Goal: Task Accomplishment & Management: Use online tool/utility

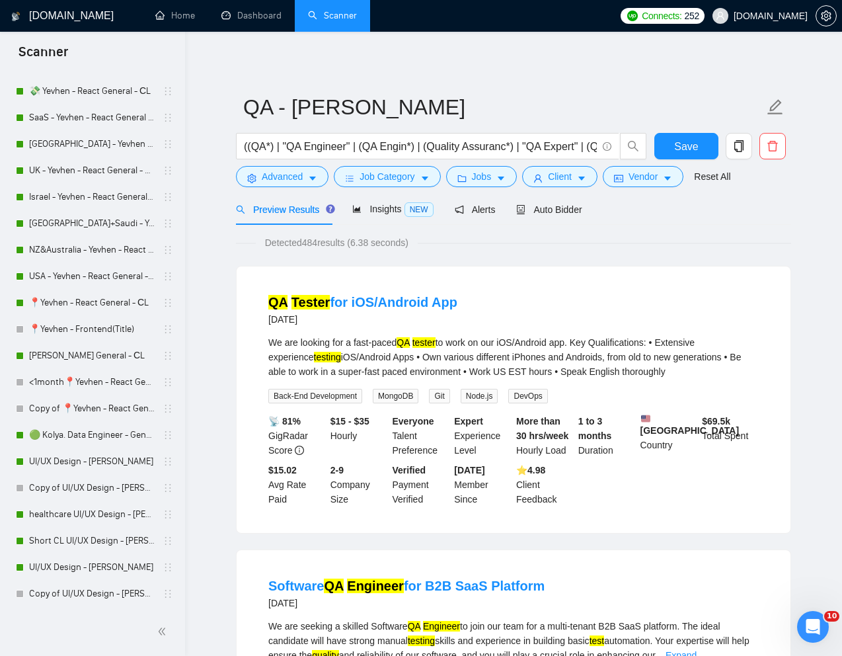
scroll to position [382, 0]
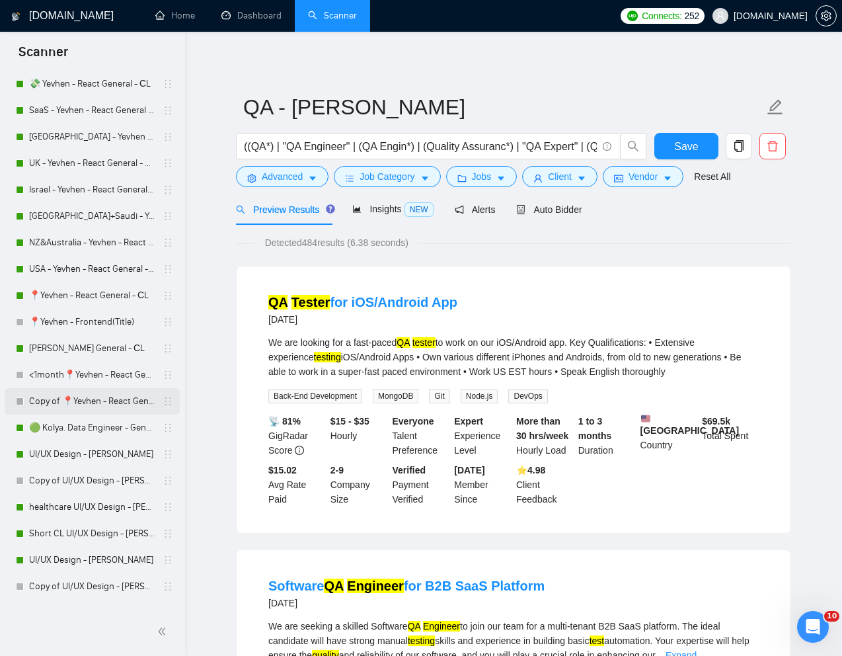
click at [71, 395] on link "Copy of 📍Yevhen - React General - СL" at bounding box center [92, 401] width 126 height 26
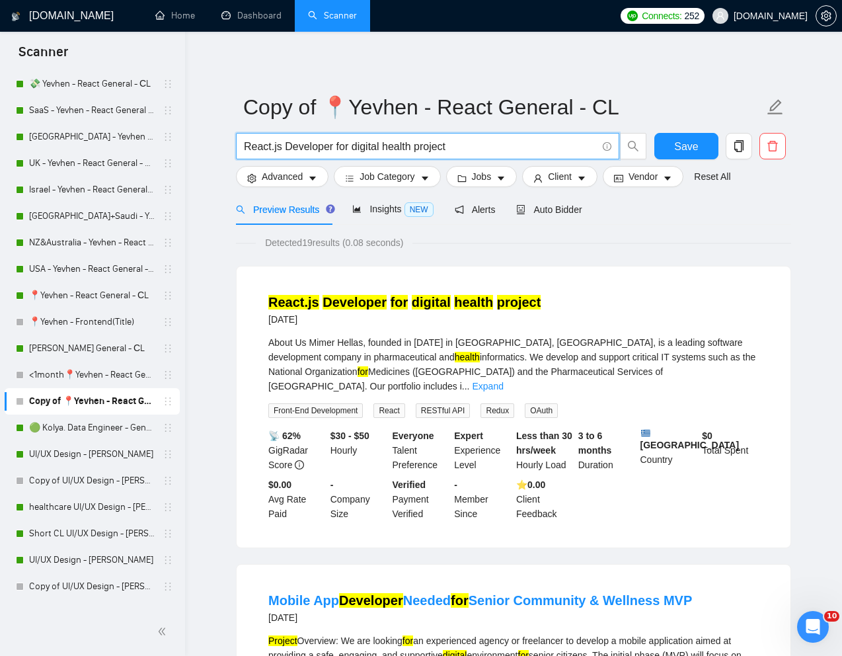
click at [420, 146] on input "React.js Developer for digital health project" at bounding box center [420, 146] width 353 height 17
paste input "Senior Full-Stack Developers Needed - NodeJS, TypeScript, AWS, CloudFlare, Post…"
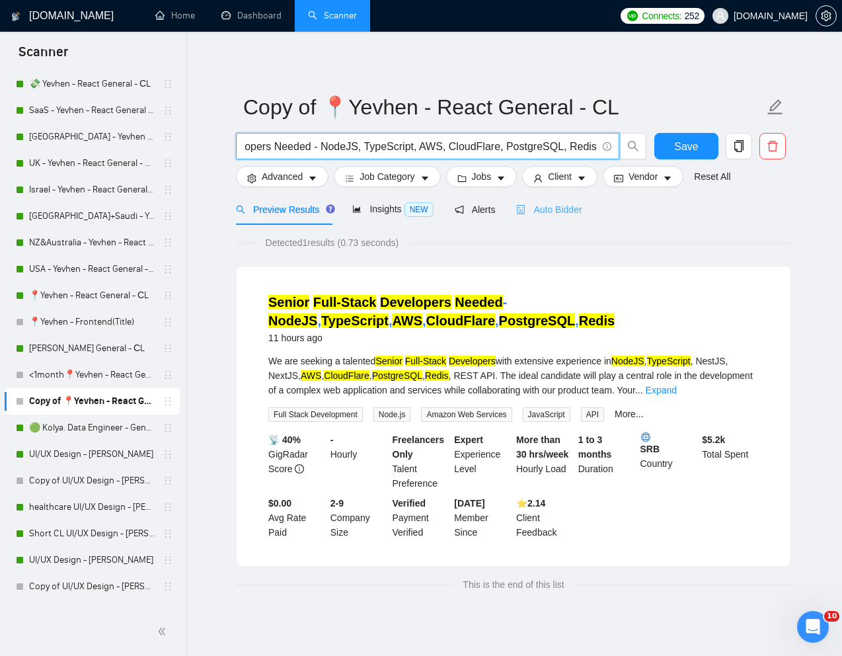
type input "Senior Full-Stack Developers Needed - NodeJS, TypeScript, AWS, CloudFlare, Post…"
click at [554, 209] on span "Auto Bidder" at bounding box center [548, 209] width 65 height 11
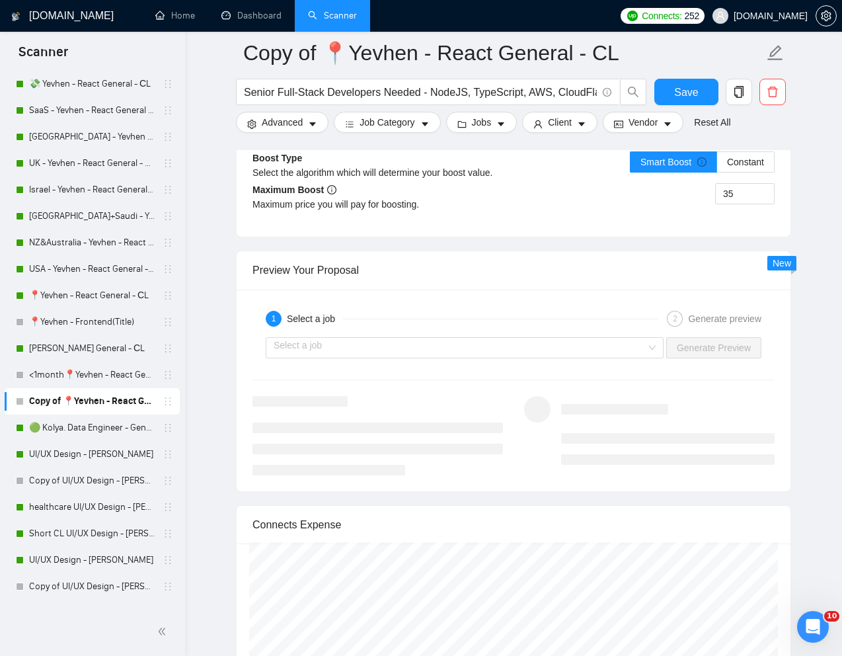
scroll to position [2498, 0]
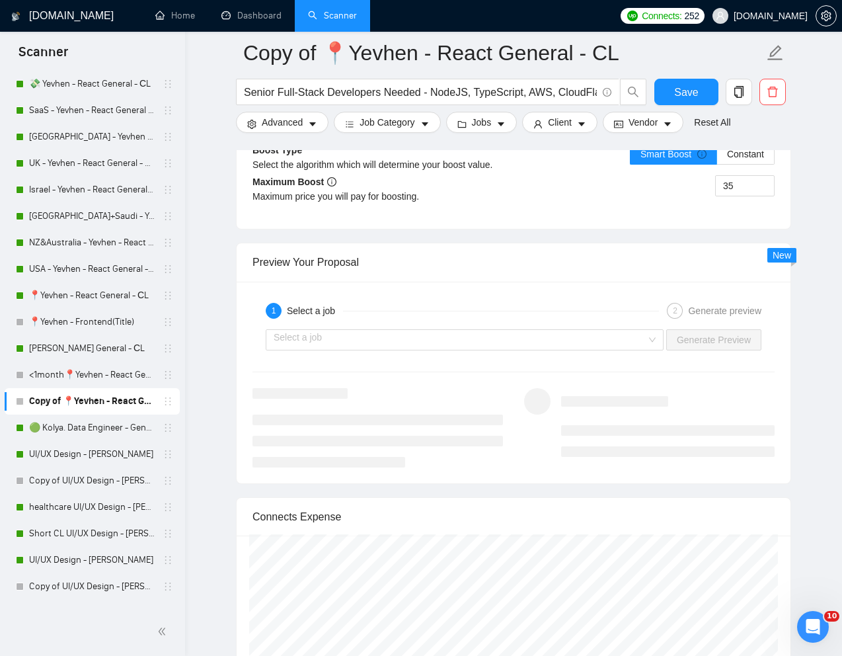
click at [529, 377] on div "1 Select a job 2 Generate preview Select a job Generate Preview" at bounding box center [514, 383] width 554 height 202
click at [535, 350] on input "search" at bounding box center [460, 340] width 373 height 20
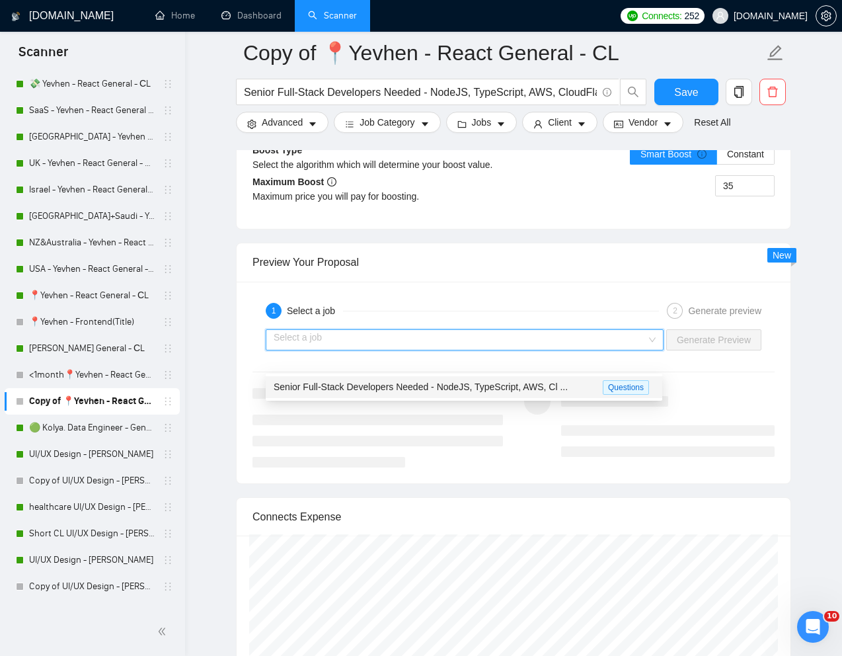
click at [482, 386] on span "Senior Full-Stack Developers Needed - NodeJS, TypeScript, AWS, Cl ..." at bounding box center [421, 386] width 294 height 11
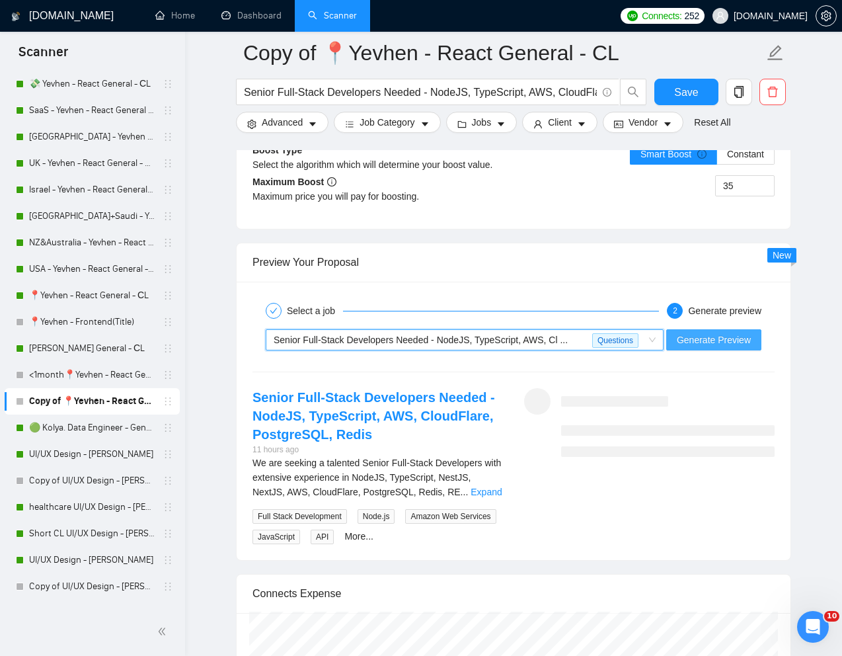
click at [706, 347] on span "Generate Preview" at bounding box center [714, 339] width 74 height 15
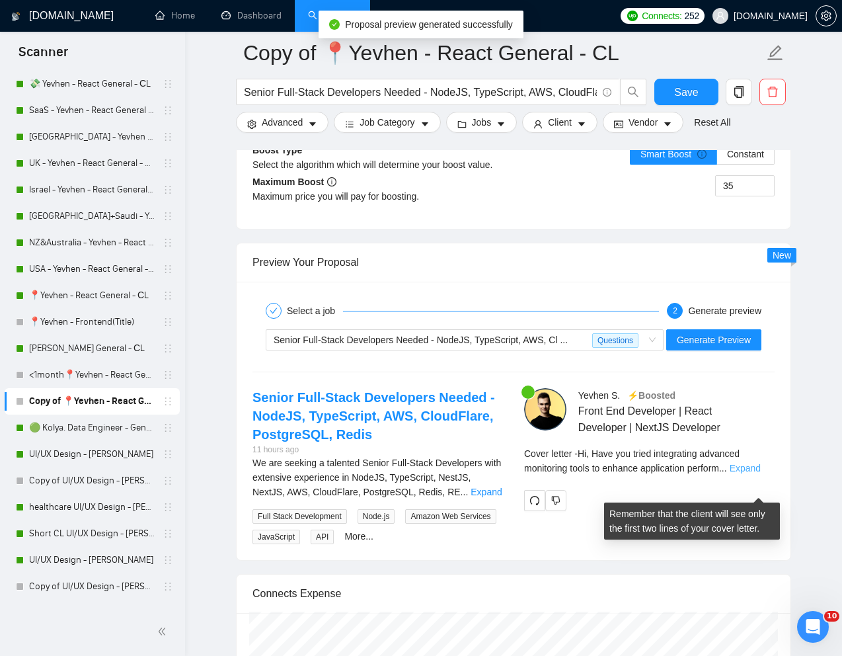
click at [761, 473] on link "Expand" at bounding box center [745, 468] width 31 height 11
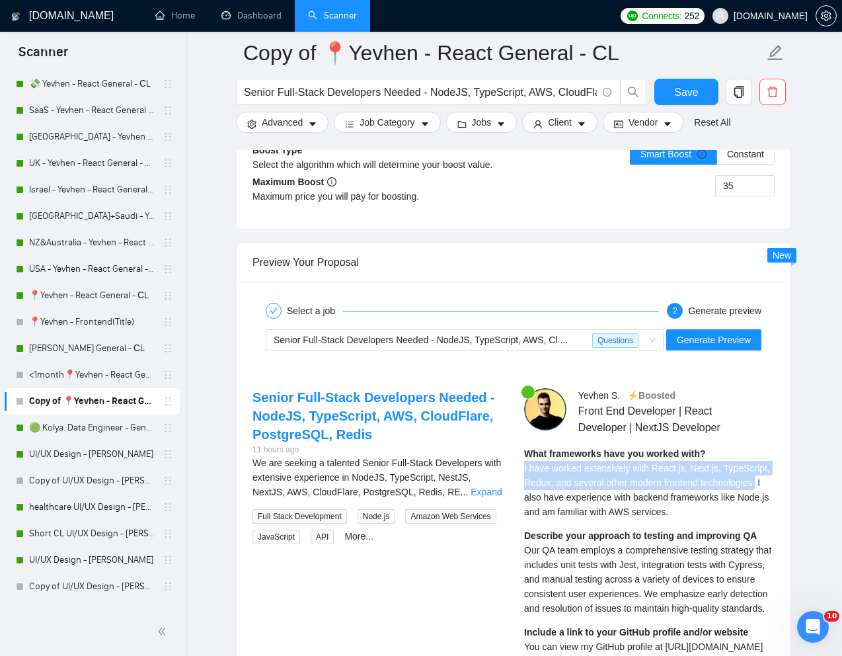
drag, startPoint x: 519, startPoint y: 485, endPoint x: 580, endPoint y: 514, distance: 68.0
copy span "I have worked extensively with React.js, Next.js, TypeScript, Redux, and severa…"
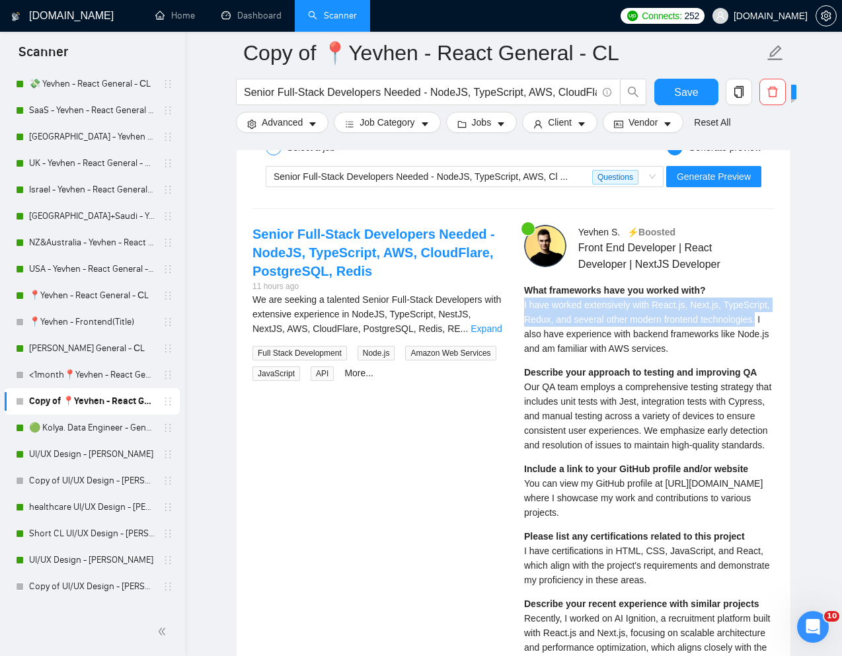
scroll to position [2702, 0]
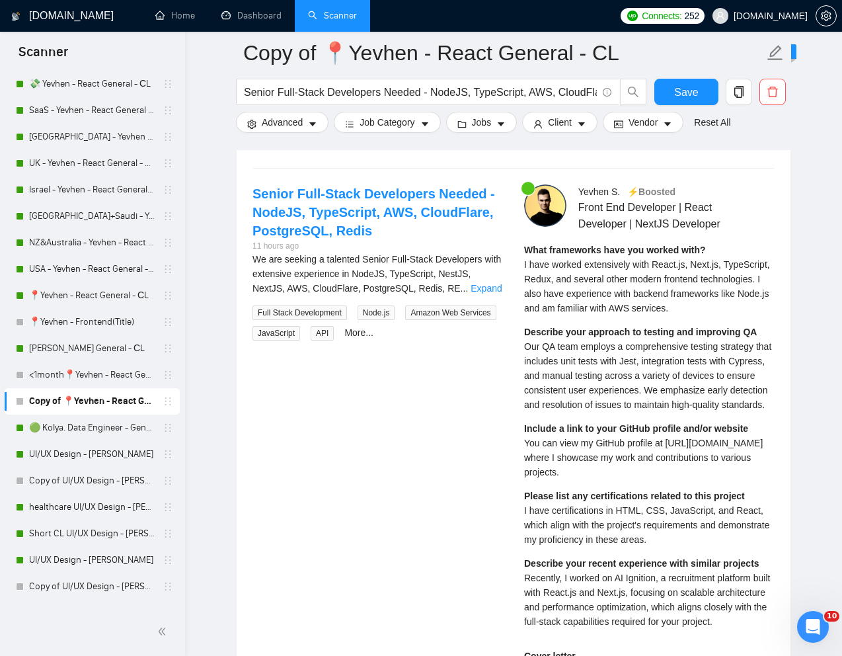
click at [572, 412] on div "Describe your approach to testing and improving QA Our QA team employs a compre…" at bounding box center [649, 367] width 250 height 87
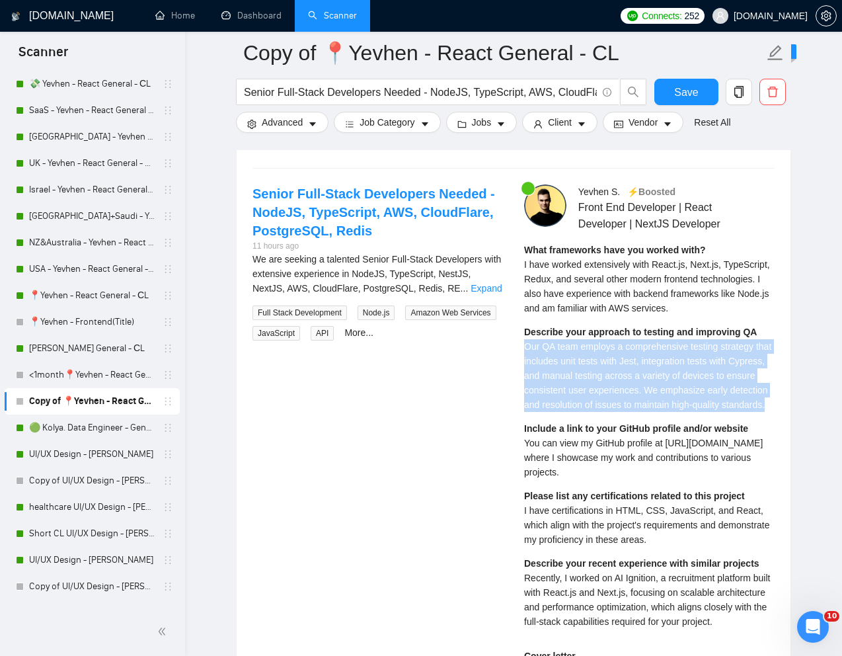
drag, startPoint x: 523, startPoint y: 379, endPoint x: 576, endPoint y: 455, distance: 93.5
click at [576, 455] on div "Yevhen S . ⚡️Boosted Front End Developer | React Developer | NextJS Developer W…" at bounding box center [649, 586] width 272 height 805
copy span "Our QA team employs a comprehensive testing strategy that includes unit tests w…"
drag, startPoint x: 673, startPoint y: 523, endPoint x: 524, endPoint y: 492, distance: 152.6
click at [524, 479] on div "Include a link to your GitHub profile and/or website You can view my GitHub pro…" at bounding box center [649, 450] width 250 height 58
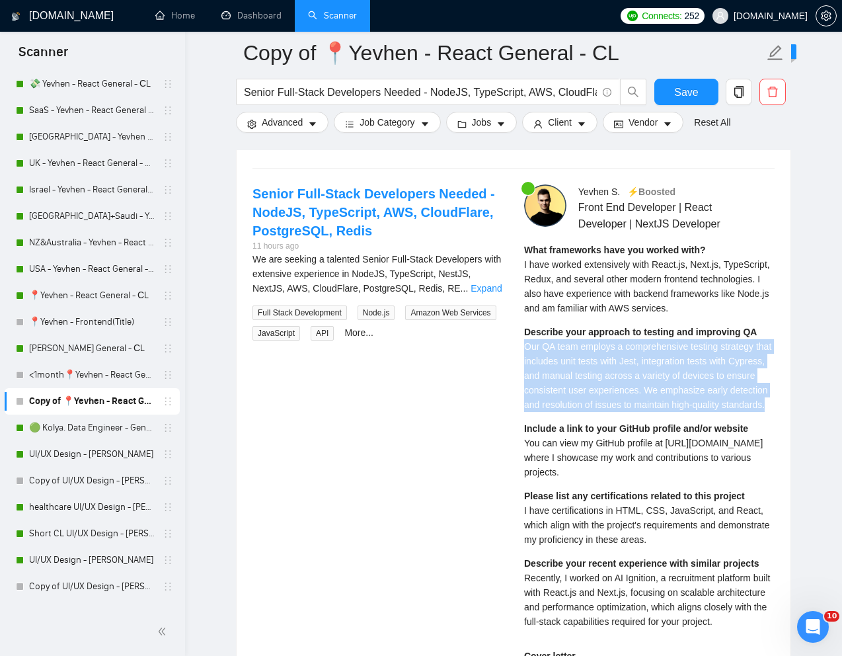
copy span "You can view my GitHub profile at https://github.com/yeshev where I showcase my…"
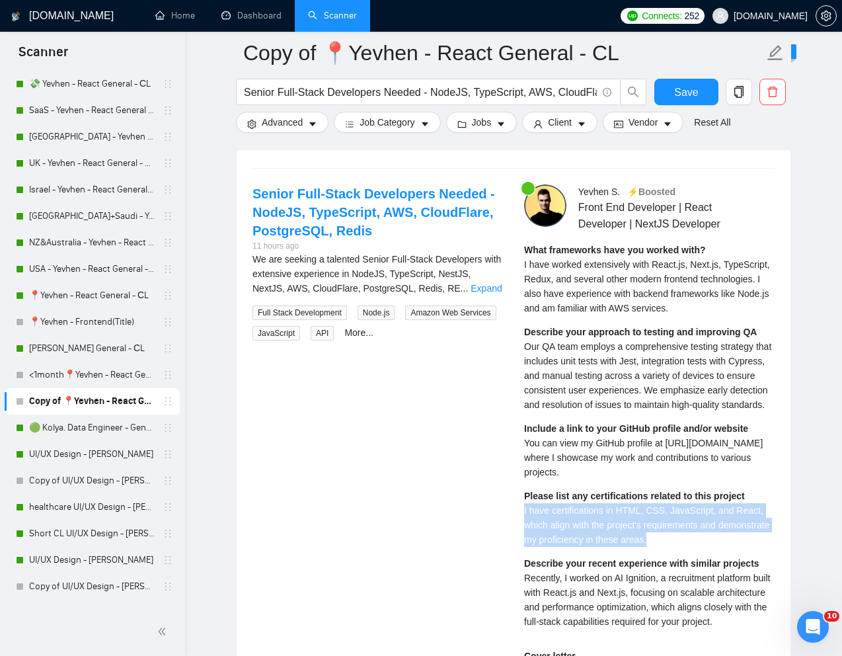
drag, startPoint x: 521, startPoint y: 560, endPoint x: 720, endPoint y: 586, distance: 200.6
click at [720, 586] on div "Yevhen S . ⚡️Boosted Front End Developer | React Developer | NextJS Developer W…" at bounding box center [649, 586] width 272 height 805
copy span "I have certifications in HTML, CSS, JavaScript, and React, which align with the…"
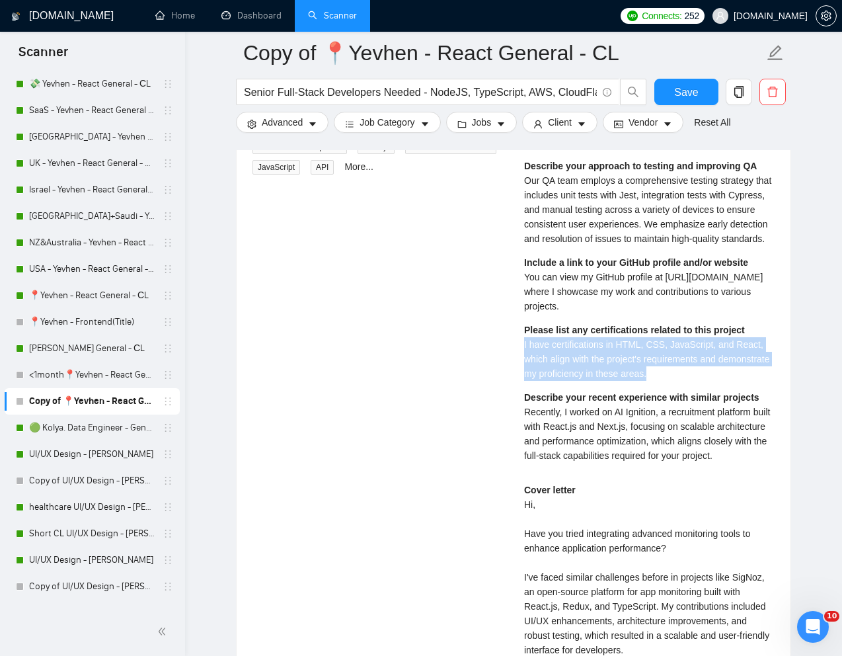
scroll to position [2871, 0]
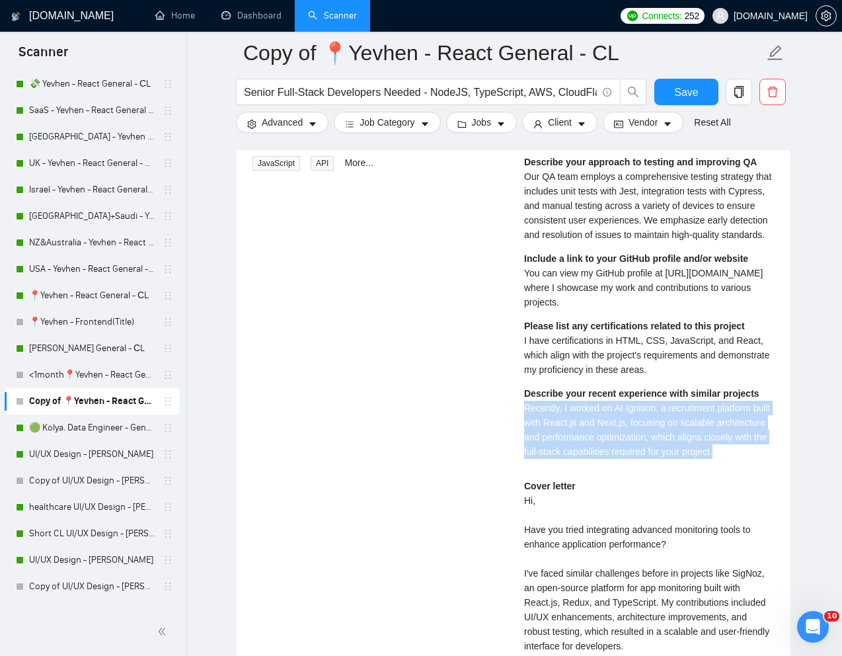
drag, startPoint x: 522, startPoint y: 457, endPoint x: 562, endPoint y: 512, distance: 68.1
click at [562, 512] on div "Yevhen S . ⚡️Boosted Front End Developer | React Developer | NextJS Developer W…" at bounding box center [649, 417] width 272 height 805
copy span "Recently, I worked on AI Ignition, a recruitment platform built with React.js a…"
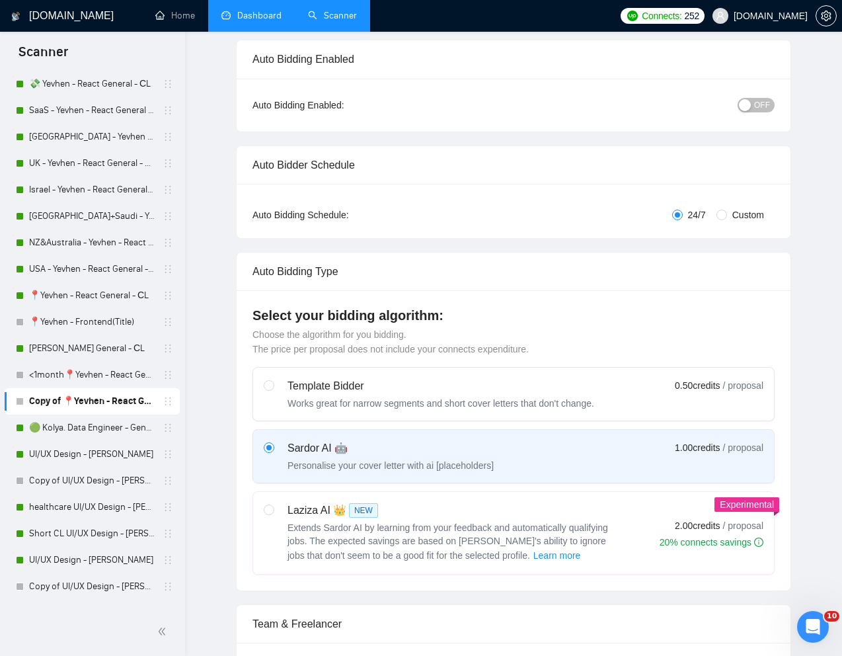
scroll to position [0, 0]
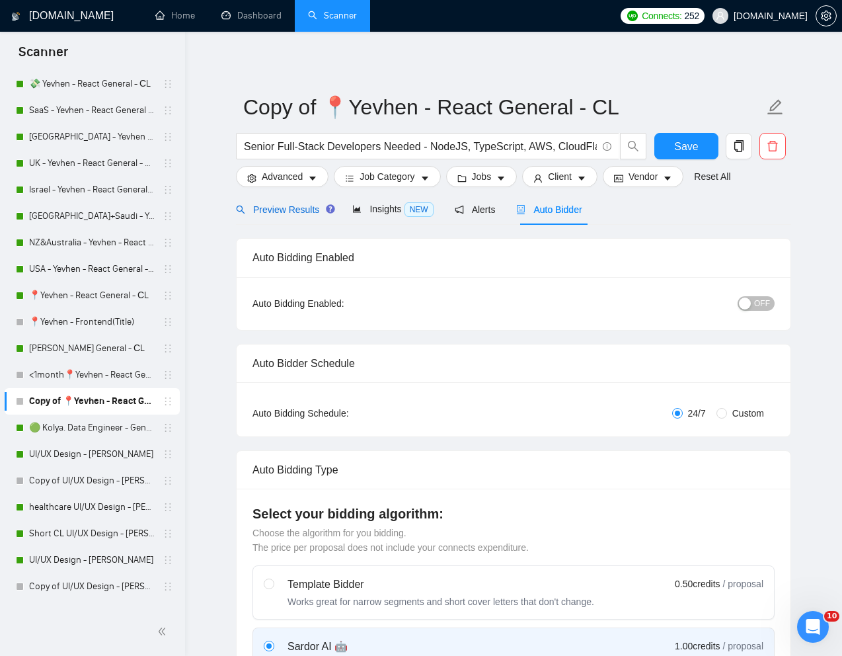
click at [277, 208] on span "Preview Results" at bounding box center [283, 209] width 95 height 11
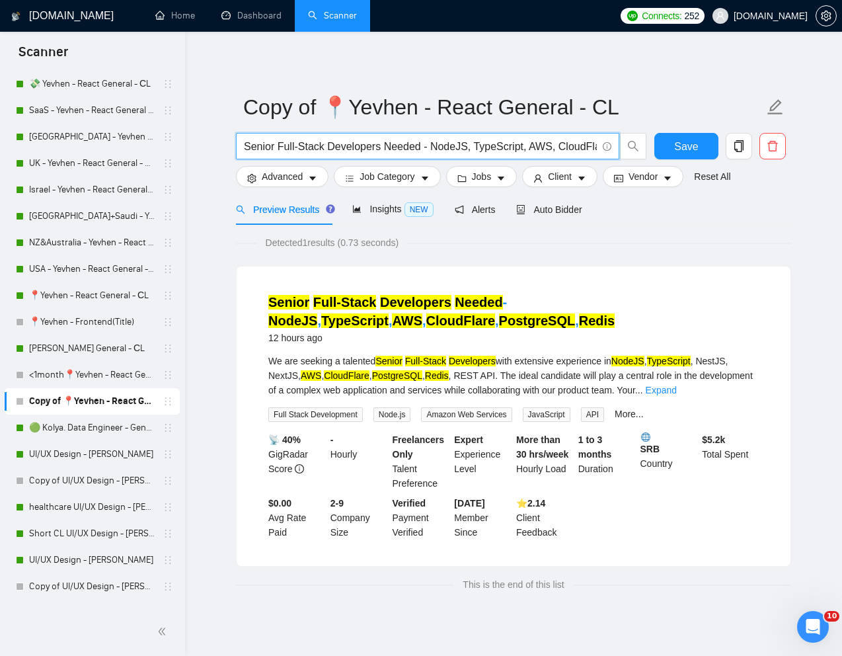
click at [429, 143] on input "Senior Full-Stack Developers Needed - NodeJS, TypeScript, AWS, CloudFlare, Post…" at bounding box center [420, 146] width 353 height 17
paste input "ront-End Developer (Next.js) — Real-Estate Ops MVP"
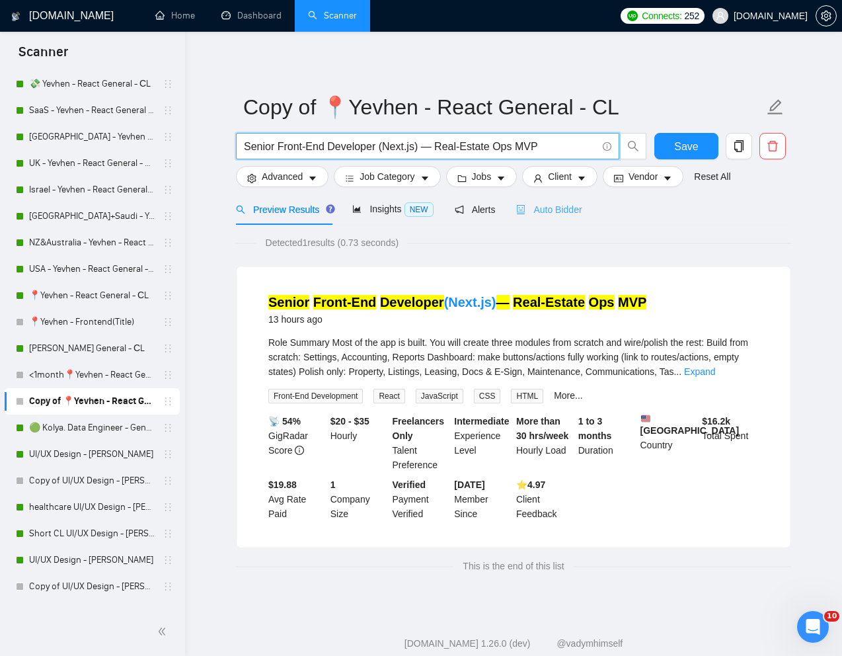
type input "Senior Front-End Developer (Next.js) — Real-Estate Ops MVP"
click at [558, 210] on span "Auto Bidder" at bounding box center [548, 209] width 65 height 11
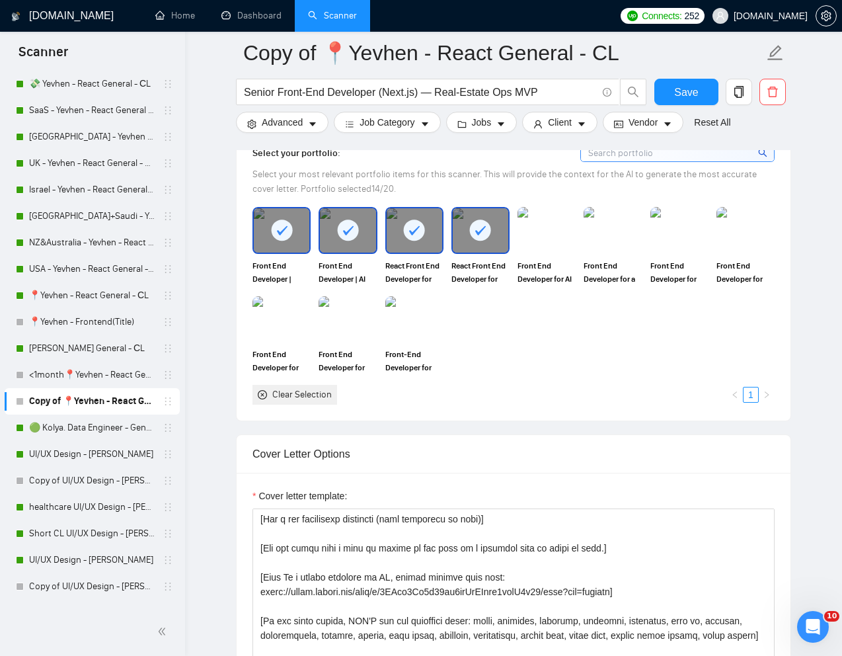
scroll to position [1170, 0]
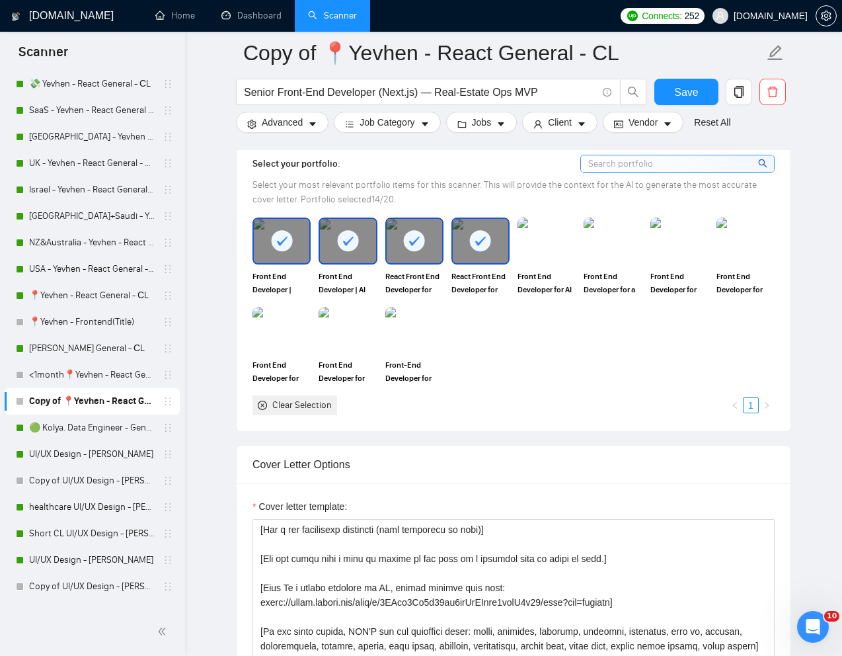
click at [482, 262] on div at bounding box center [481, 241] width 56 height 44
click at [365, 262] on div at bounding box center [348, 241] width 56 height 44
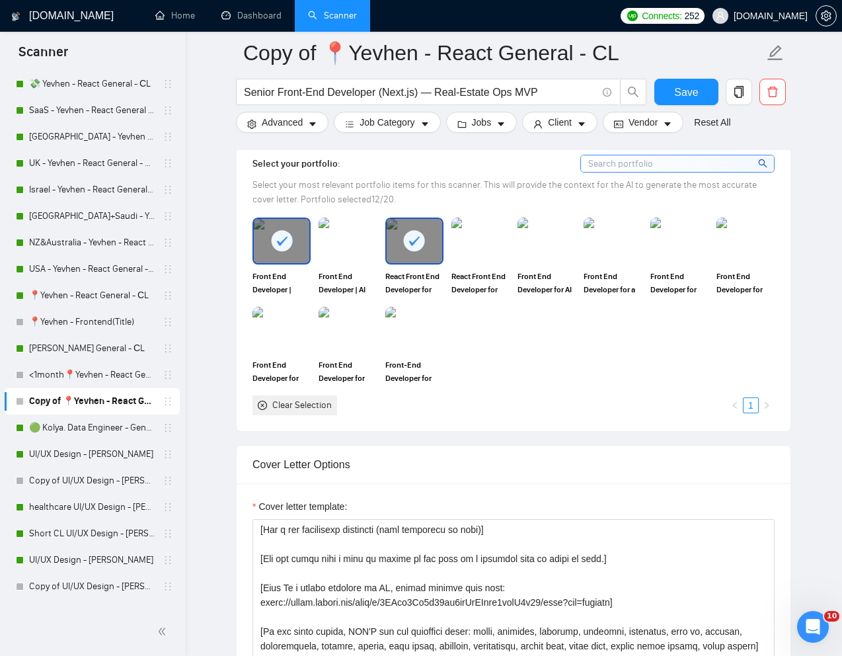
click at [299, 262] on div at bounding box center [282, 241] width 56 height 44
click at [417, 348] on img at bounding box center [415, 330] width 56 height 44
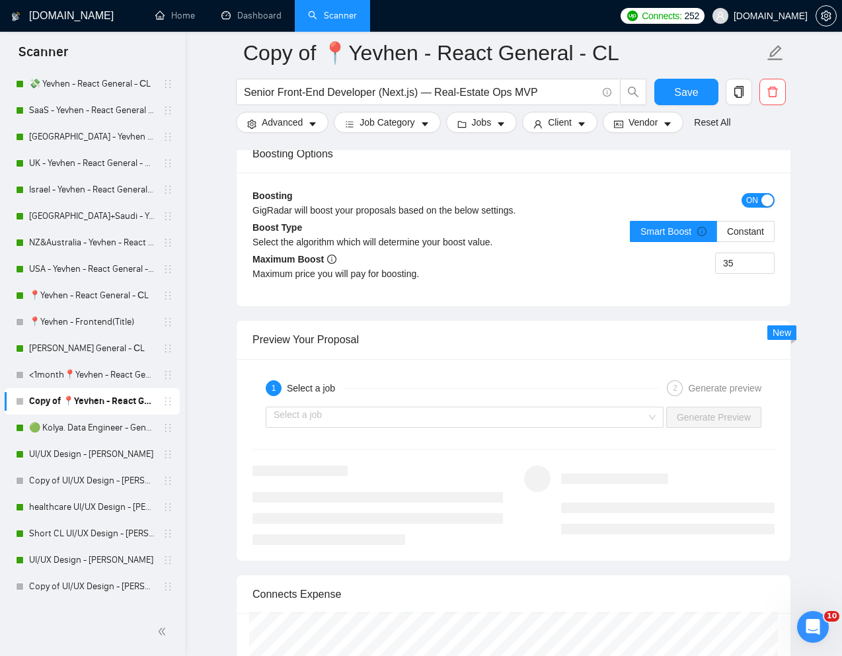
scroll to position [2431, 0]
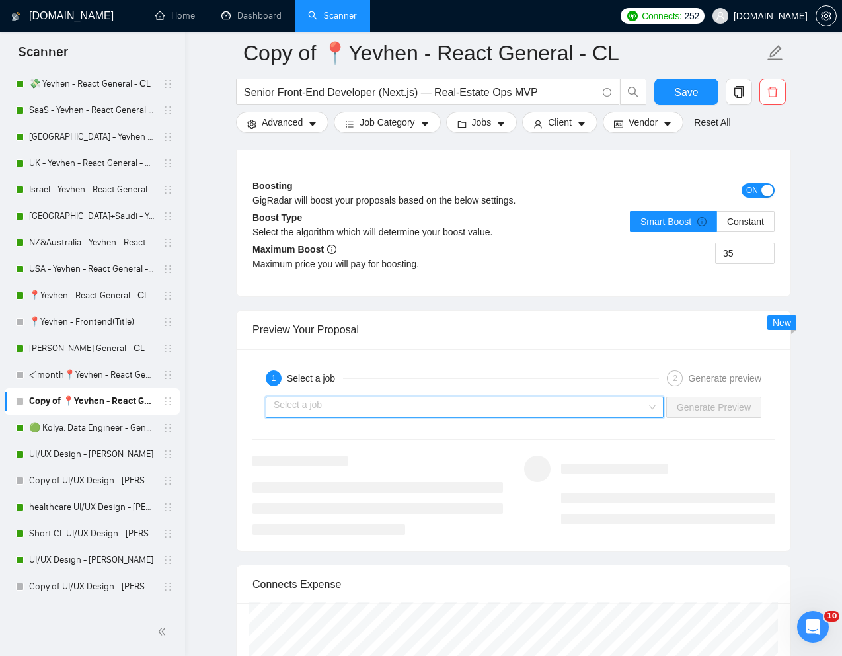
click at [546, 417] on input "search" at bounding box center [460, 407] width 373 height 20
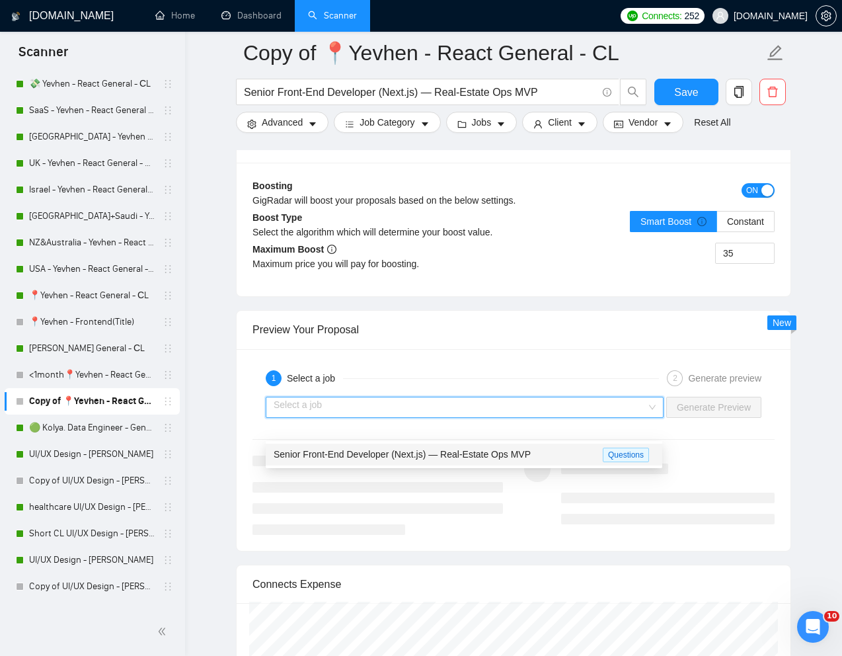
click at [476, 461] on div "Senior Front-End Developer (Next.js) — Real-Estate Ops MVP" at bounding box center [438, 454] width 329 height 15
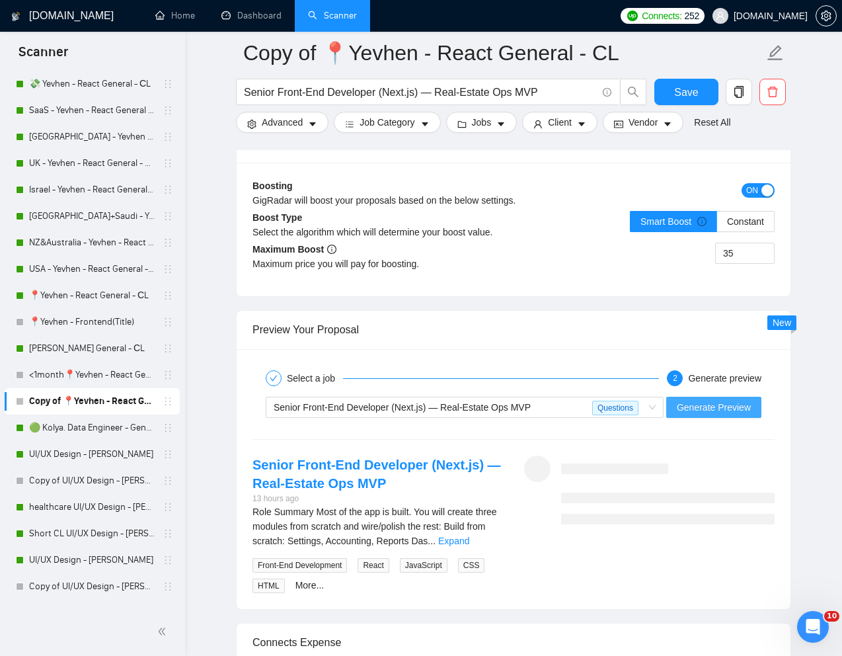
click at [701, 414] on span "Generate Preview" at bounding box center [714, 407] width 74 height 15
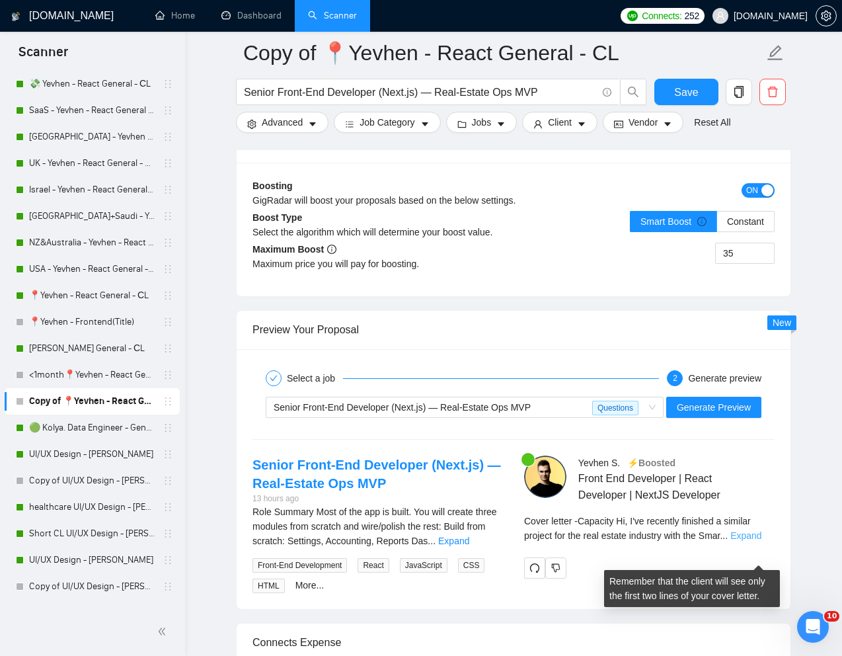
click at [755, 541] on link "Expand" at bounding box center [745, 535] width 31 height 11
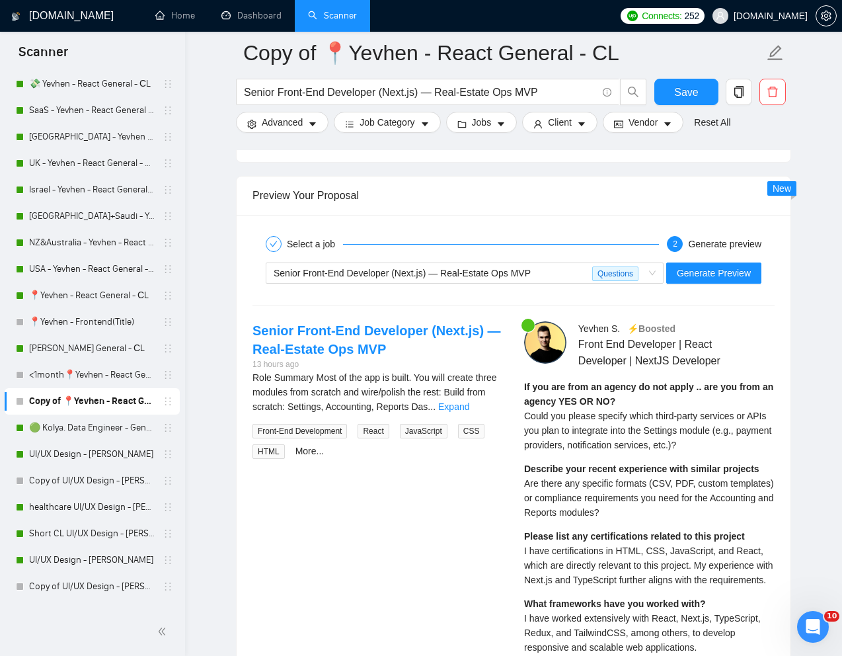
scroll to position [2566, 0]
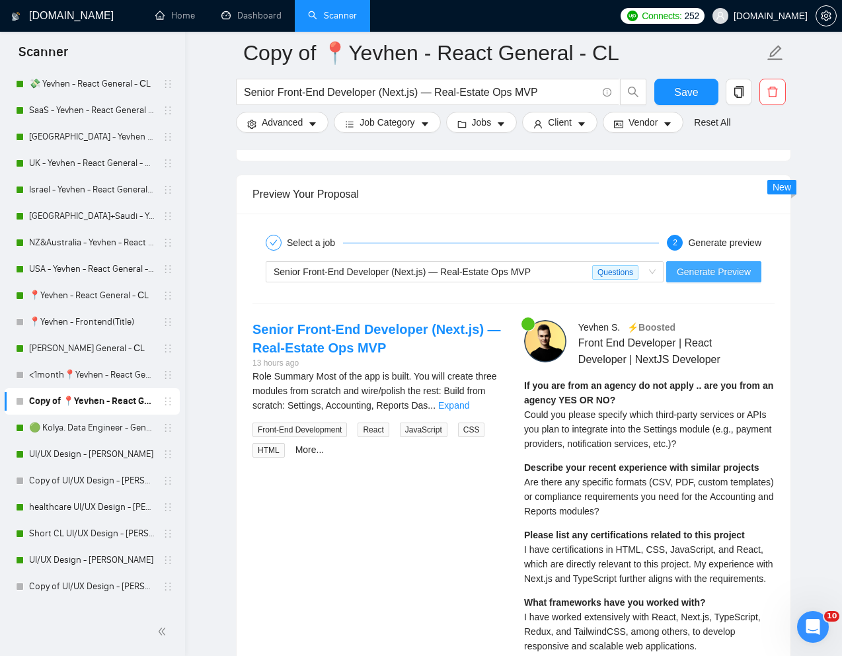
click at [710, 279] on span "Generate Preview" at bounding box center [714, 271] width 74 height 15
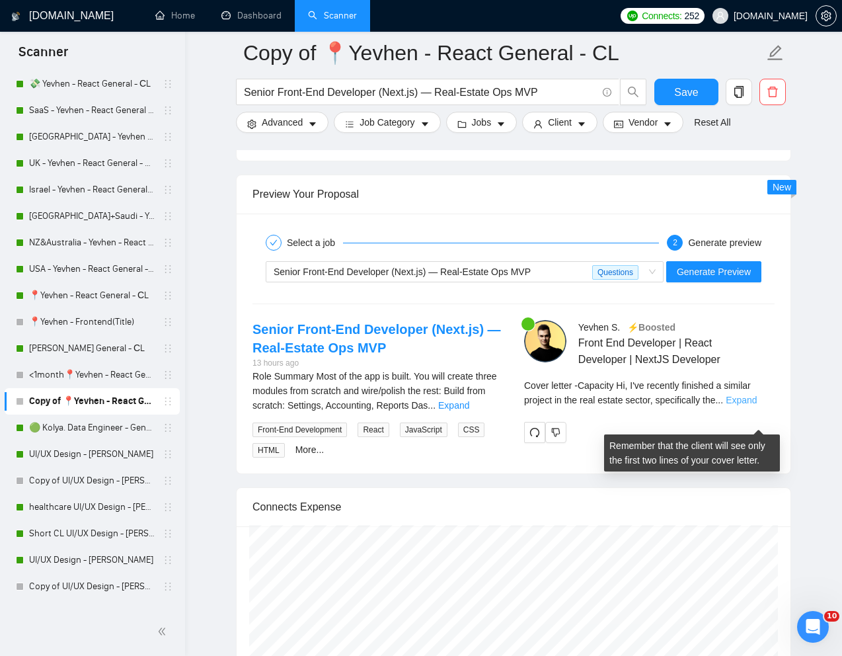
click at [757, 405] on link "Expand" at bounding box center [741, 400] width 31 height 11
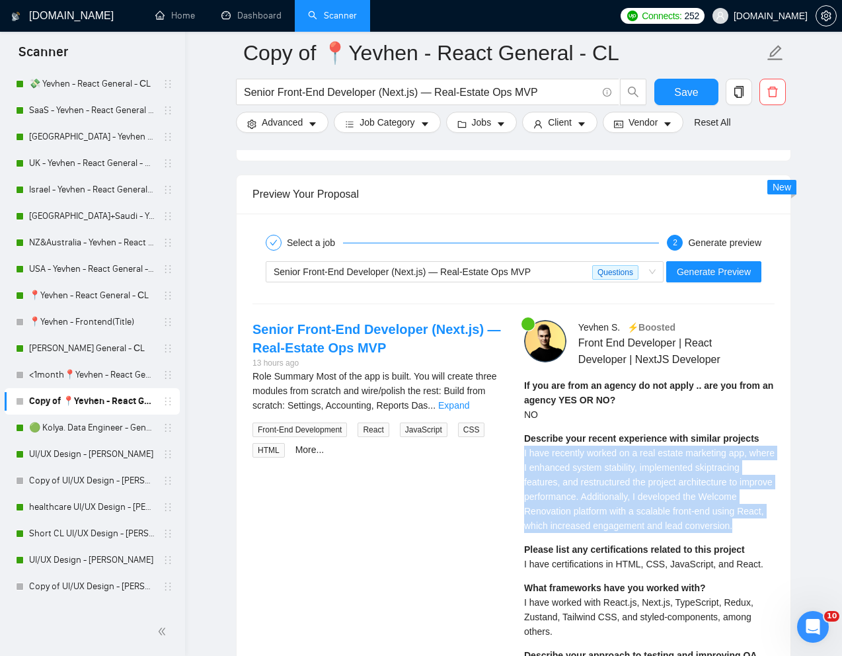
drag, startPoint x: 525, startPoint y: 476, endPoint x: 686, endPoint y: 556, distance: 180.0
click at [686, 533] on div "Describe your recent experience with similar projects I have recently worked on…" at bounding box center [649, 482] width 250 height 102
copy span "I have recently worked on a real estate marketing app, where I enhanced system …"
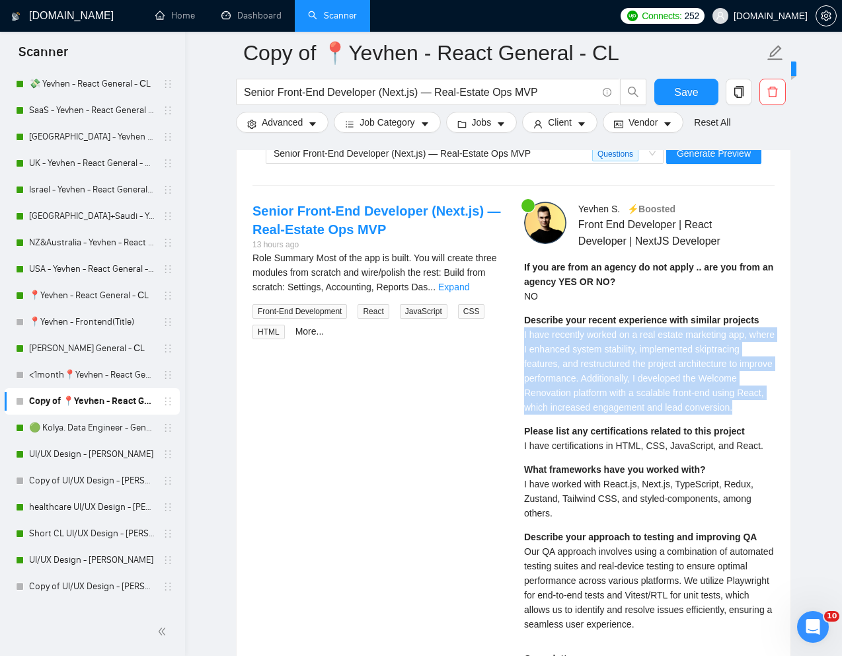
scroll to position [2687, 0]
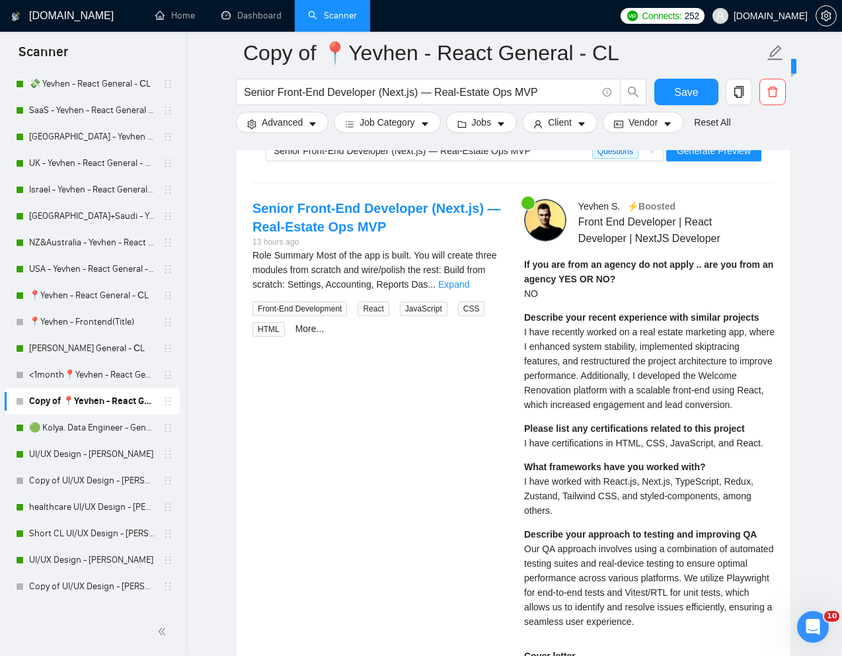
click at [590, 487] on div "If you are from an agency do not apply .. are you from an agency YES OR NO? NO …" at bounding box center [649, 447] width 250 height 381
drag, startPoint x: 776, startPoint y: 479, endPoint x: 521, endPoint y: 478, distance: 255.1
copy span "I have certifications in HTML, CSS, JavaScript, and React."
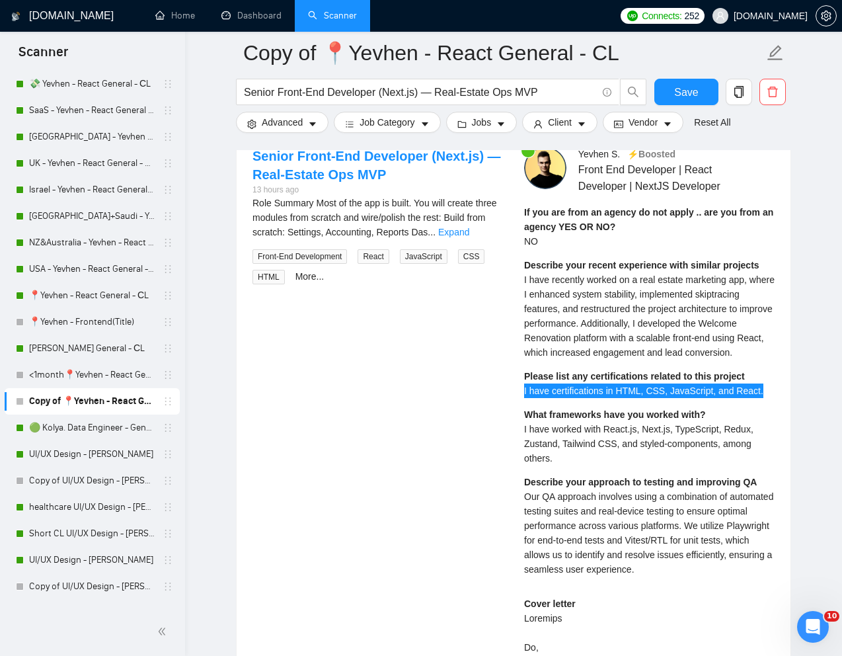
scroll to position [2787, 0]
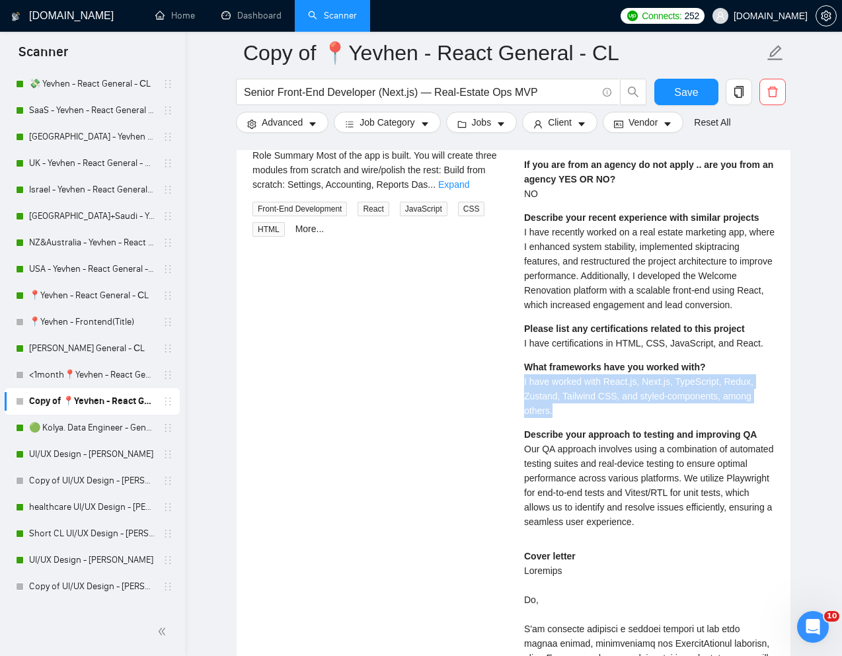
drag, startPoint x: 517, startPoint y: 418, endPoint x: 581, endPoint y: 450, distance: 71.5
click at [581, 450] on div "Yevhen S . ⚡️Boosted Front End Developer | React Developer | NextJS Developer I…" at bounding box center [649, 625] width 272 height 1052
copy span "I have worked with React.js, Next.js, TypeScript, Redux, Zustand, Tailwind CSS,…"
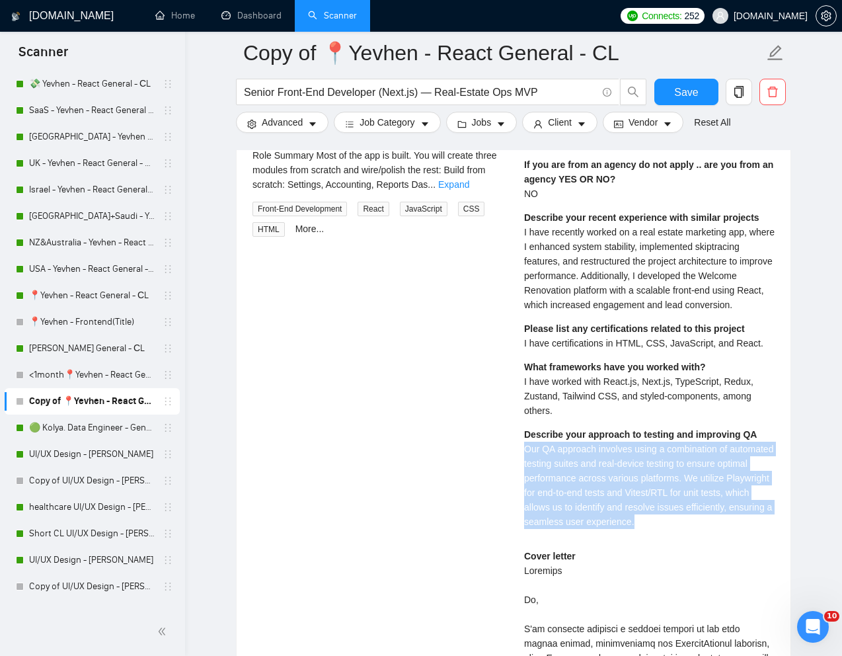
drag, startPoint x: 523, startPoint y: 484, endPoint x: 743, endPoint y: 570, distance: 236.0
click at [743, 570] on div "Yevhen S . ⚡️Boosted Front End Developer | React Developer | NextJS Developer I…" at bounding box center [649, 625] width 272 height 1052
copy span "Our QA approach involves using a combination of automated testing suites and re…"
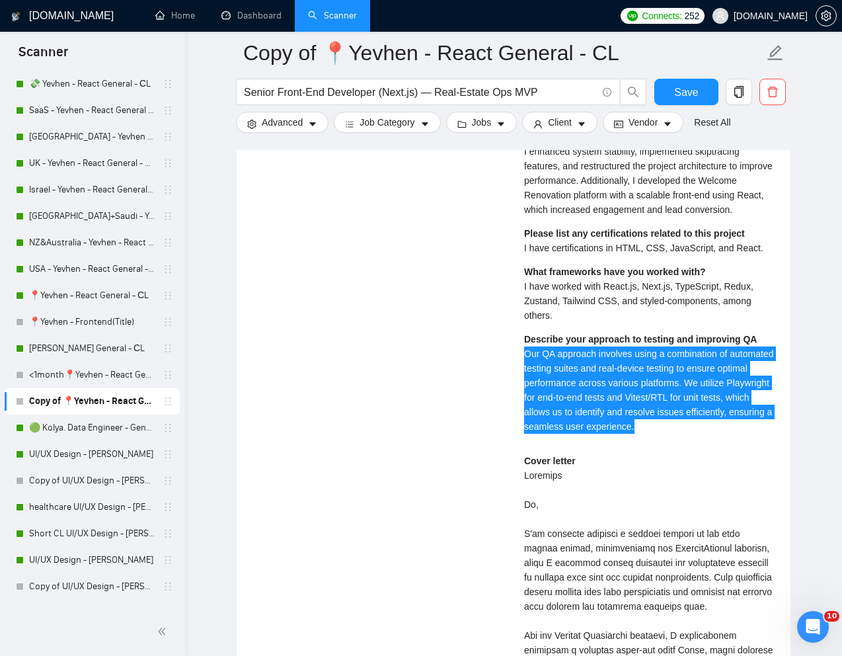
scroll to position [2997, 0]
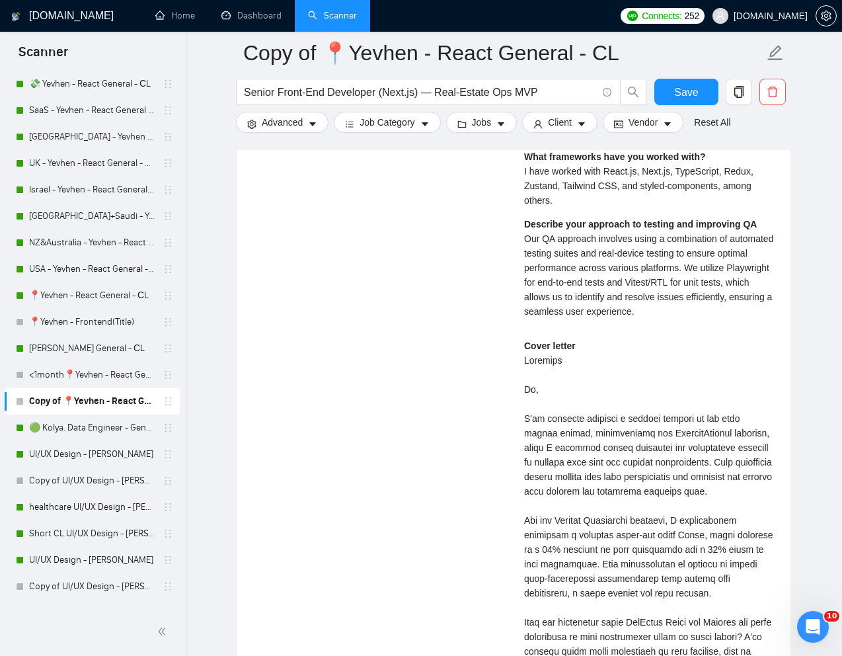
click at [541, 399] on div "Cover letter" at bounding box center [649, 621] width 250 height 567
copy div "Capacity"
drag, startPoint x: 522, startPoint y: 423, endPoint x: 534, endPoint y: 425, distance: 12.1
click at [534, 425] on div "Yevhen S . ⚡️Boosted Front End Developer | React Developer | NextJS Developer I…" at bounding box center [649, 415] width 272 height 1052
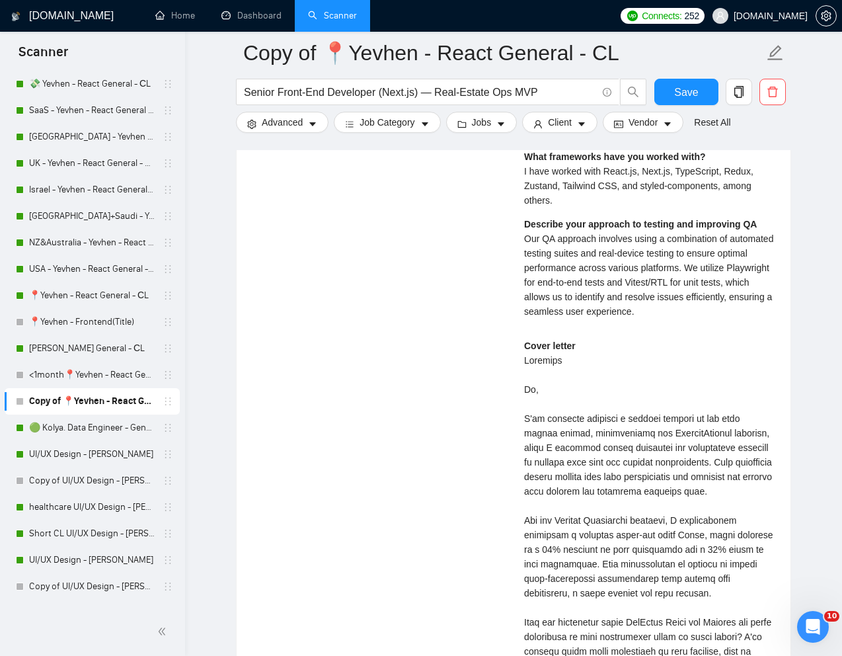
click at [607, 472] on div "Cover letter" at bounding box center [649, 621] width 250 height 567
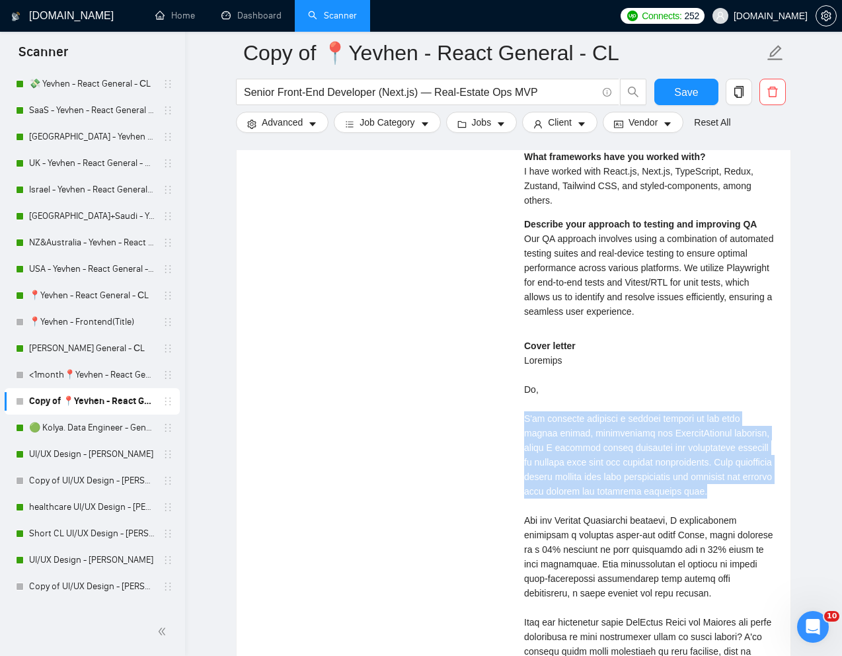
drag, startPoint x: 519, startPoint y: 454, endPoint x: 558, endPoint y: 536, distance: 90.5
click at [558, 536] on div "Yevhen S . ⚡️Boosted Front End Developer | React Developer | NextJS Developer I…" at bounding box center [649, 415] width 272 height 1052
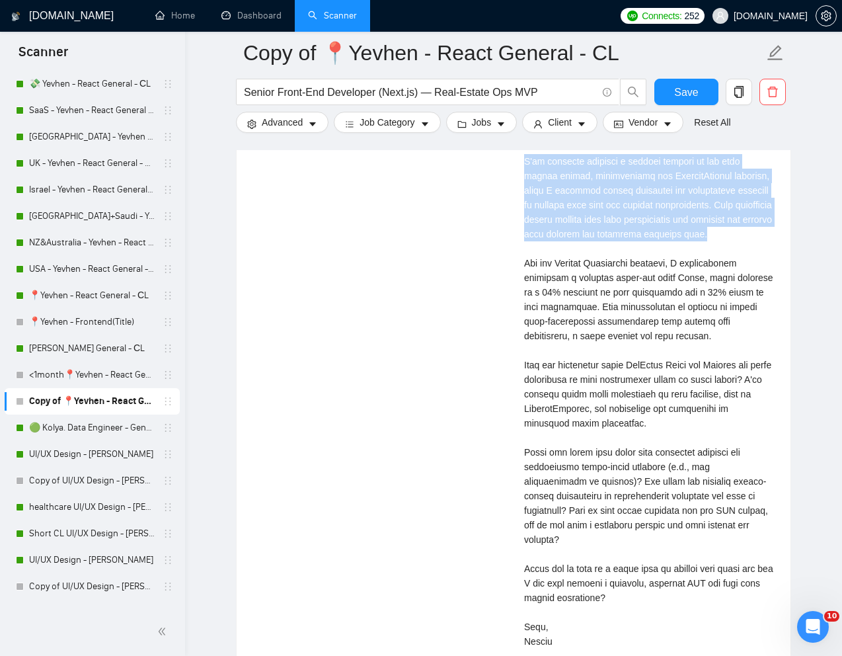
scroll to position [3256, 0]
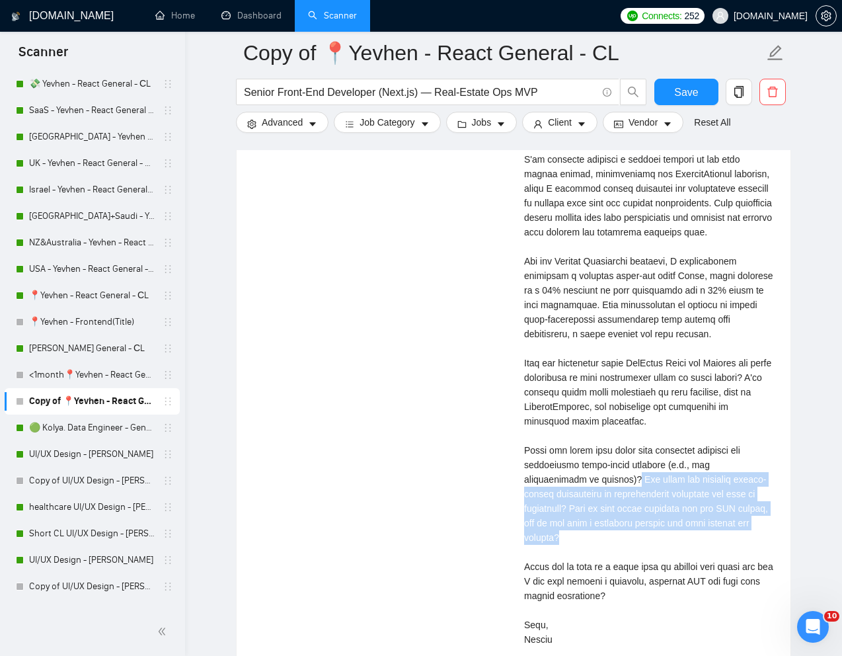
drag, startPoint x: 558, startPoint y: 528, endPoint x: 730, endPoint y: 574, distance: 177.3
click at [730, 574] on div "Cover letter" at bounding box center [649, 362] width 250 height 567
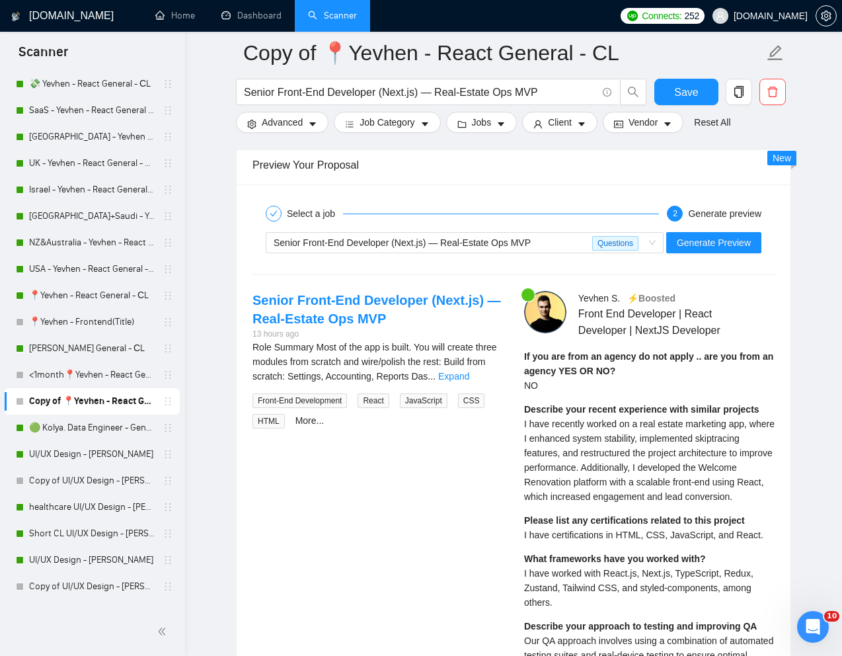
scroll to position [2563, 0]
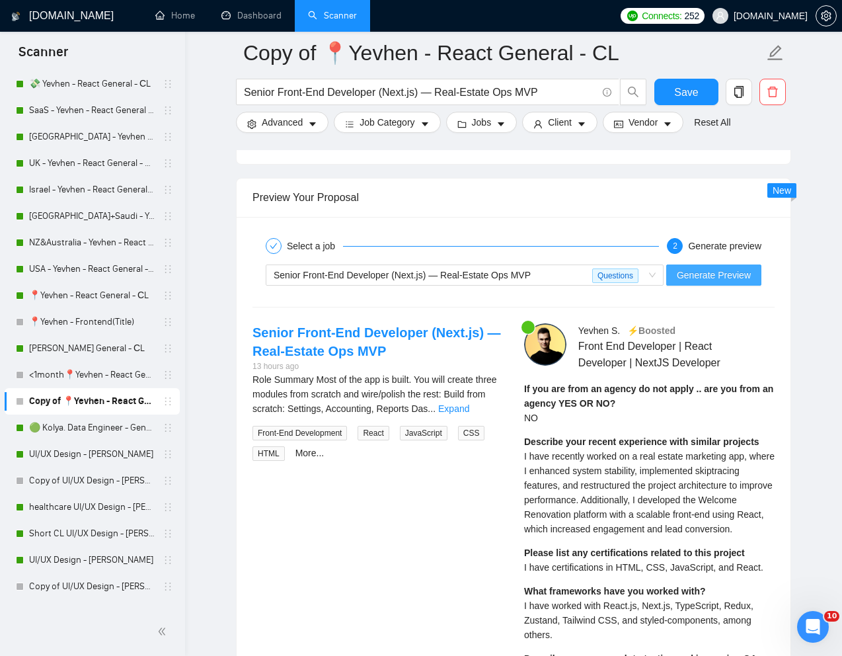
click at [709, 282] on span "Generate Preview" at bounding box center [714, 275] width 74 height 15
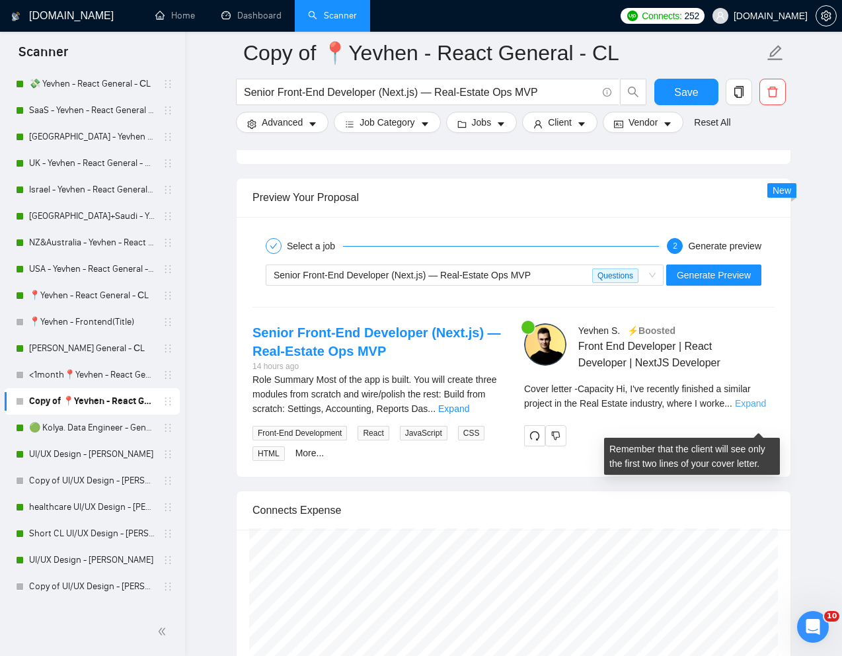
click at [757, 408] on link "Expand" at bounding box center [750, 403] width 31 height 11
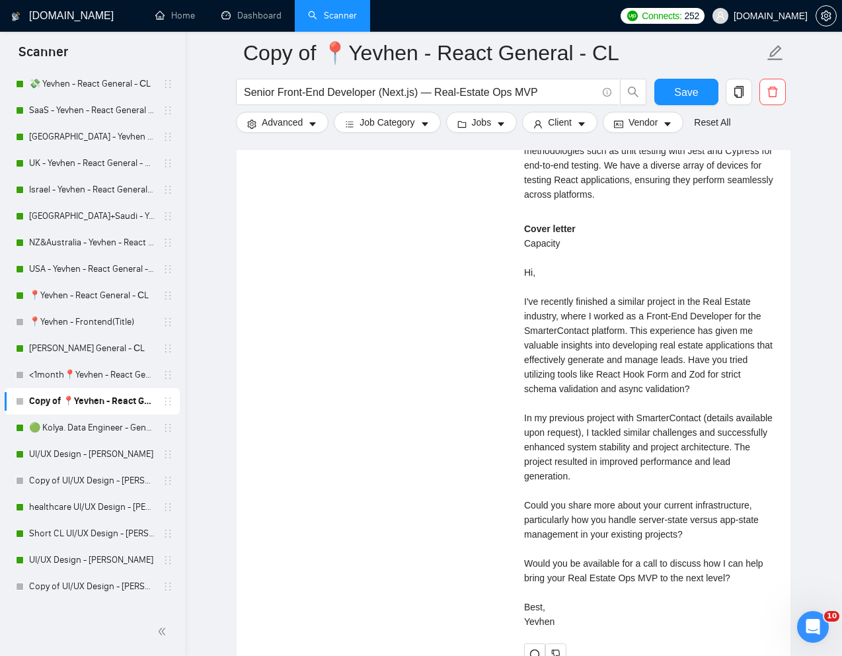
scroll to position [3129, 0]
click at [633, 613] on div "Cover letter Capacity Hi, I've recently finished a similar project in the Real …" at bounding box center [649, 424] width 250 height 407
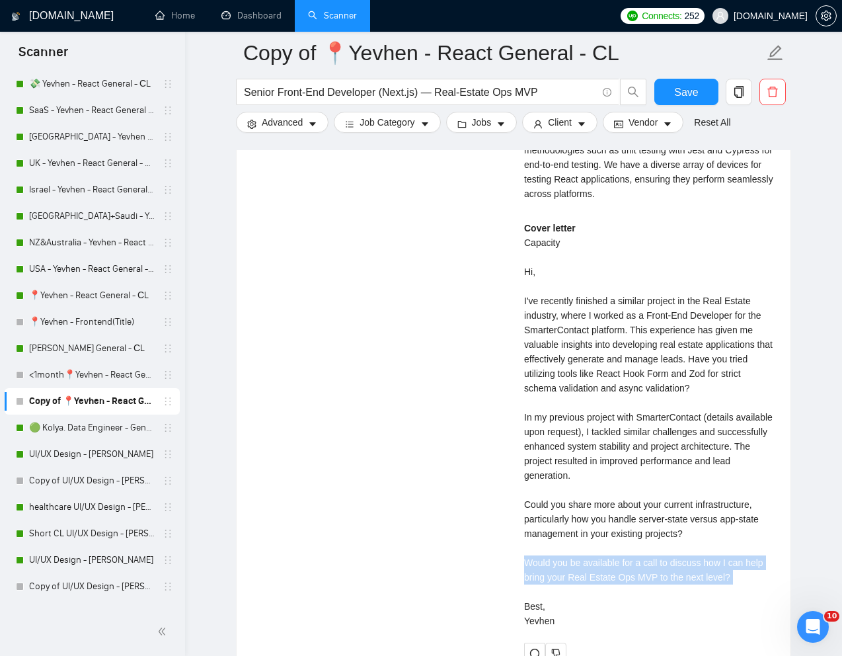
drag, startPoint x: 521, startPoint y: 585, endPoint x: 742, endPoint y: 606, distance: 221.7
click at [742, 606] on div "Yevhen S . ⚡️Boosted Front End Developer | React Developer | NextJS Developer I…" at bounding box center [649, 210] width 272 height 907
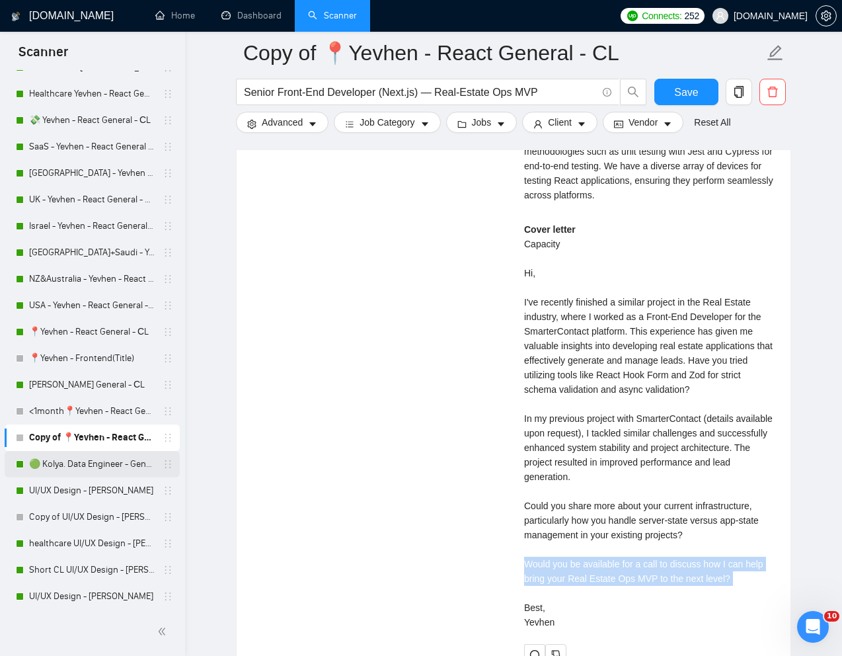
scroll to position [342, 0]
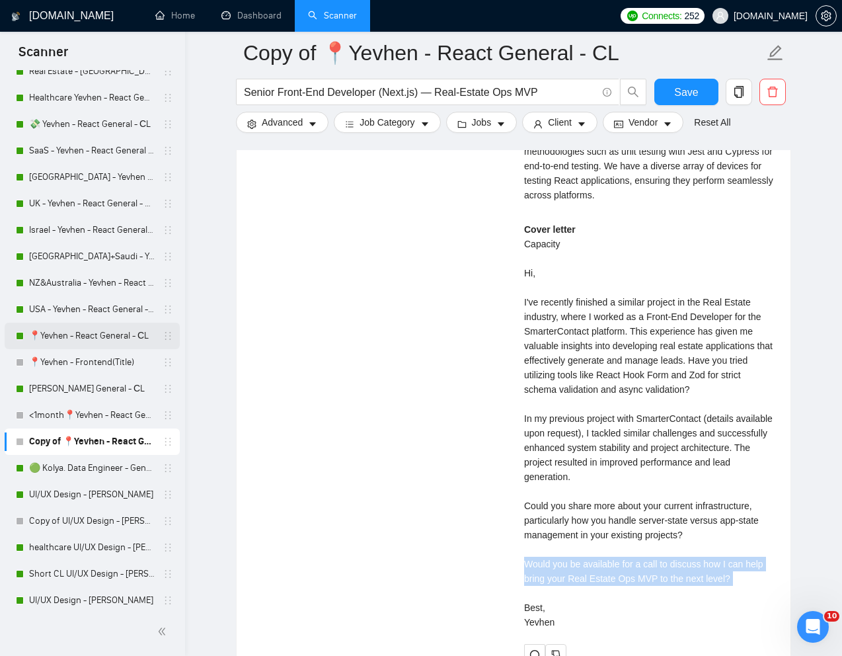
click at [89, 334] on link "📍Yevhen - React General - СL" at bounding box center [92, 336] width 126 height 26
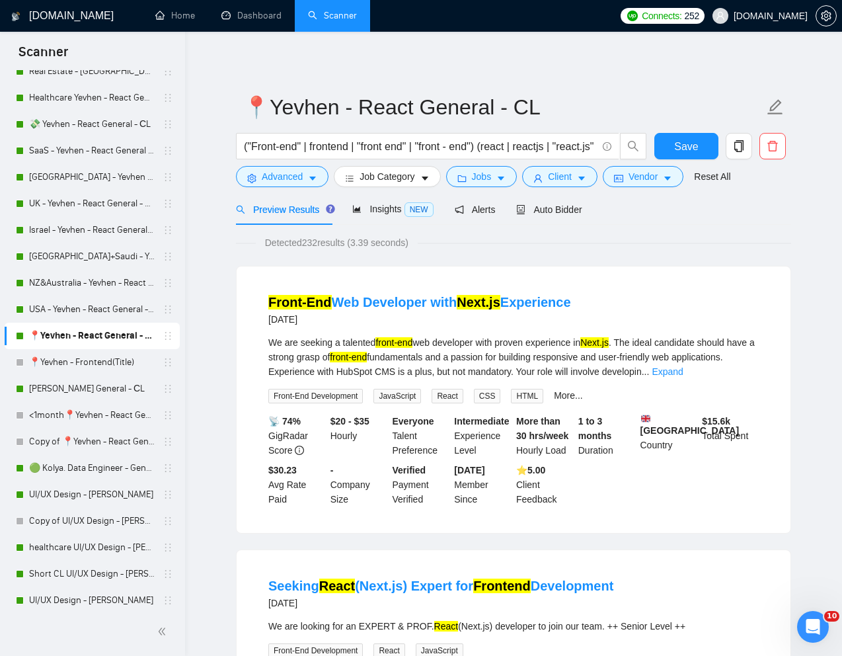
click at [388, 212] on span "Insights NEW" at bounding box center [392, 209] width 81 height 11
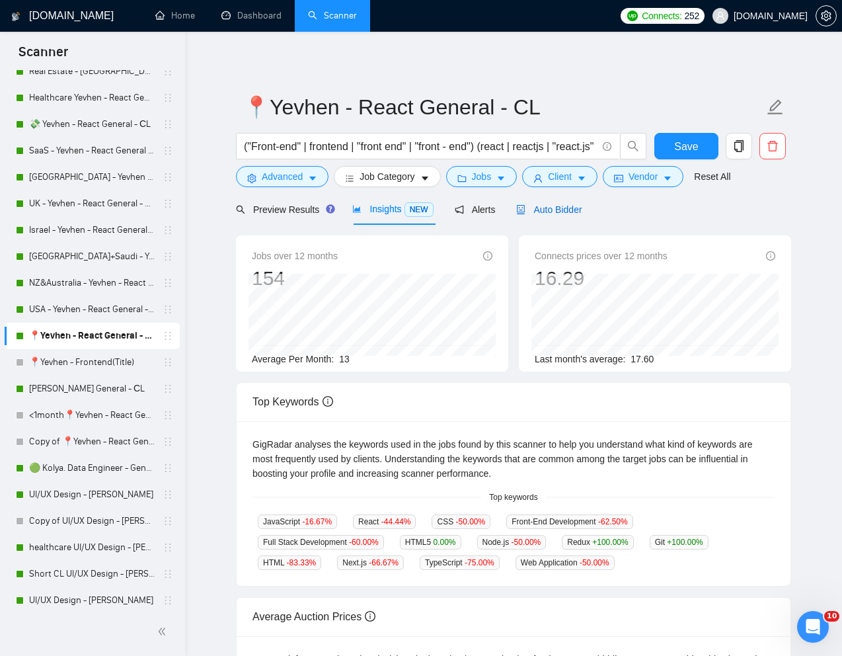
click at [552, 212] on span "Auto Bidder" at bounding box center [548, 209] width 65 height 11
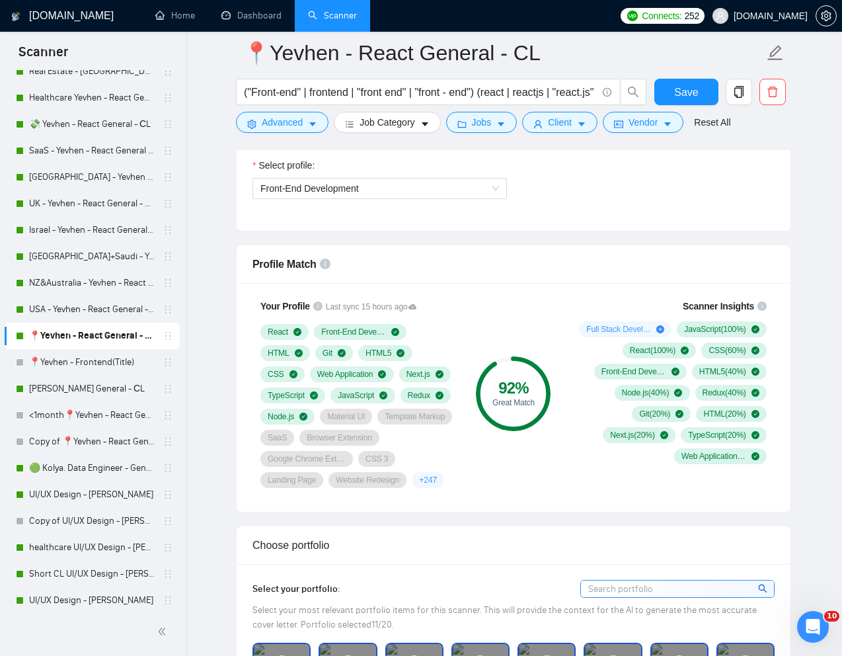
scroll to position [704, 0]
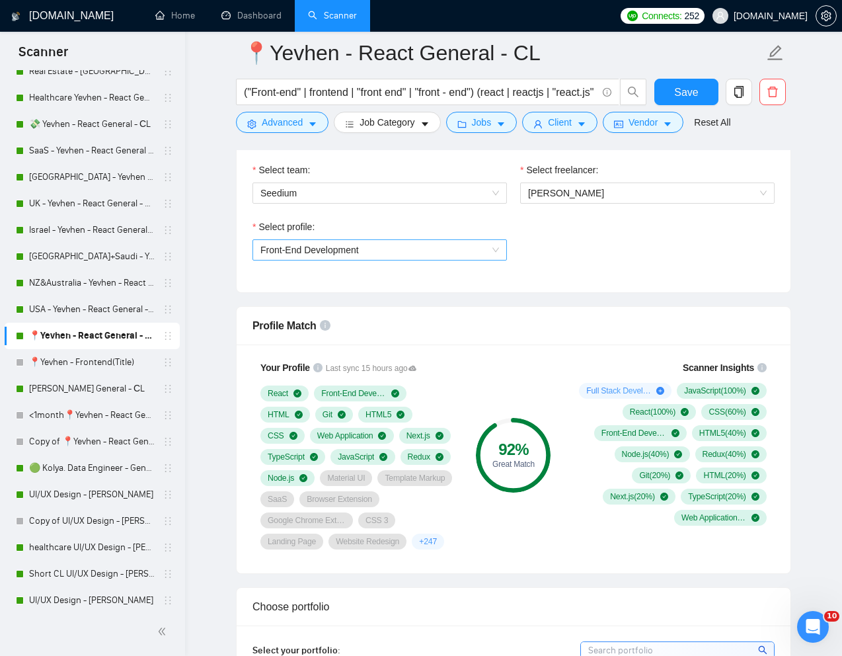
click at [456, 256] on span "Front-End Development" at bounding box center [379, 250] width 239 height 20
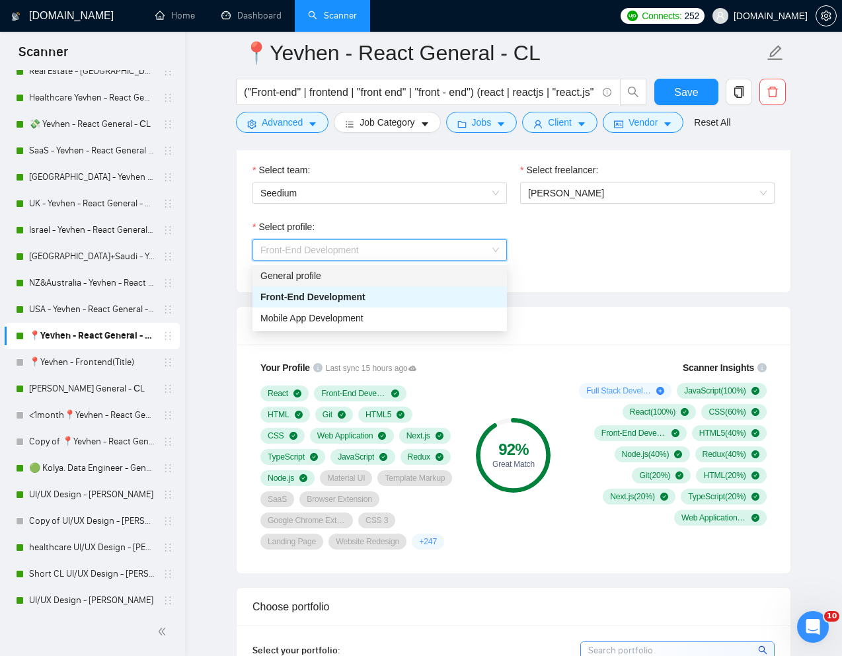
click at [400, 276] on div "General profile" at bounding box center [379, 275] width 239 height 15
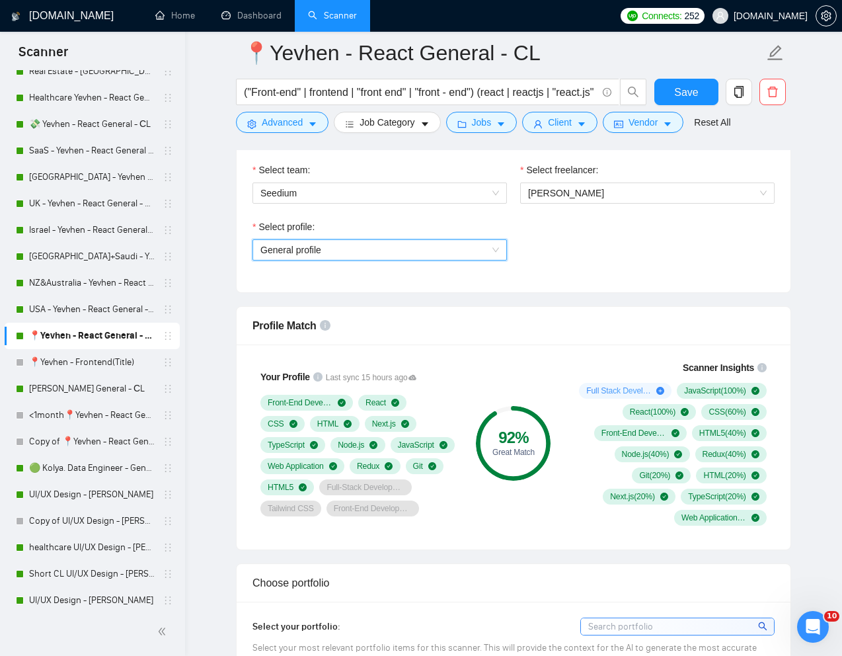
click at [449, 245] on span "General profile" at bounding box center [379, 250] width 239 height 20
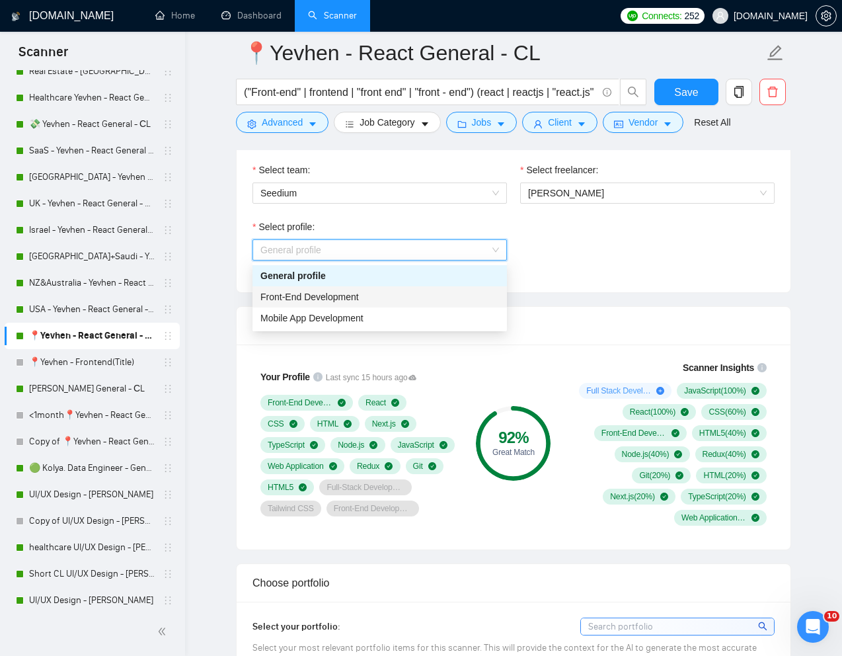
click at [381, 297] on div "Front-End Development" at bounding box center [379, 296] width 239 height 15
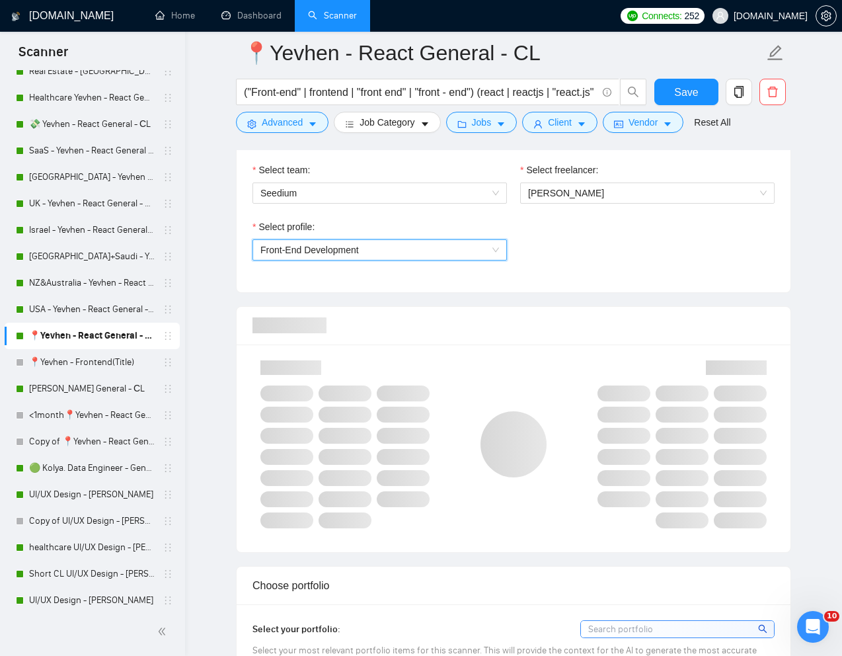
click at [566, 272] on div "Select profile: 1110580755057594368 Front-End Development" at bounding box center [513, 247] width 535 height 57
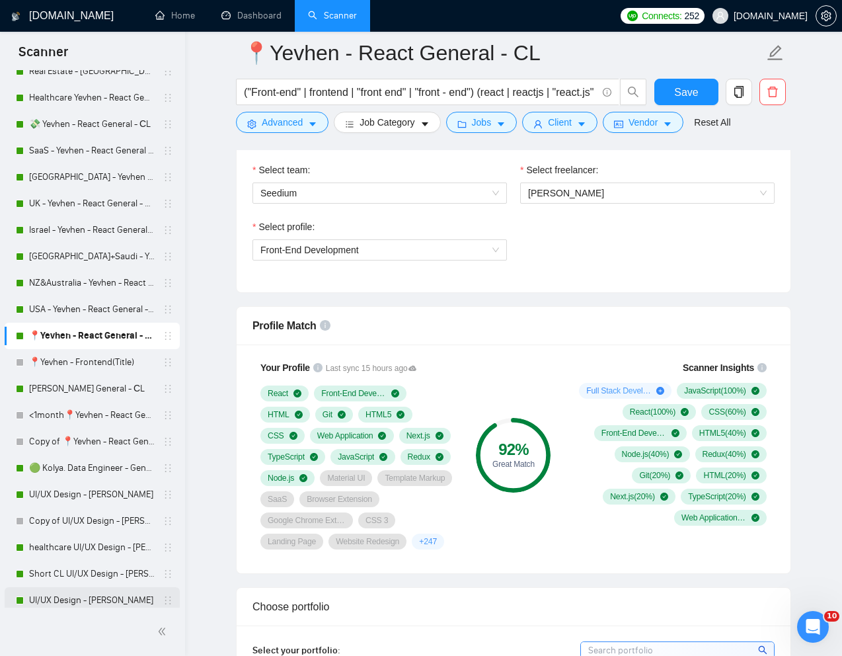
click at [74, 598] on link "UI/UX Design - [PERSON_NAME]" at bounding box center [92, 600] width 126 height 26
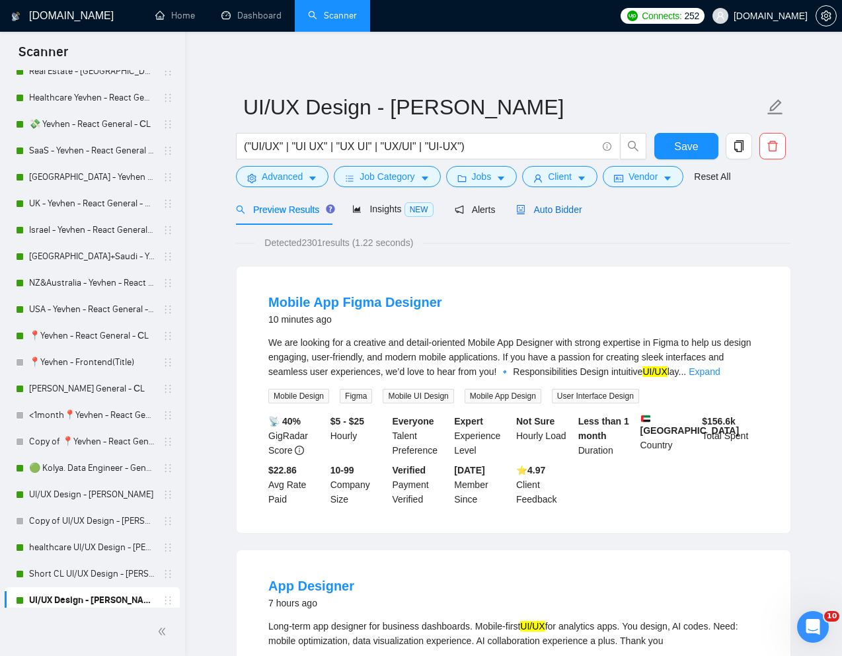
click at [556, 210] on span "Auto Bidder" at bounding box center [548, 209] width 65 height 11
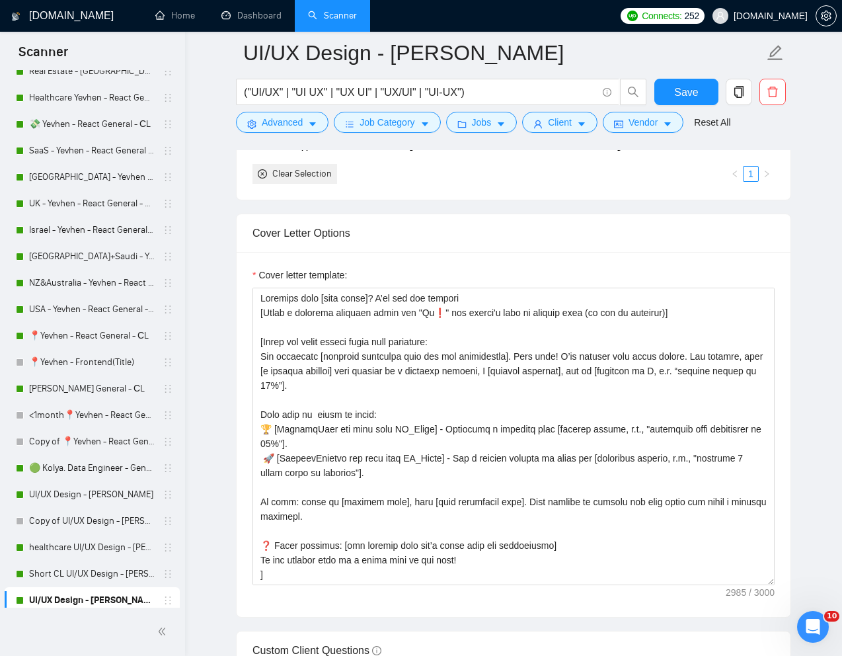
scroll to position [1520, 0]
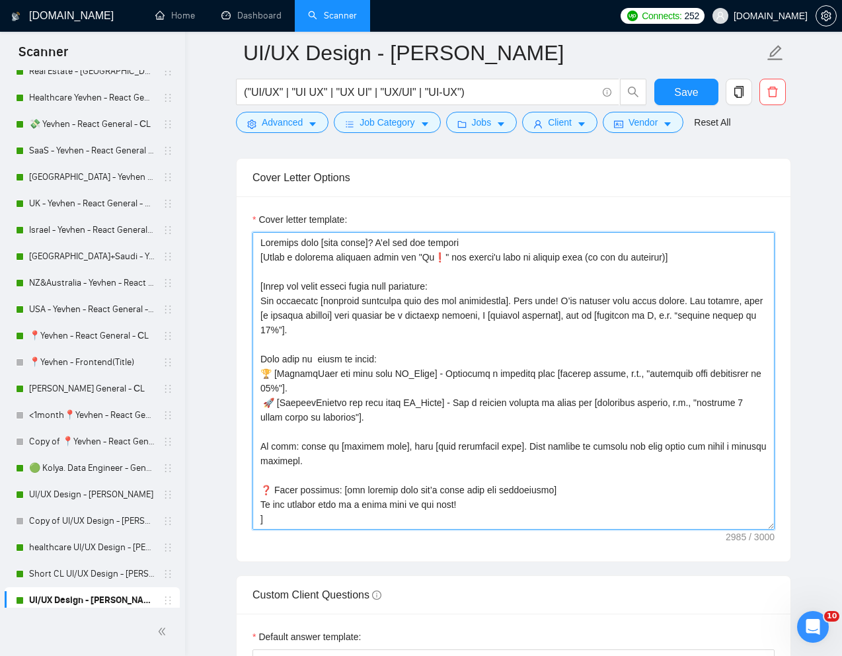
click at [541, 372] on textarea "Cover letter template:" at bounding box center [513, 380] width 522 height 297
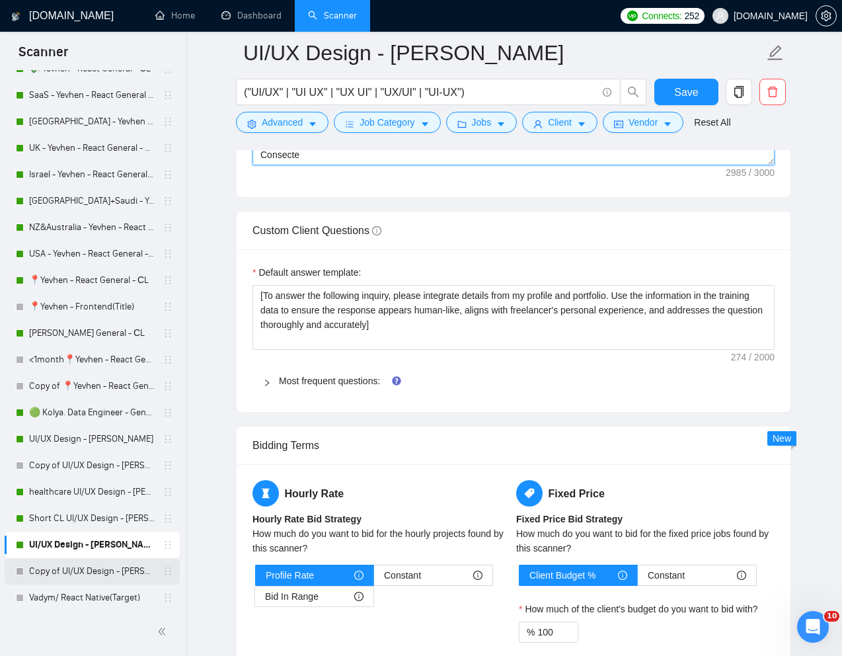
scroll to position [397, 0]
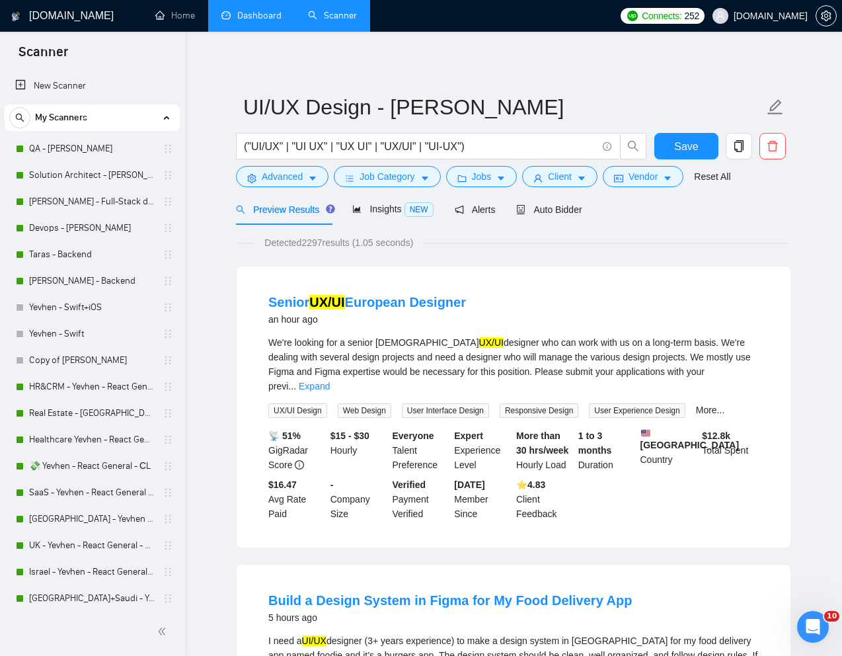
scroll to position [518, 0]
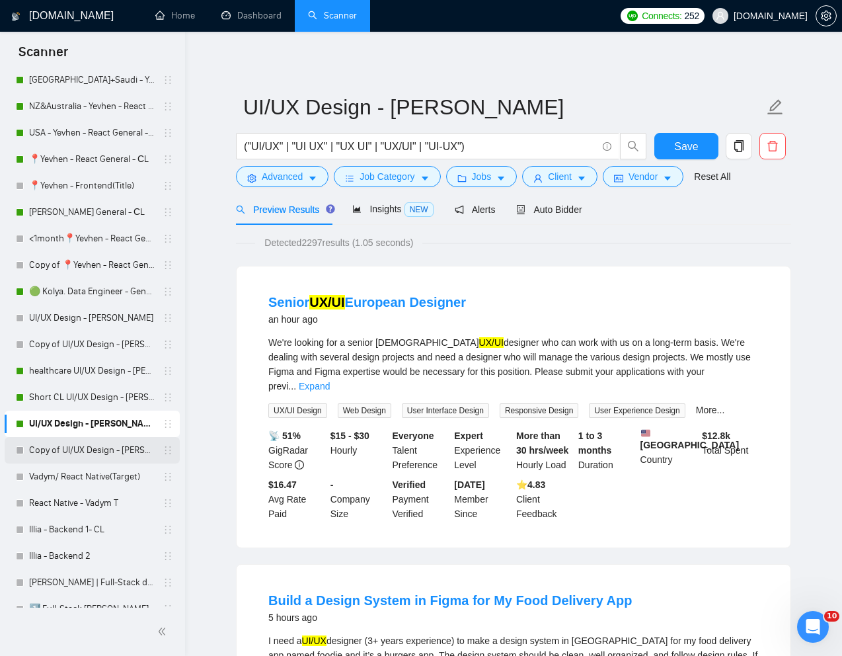
click at [94, 449] on link "Copy of UI/UX Design - [PERSON_NAME]" at bounding box center [92, 450] width 126 height 26
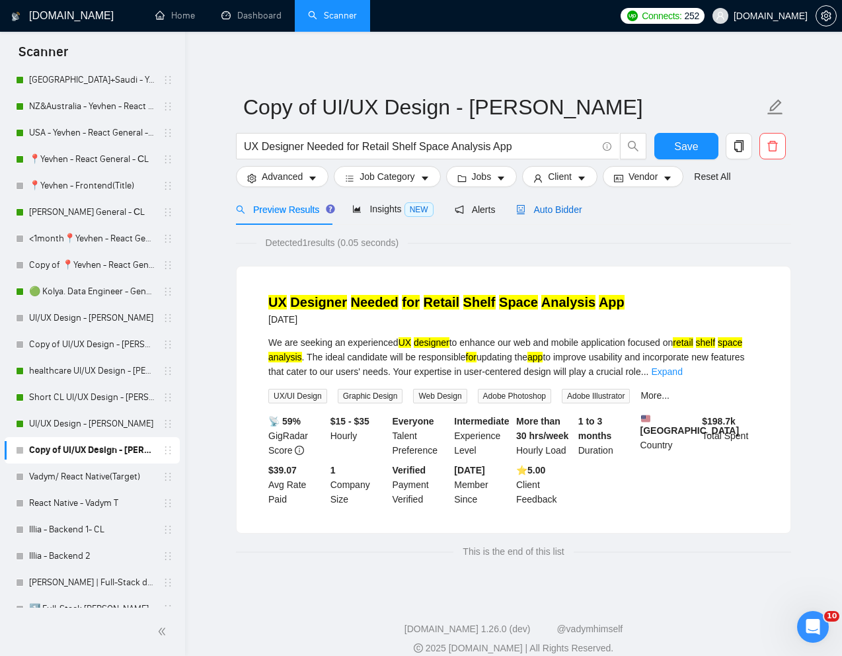
click at [566, 208] on span "Auto Bidder" at bounding box center [548, 209] width 65 height 11
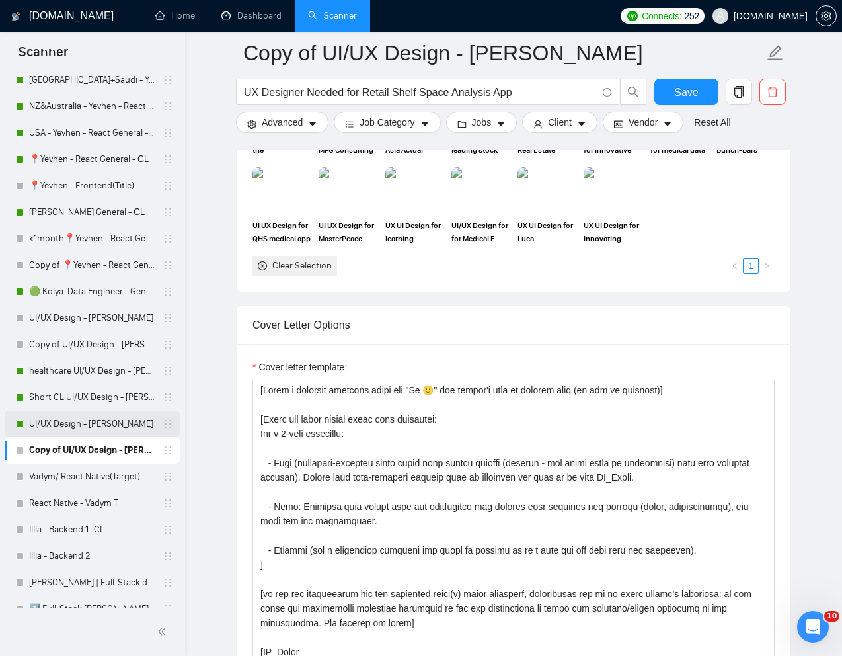
click at [65, 424] on link "UI/UX Design - [PERSON_NAME]" at bounding box center [92, 423] width 126 height 26
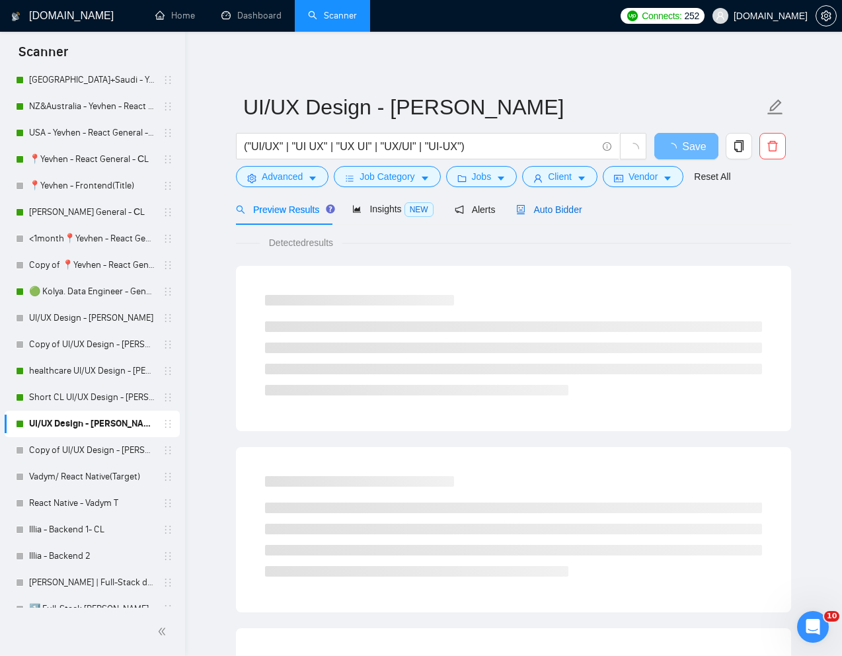
click at [551, 209] on span "Auto Bidder" at bounding box center [548, 209] width 65 height 11
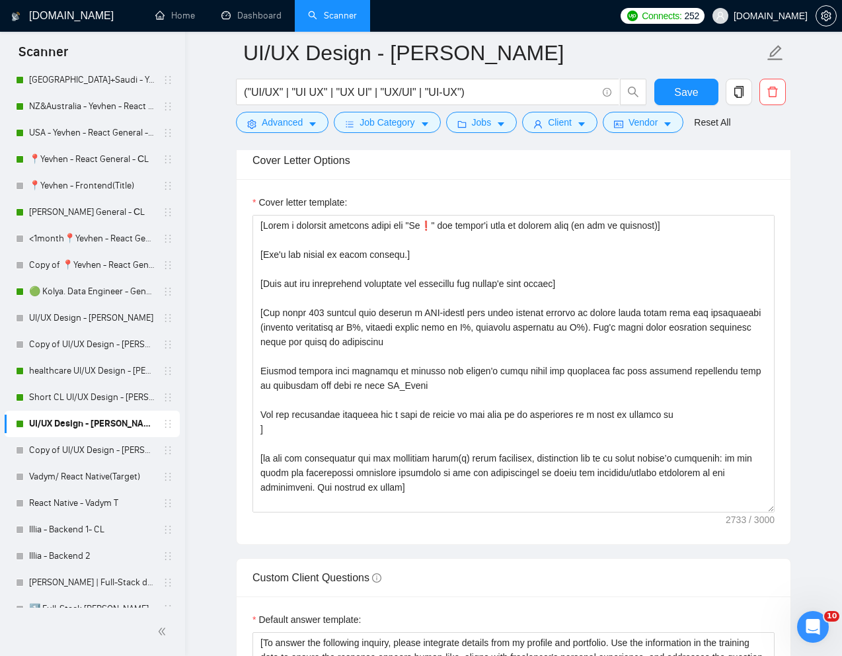
scroll to position [1537, 0]
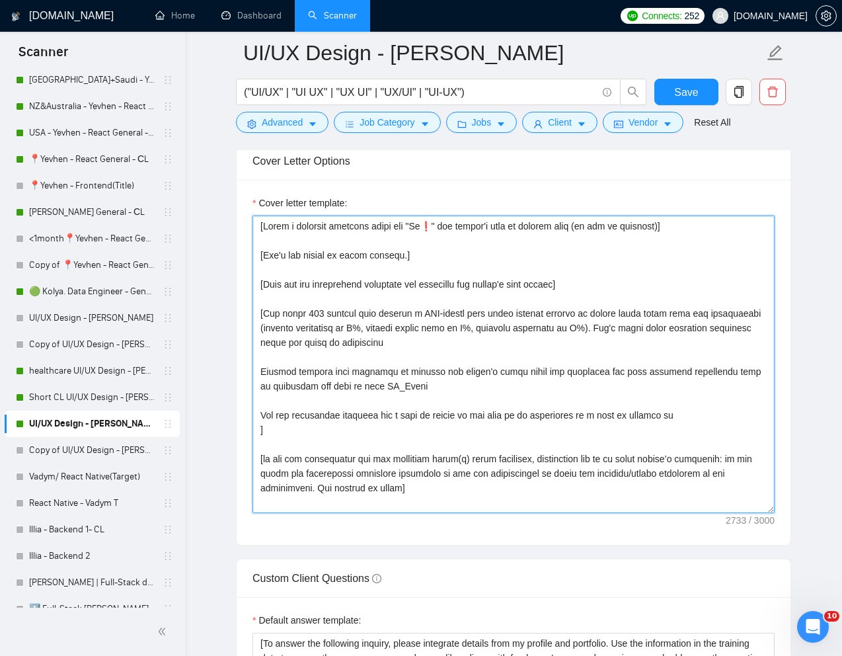
click at [484, 466] on textarea "Cover letter template:" at bounding box center [513, 363] width 522 height 297
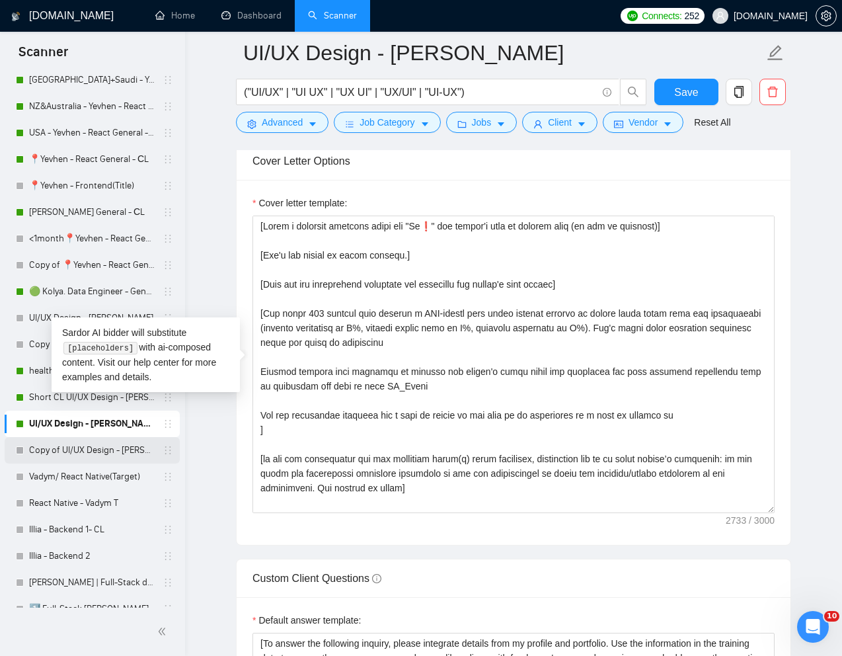
click at [83, 451] on link "Copy of UI/UX Design - [PERSON_NAME]" at bounding box center [92, 450] width 126 height 26
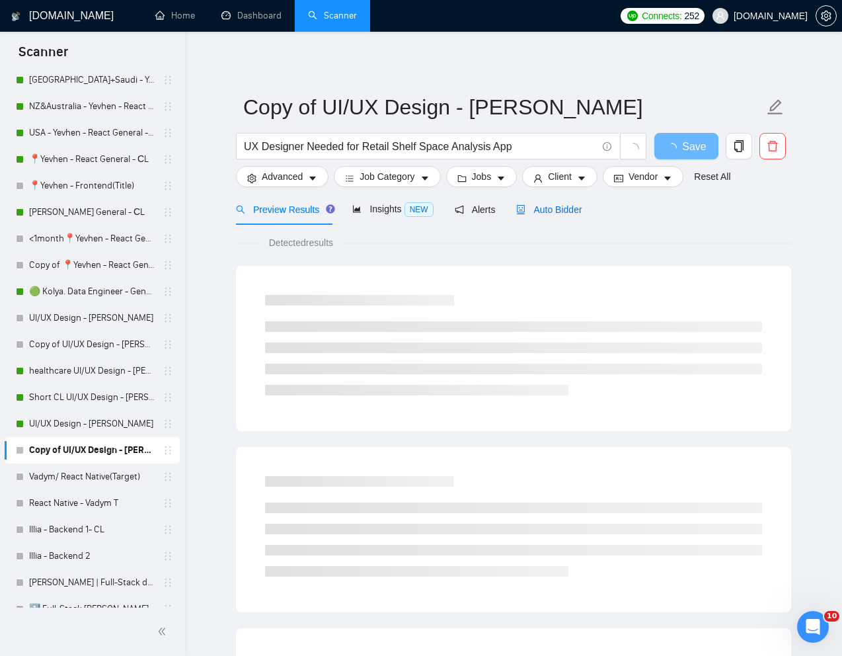
click at [564, 204] on span "Auto Bidder" at bounding box center [548, 209] width 65 height 11
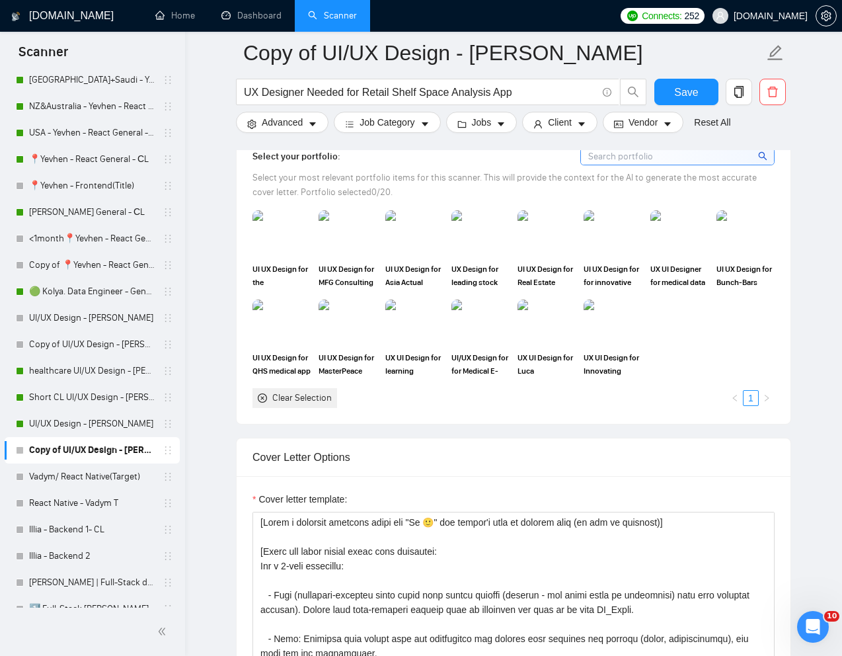
scroll to position [1125, 0]
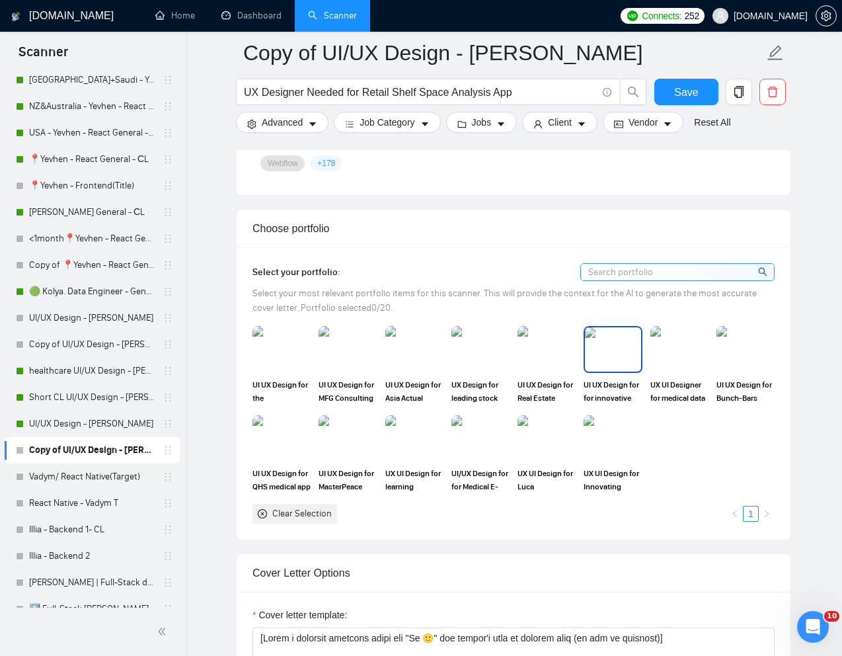
click at [621, 354] on img at bounding box center [613, 349] width 56 height 44
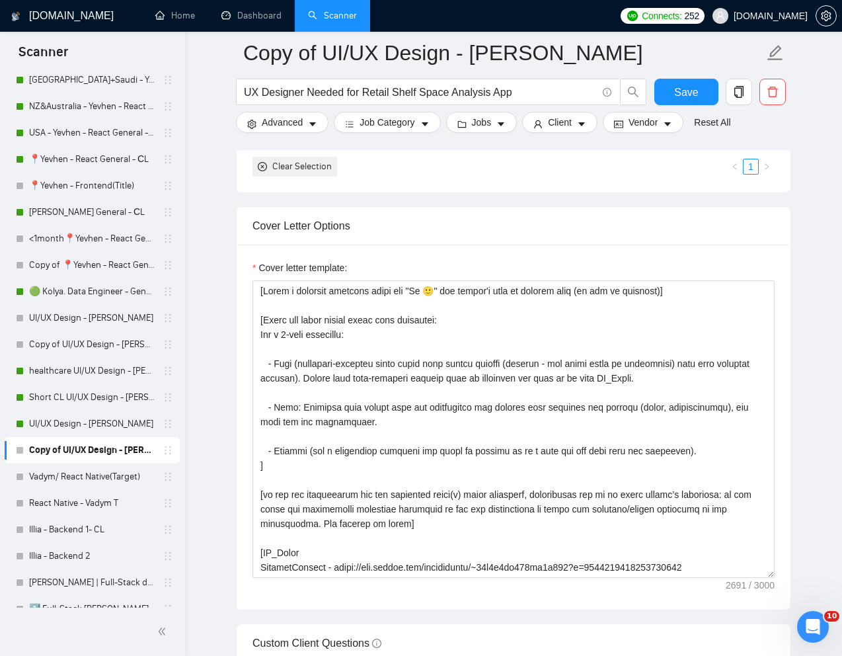
scroll to position [1495, 0]
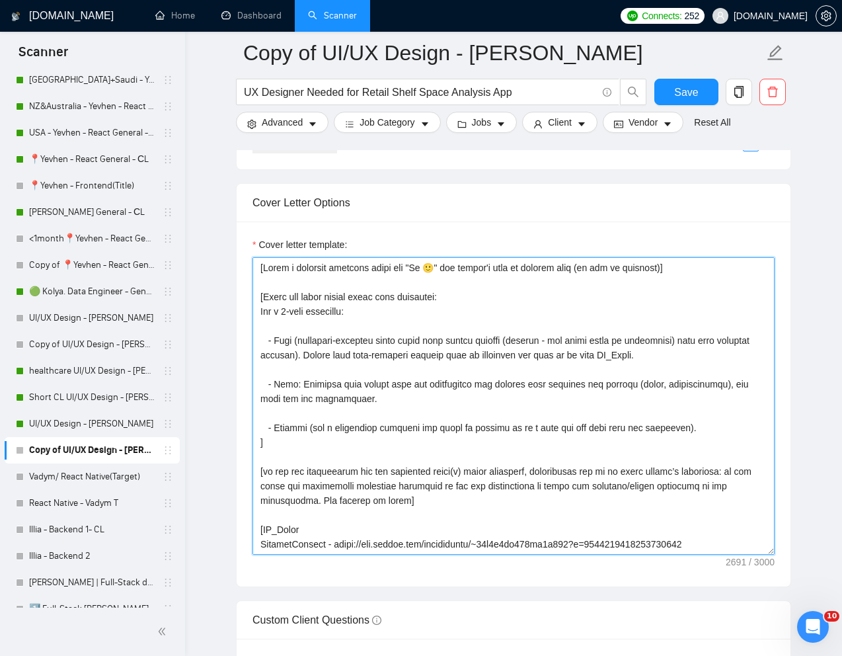
click at [566, 496] on textarea "Cover letter template:" at bounding box center [513, 405] width 522 height 297
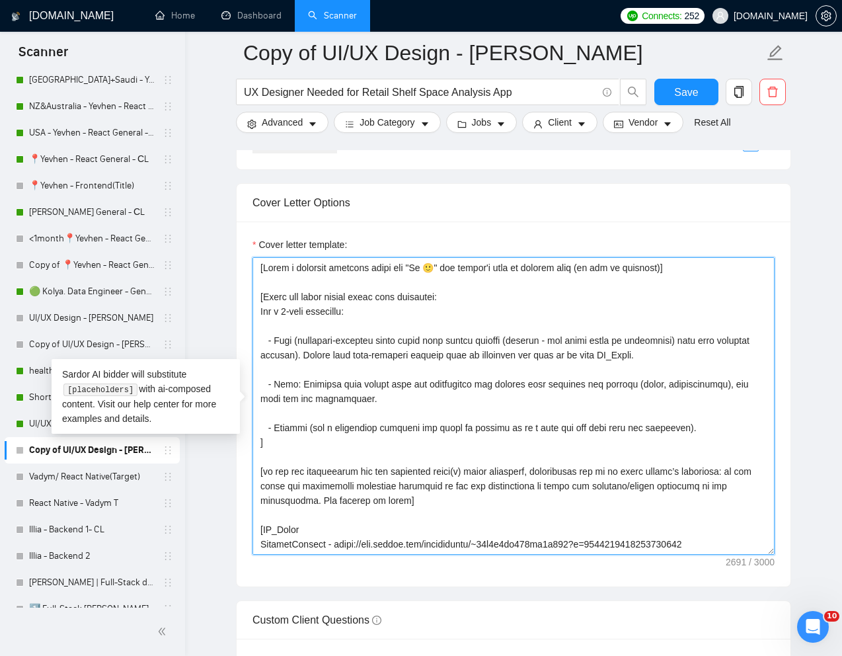
paste textarea "❗" and client's name or company name (if any is provided)] [Don't use dashes in…"
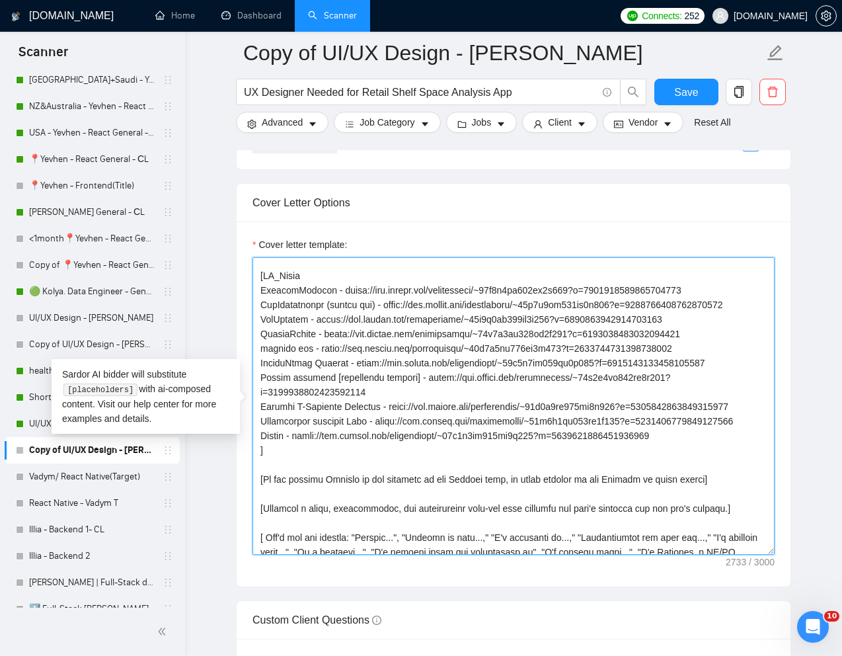
scroll to position [275, 0]
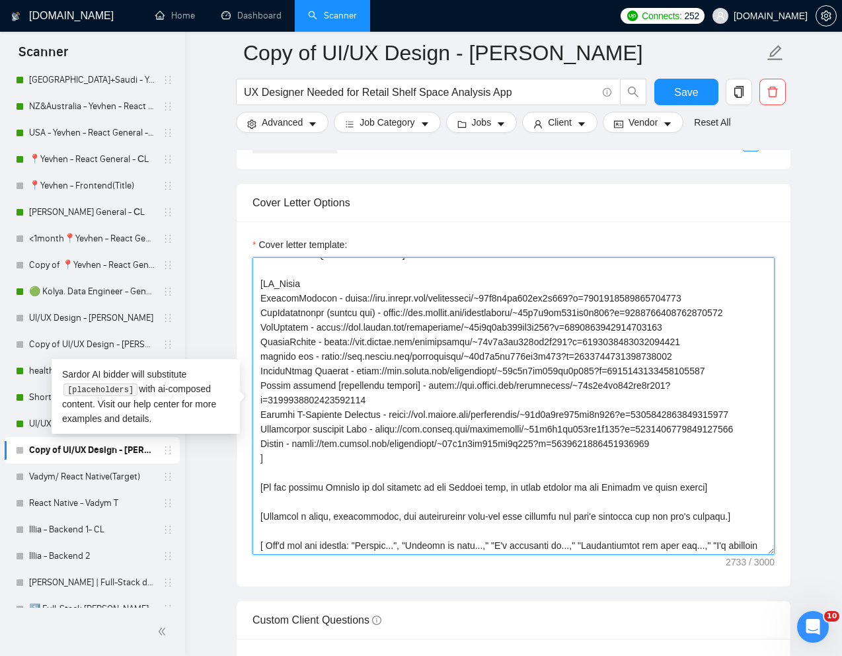
drag, startPoint x: 261, startPoint y: 297, endPoint x: 725, endPoint y: 305, distance: 464.0
click at [725, 305] on textarea "Cover letter template:" at bounding box center [513, 405] width 522 height 297
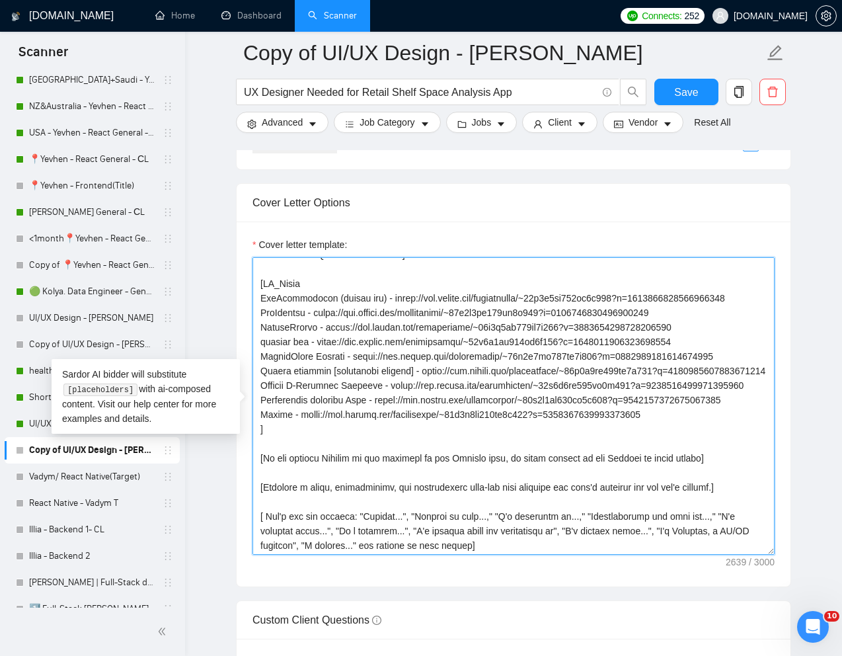
drag, startPoint x: 260, startPoint y: 329, endPoint x: 695, endPoint y: 464, distance: 455.3
click at [695, 464] on textarea "Cover letter template:" at bounding box center [513, 405] width 522 height 297
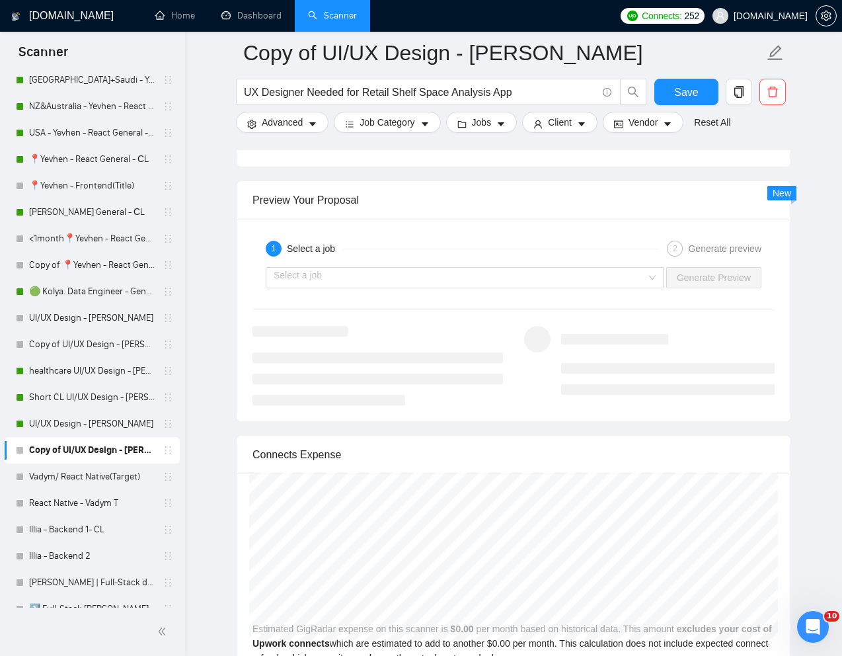
scroll to position [2575, 0]
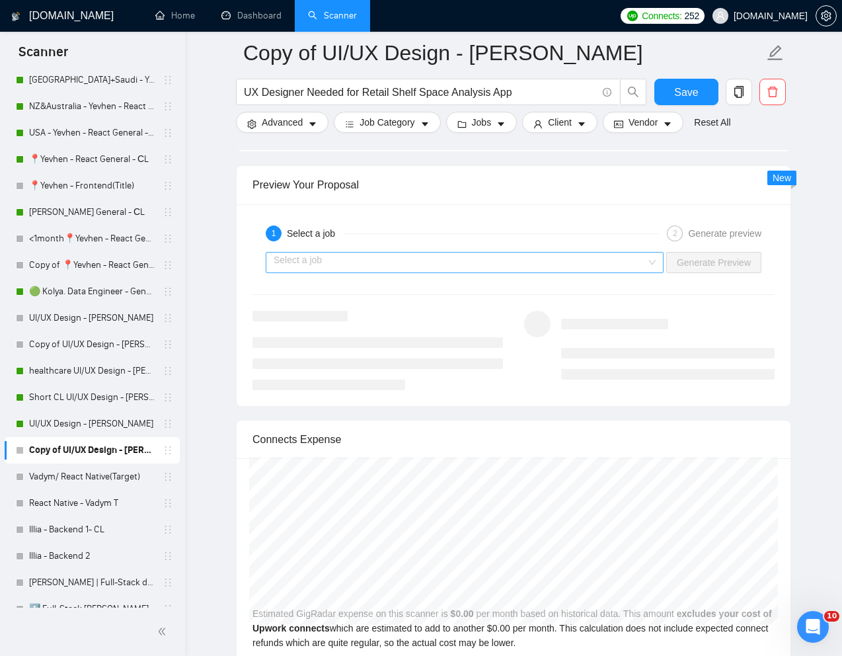
type textarea "[Write a personal greeting using the "Hi❗" and client's name or company name (i…"
click at [640, 256] on input "search" at bounding box center [460, 262] width 373 height 20
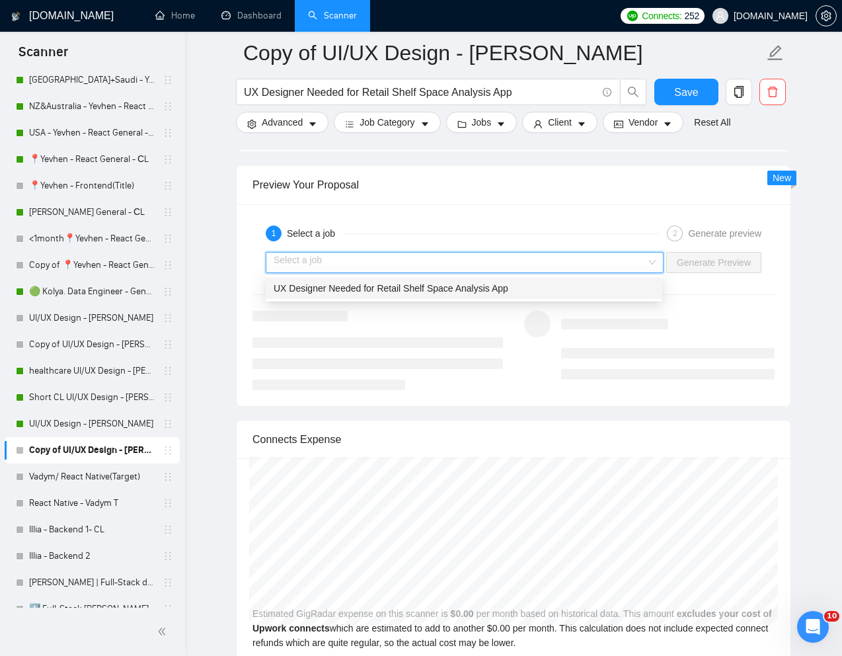
click at [525, 291] on div "UX Designer Needed for Retail Shelf Space Analysis App" at bounding box center [464, 288] width 381 height 15
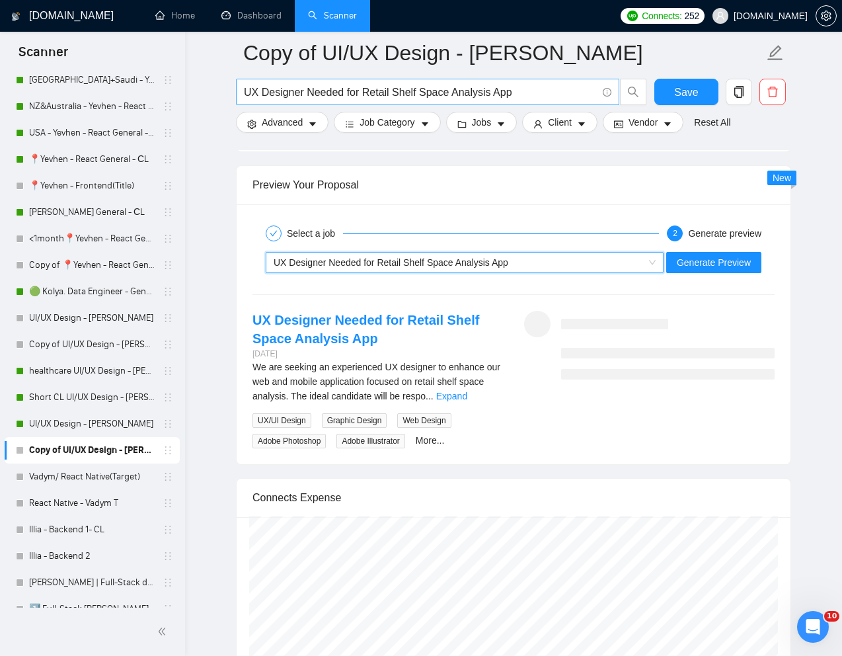
click at [373, 96] on input "UX Designer Needed for Retail Shelf Space Analysis App" at bounding box center [420, 92] width 353 height 17
paste input "Mobile App Figma Designer"
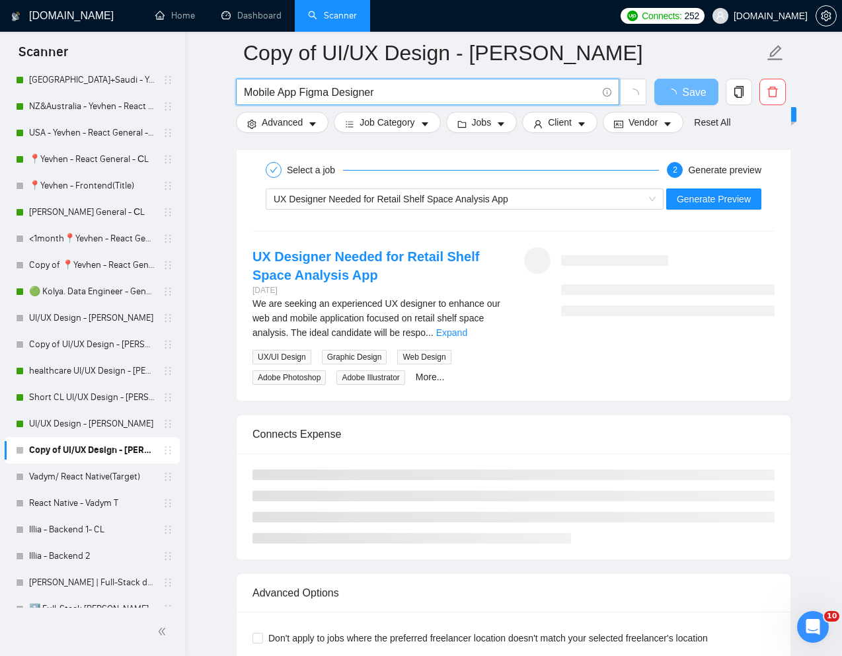
type input "Mobile App Figma Designer"
click at [560, 211] on div "UX Designer Needed for Retail Shelf Space Analysis App Generate Preview" at bounding box center [513, 199] width 525 height 32
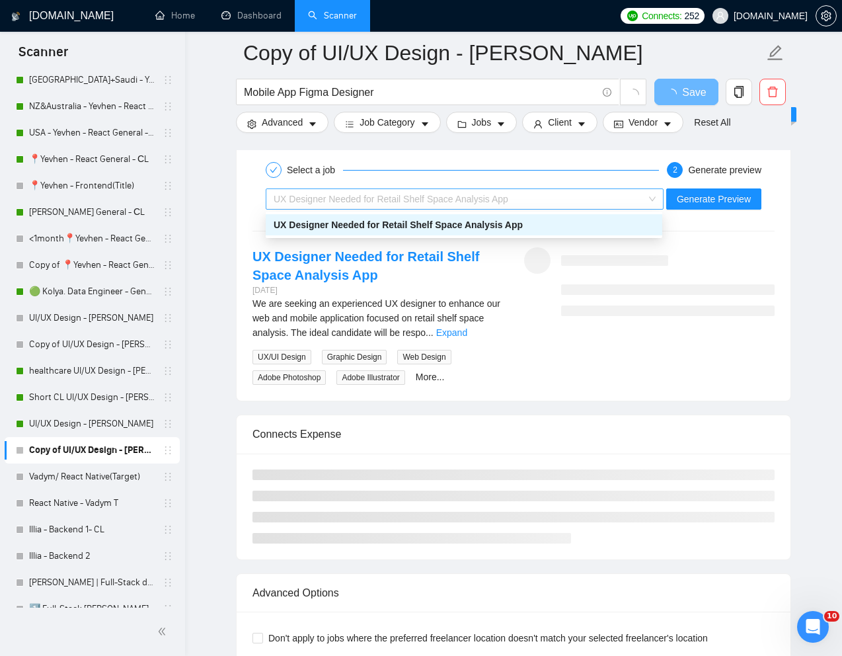
click at [560, 204] on div "UX Designer Needed for Retail Shelf Space Analysis App" at bounding box center [459, 199] width 370 height 20
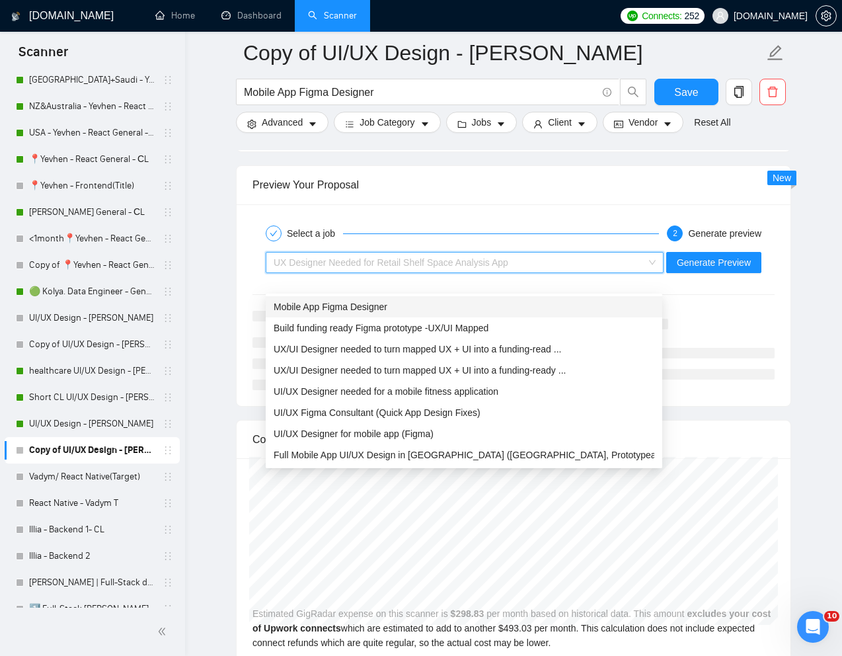
click at [358, 309] on span "Mobile App Figma Designer" at bounding box center [331, 306] width 114 height 11
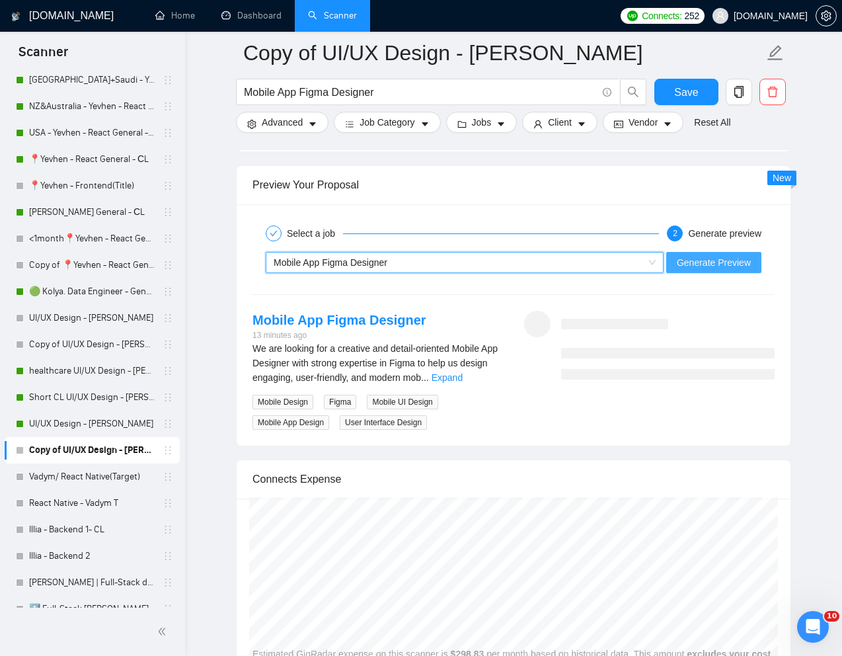
click at [708, 262] on span "Generate Preview" at bounding box center [714, 262] width 74 height 15
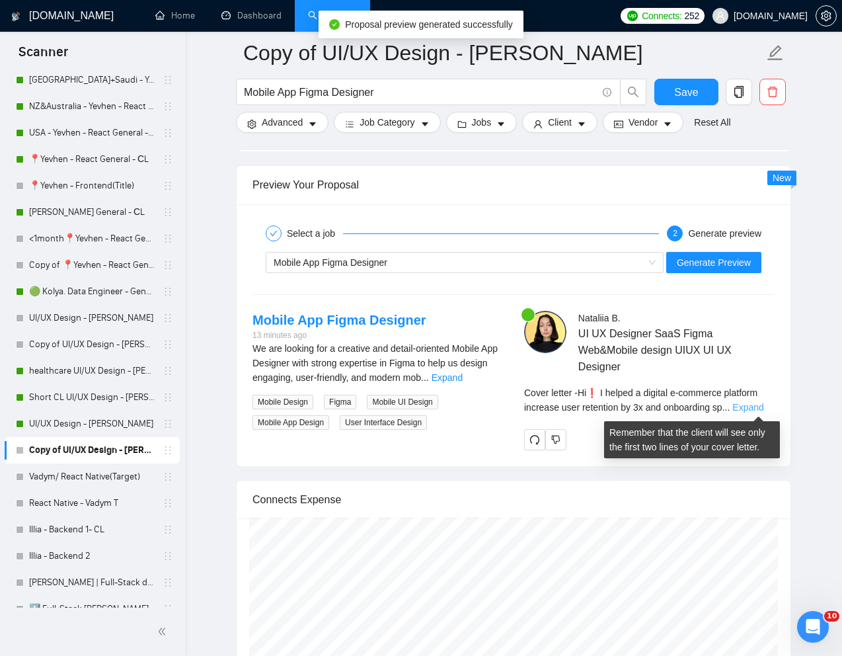
click at [752, 407] on link "Expand" at bounding box center [747, 407] width 31 height 11
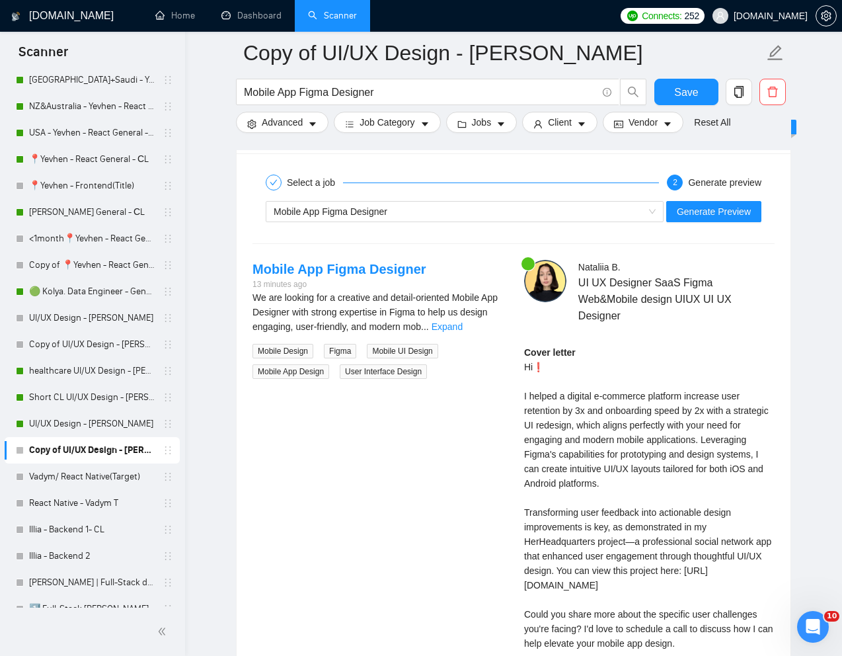
scroll to position [2609, 0]
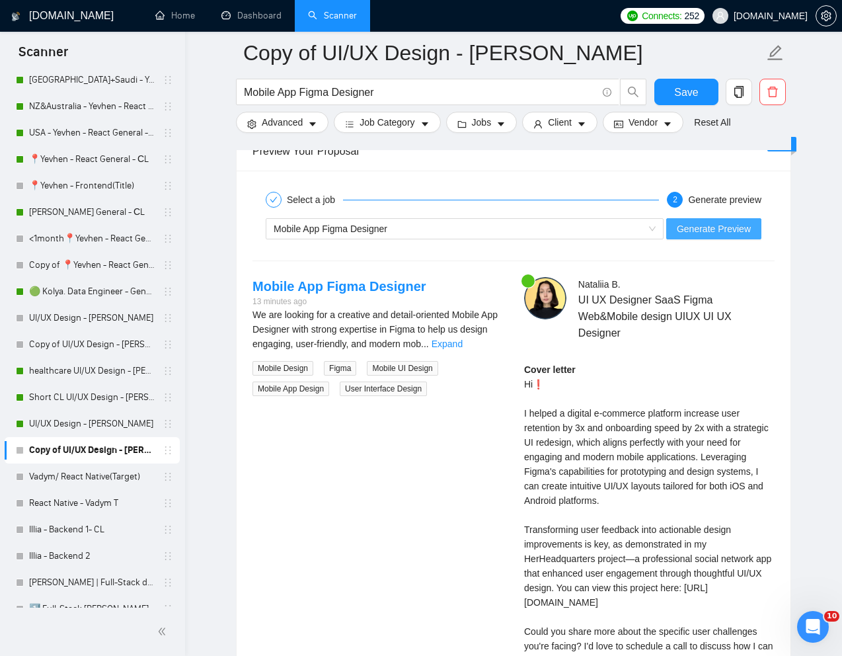
click at [701, 224] on span "Generate Preview" at bounding box center [714, 228] width 74 height 15
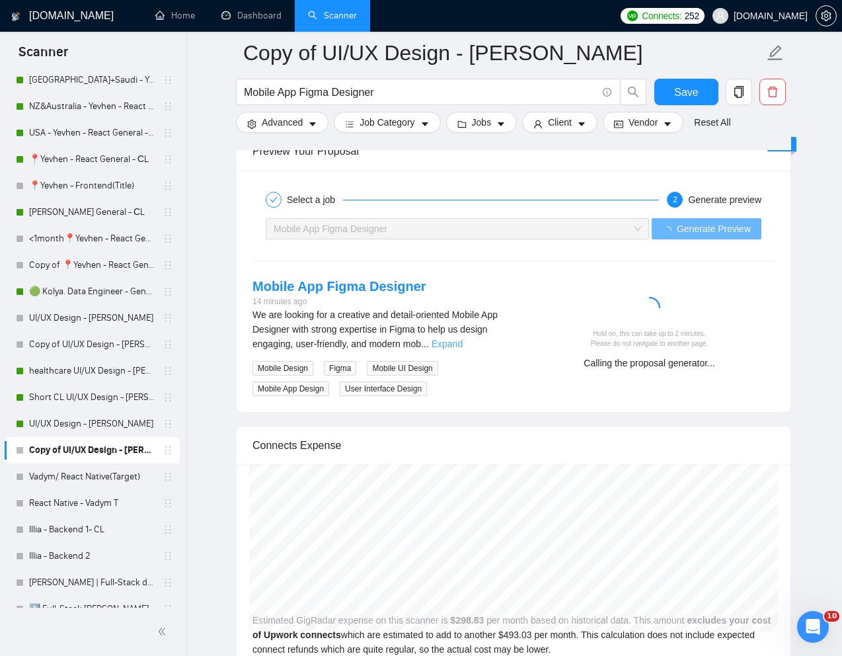
click at [463, 340] on link "Expand" at bounding box center [447, 343] width 31 height 11
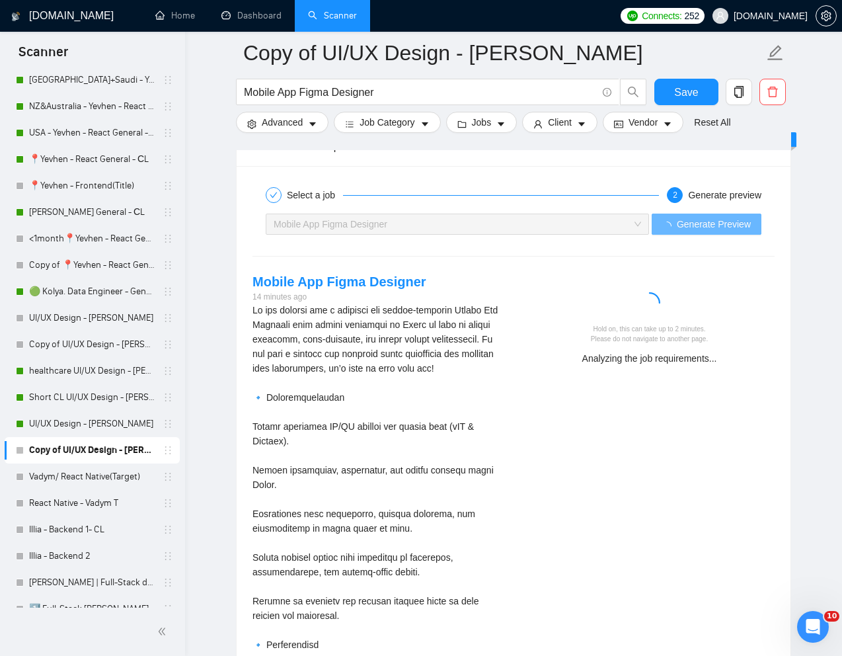
scroll to position [2613, 0]
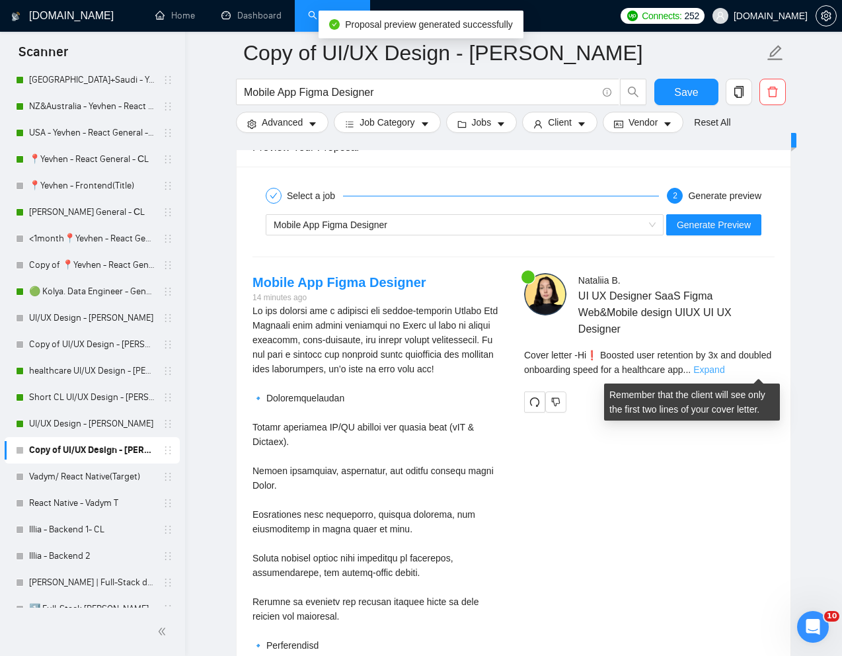
click at [724, 369] on link "Expand" at bounding box center [708, 369] width 31 height 11
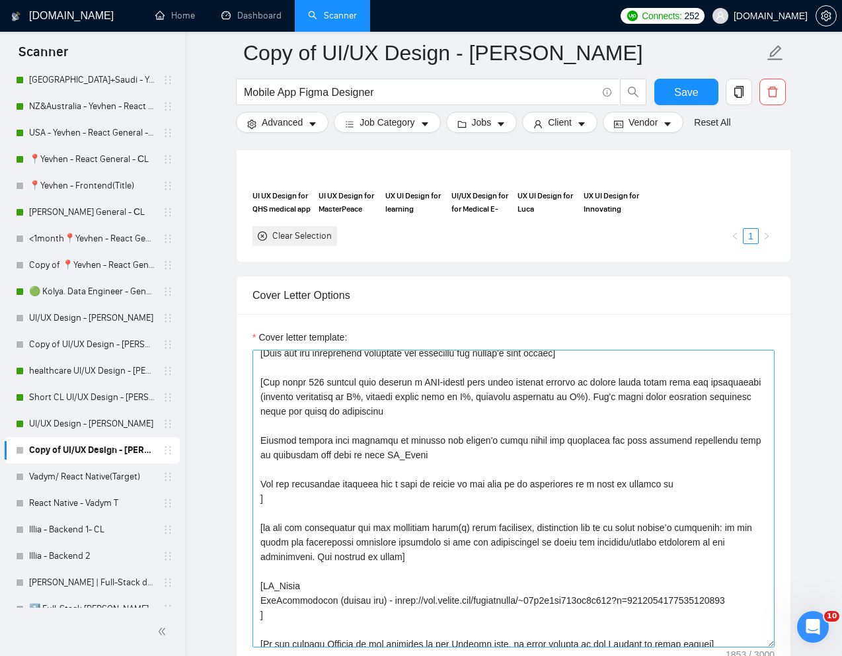
scroll to position [63, 0]
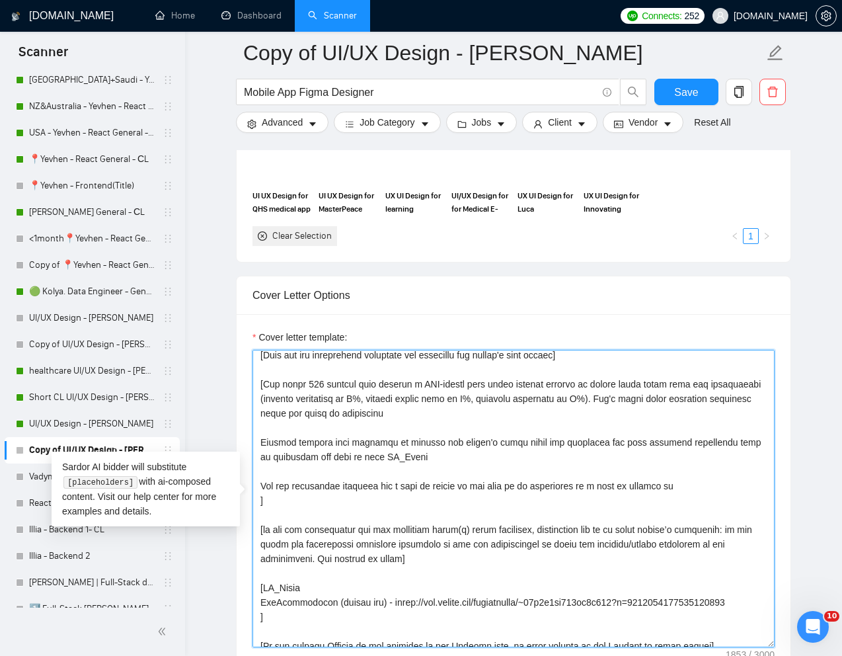
drag, startPoint x: 620, startPoint y: 400, endPoint x: 256, endPoint y: 397, distance: 363.5
click at [256, 397] on textarea "Cover letter template:" at bounding box center [513, 498] width 522 height 297
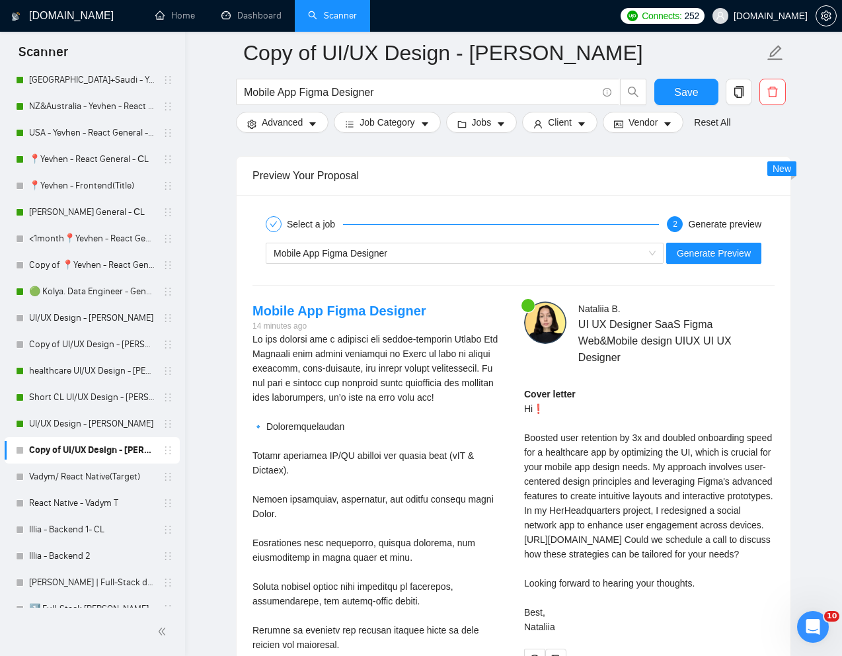
scroll to position [2612, 0]
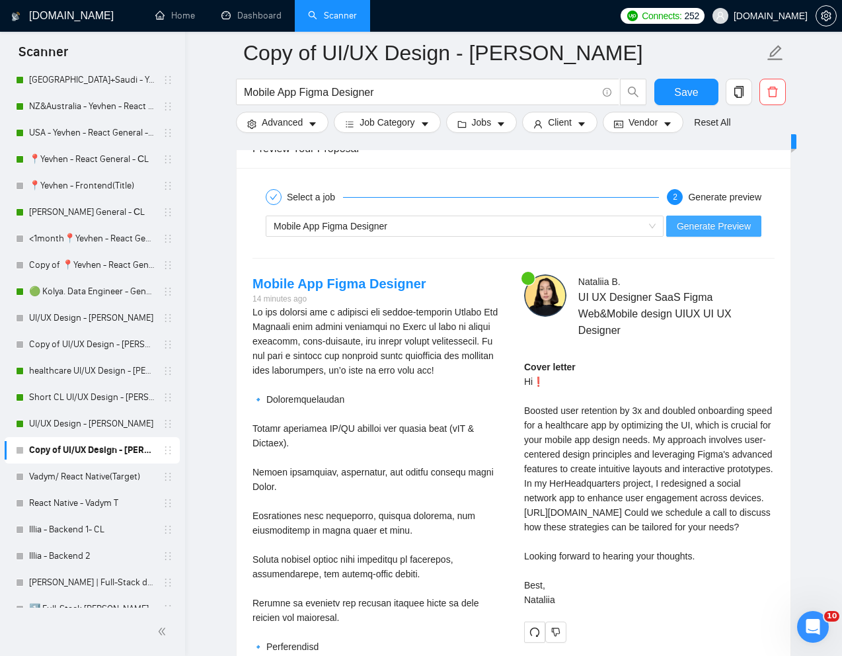
click at [710, 219] on span "Generate Preview" at bounding box center [714, 226] width 74 height 15
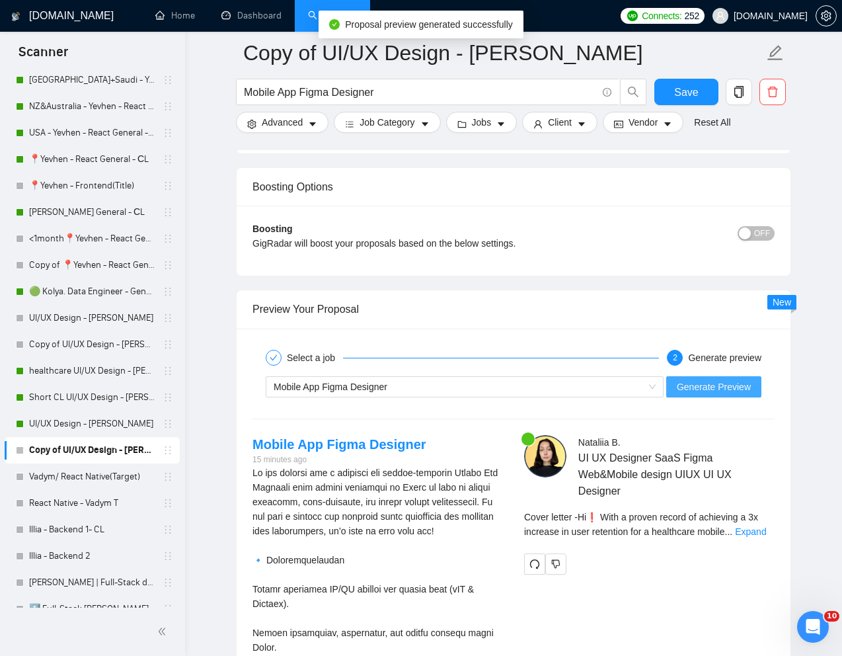
scroll to position [2480, 0]
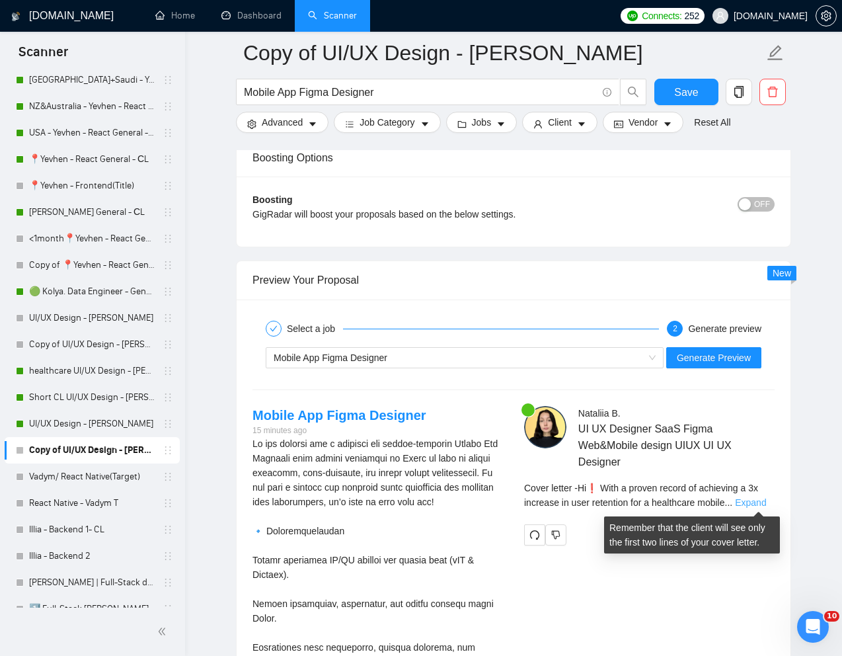
click at [747, 501] on link "Expand" at bounding box center [750, 502] width 31 height 11
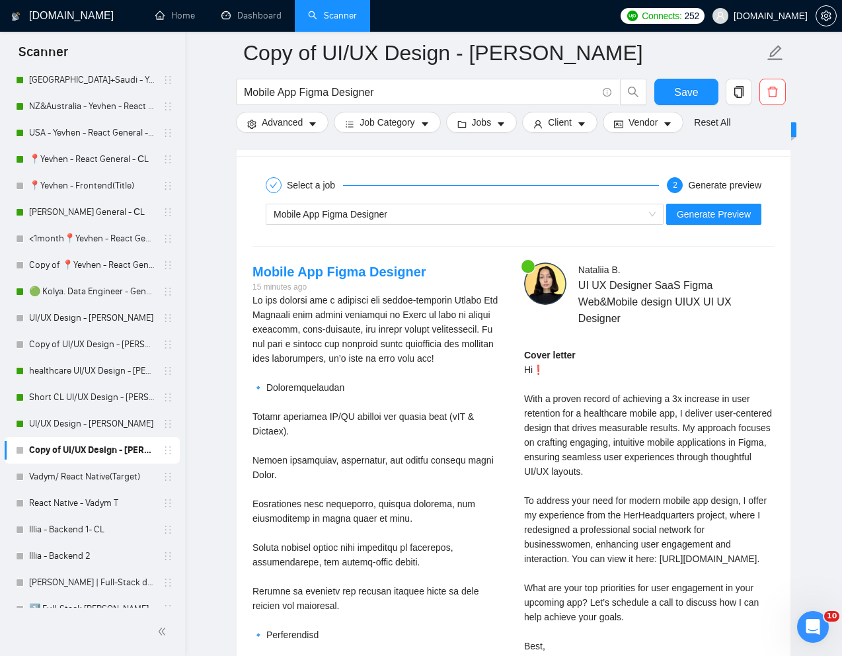
scroll to position [2627, 0]
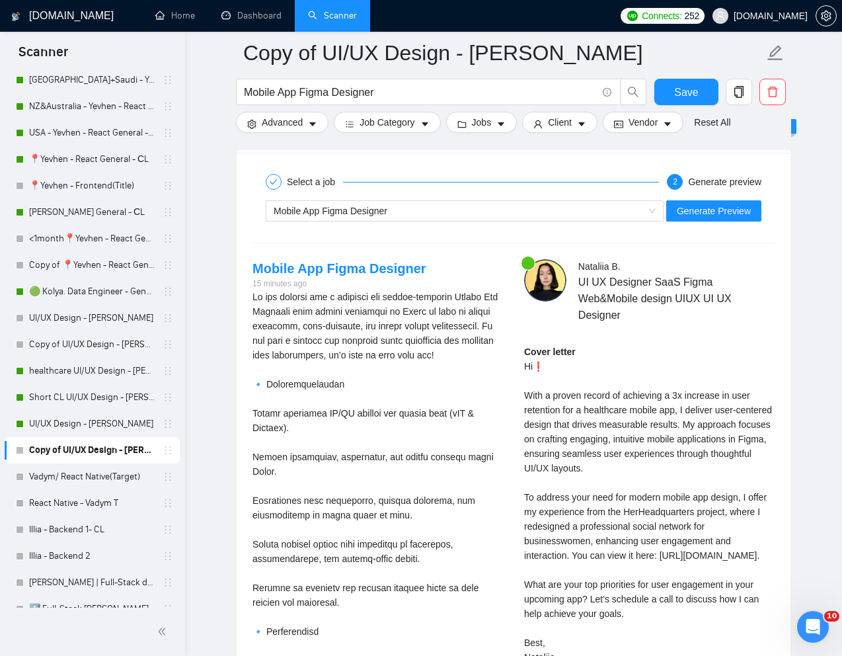
click at [572, 443] on div "Cover letter Hi❗ With a proven record of achieving a 3x increase in user retent…" at bounding box center [649, 504] width 250 height 320
drag, startPoint x: 547, startPoint y: 365, endPoint x: 537, endPoint y: 365, distance: 10.6
click at [537, 365] on div "Cover letter Hi❗ With a proven record of achieving a 3x increase in user retent…" at bounding box center [649, 504] width 250 height 320
copy div "❗"
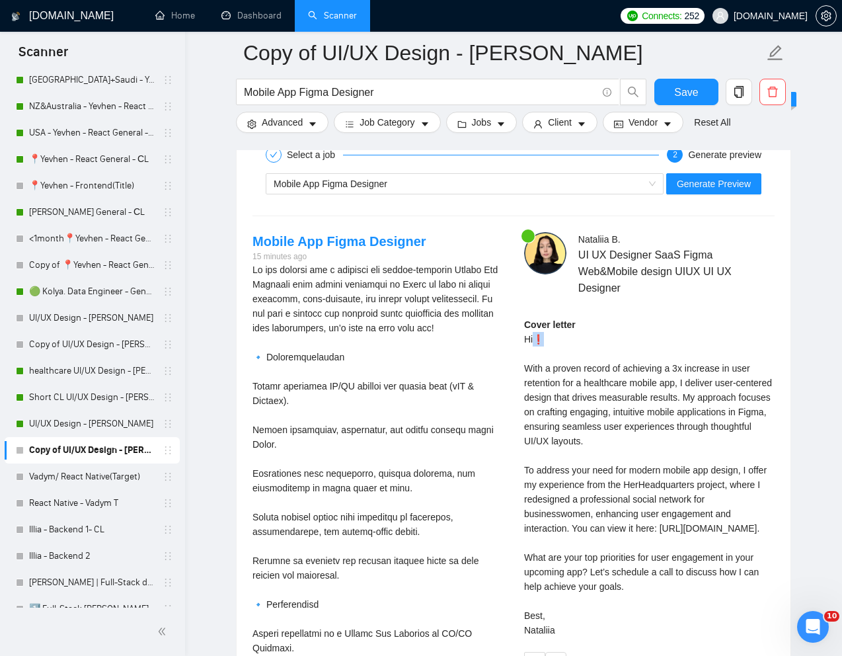
scroll to position [2655, 0]
click at [564, 479] on div "Cover letter Hi❗ With a proven record of achieving a 3x increase in user retent…" at bounding box center [649, 477] width 250 height 320
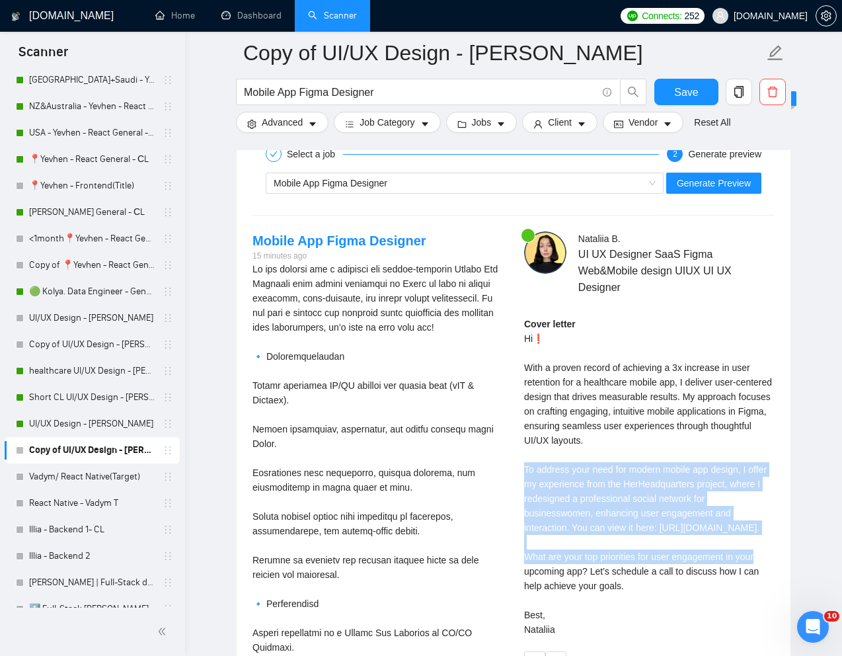
drag, startPoint x: 522, startPoint y: 472, endPoint x: 671, endPoint y: 551, distance: 168.5
click at [671, 551] on div "Nataliia B . UI UX Designer SaaS Figma Web&Mobile design UIUX UI UX Designer Co…" at bounding box center [649, 451] width 272 height 441
copy div "To address your need for modern mobile app design, I offer my experience from t…"
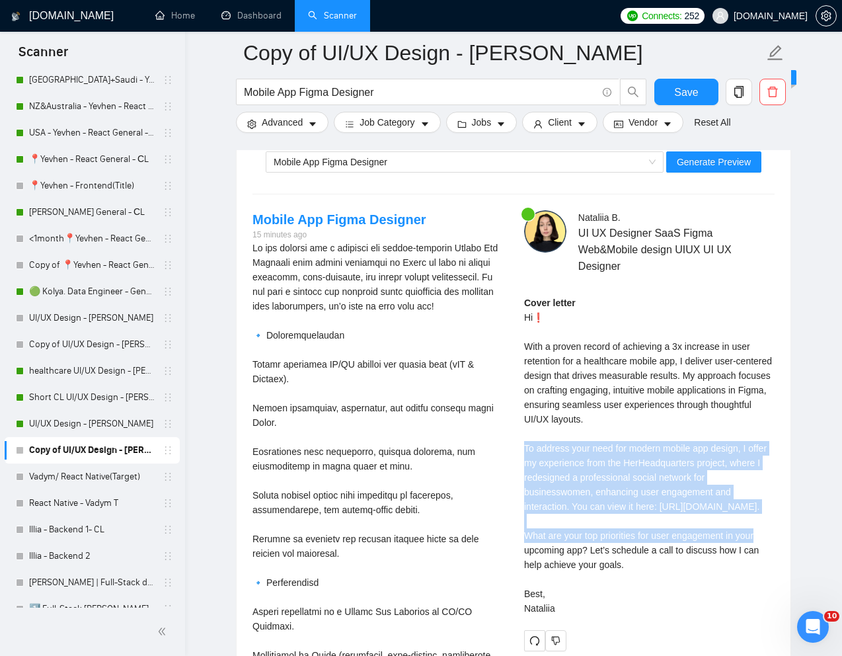
scroll to position [2688, 0]
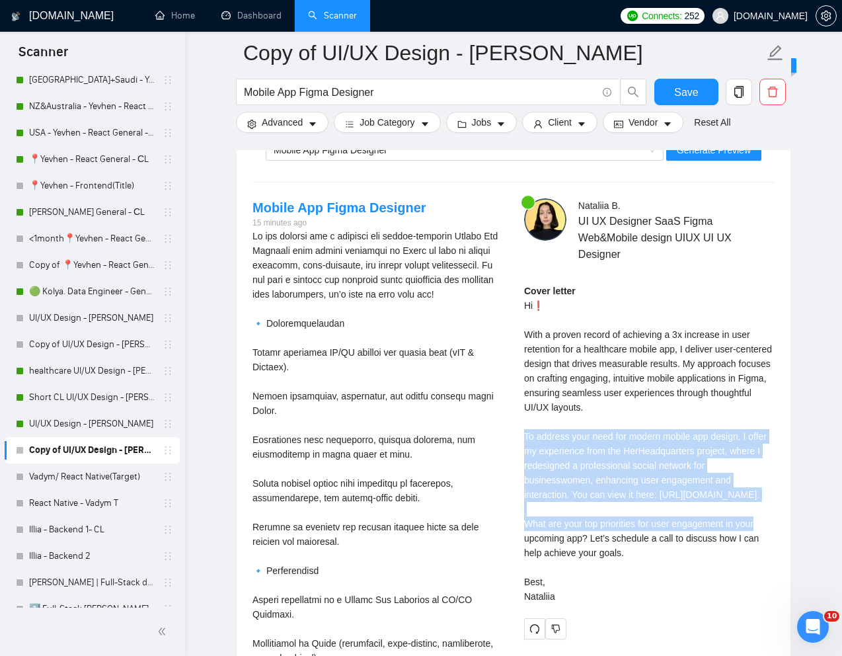
drag, startPoint x: 521, startPoint y: 554, endPoint x: 650, endPoint y: 575, distance: 129.9
click at [650, 575] on div "Nataliia B . UI UX Designer SaaS Figma Web&Mobile design UIUX UI UX Designer Co…" at bounding box center [649, 418] width 272 height 441
copy div "What are your top priorities for user engagement in your upcoming app? Let’s sc…"
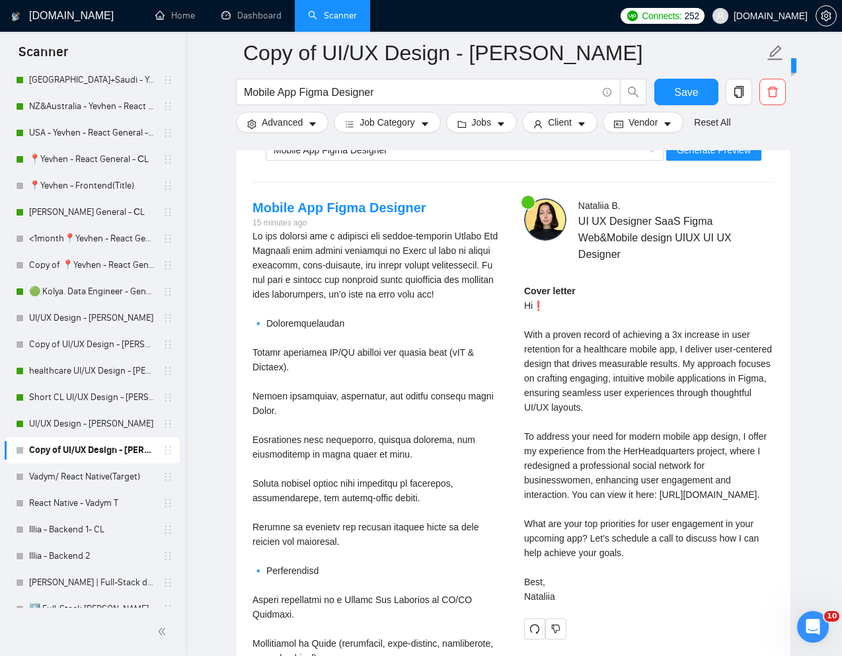
click at [630, 552] on div "Cover letter Hi❗ With a proven record of achieving a 3x increase in user retent…" at bounding box center [649, 444] width 250 height 320
drag, startPoint x: 522, startPoint y: 552, endPoint x: 581, endPoint y: 622, distance: 91.5
click at [581, 622] on div "Nataliia B . UI UX Designer SaaS Figma Web&Mobile design UIUX UI UX Designer Co…" at bounding box center [649, 418] width 272 height 441
copy div "What are your top priorities for user engagement in your upcoming app? Let’s sc…"
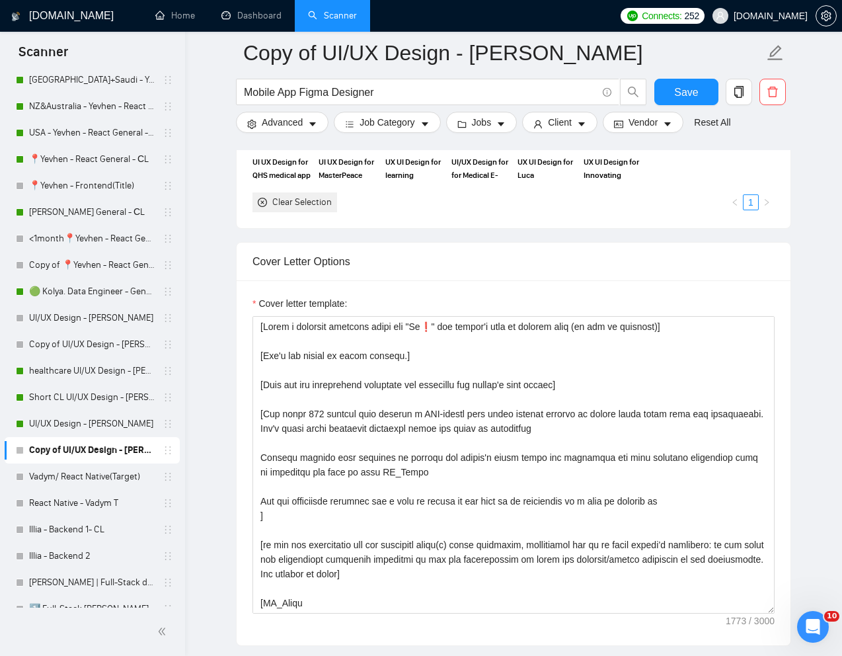
scroll to position [1378, 0]
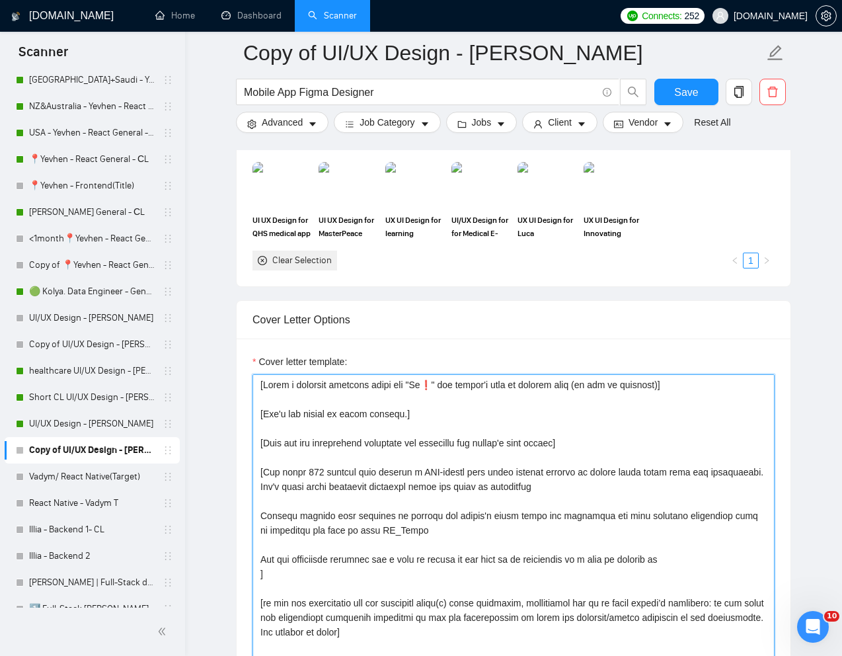
click at [573, 486] on textarea "Cover letter template:" at bounding box center [513, 522] width 522 height 297
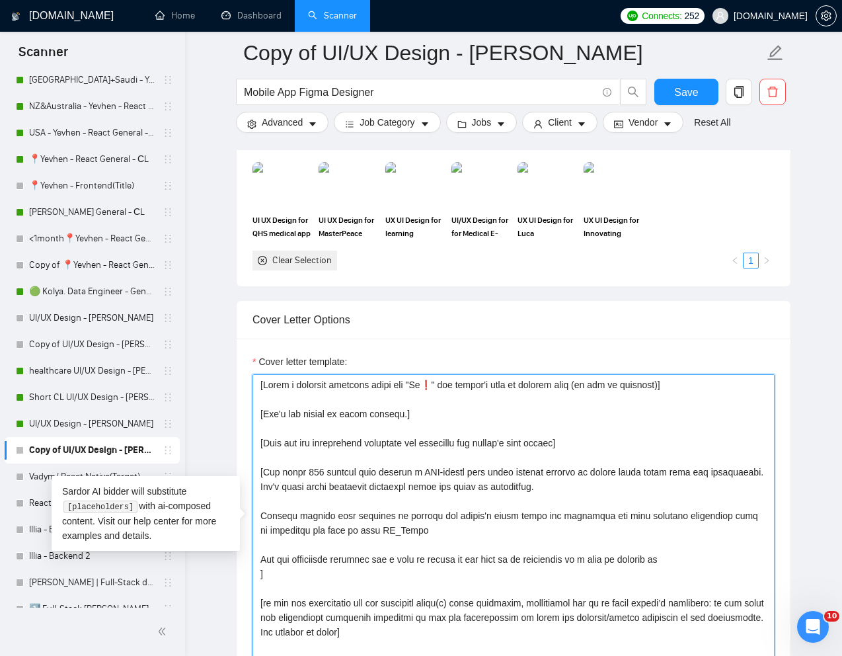
drag, startPoint x: 569, startPoint y: 447, endPoint x: 262, endPoint y: 445, distance: 306.7
click at [262, 445] on textarea "Cover letter template:" at bounding box center [513, 522] width 522 height 297
click at [586, 488] on textarea "Cover letter template:" at bounding box center [513, 522] width 522 height 297
paste textarea "Read the job description carefully and determine the client's pain points"
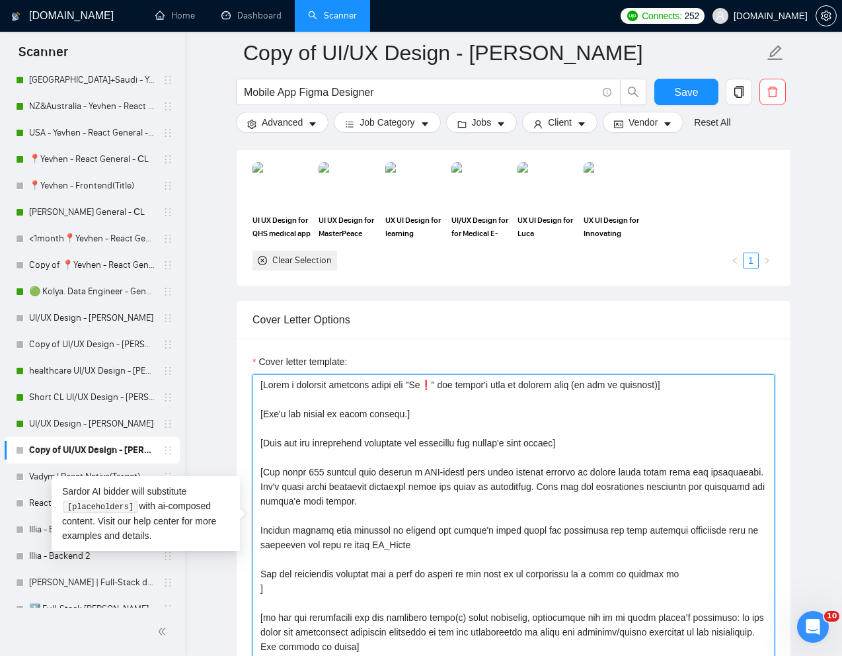
type textarea "[Write a personal greeting using the "Hi❗" and client's name or company name (i…"
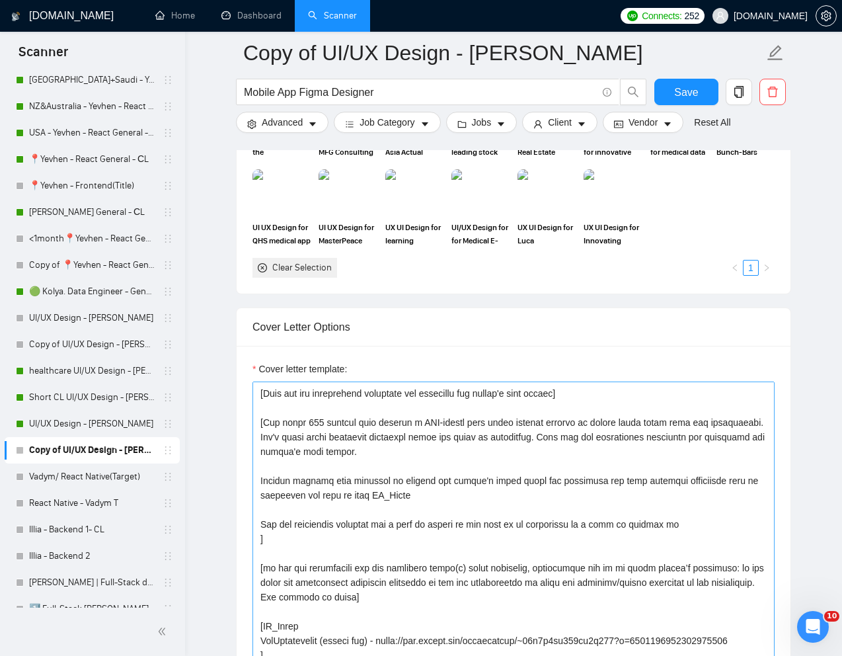
scroll to position [0, 0]
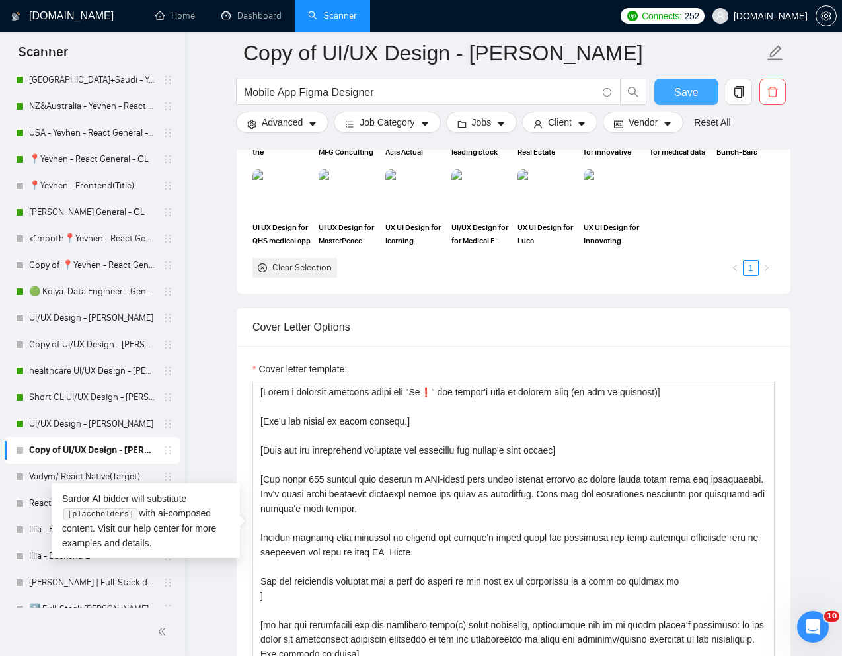
click at [684, 94] on span "Save" at bounding box center [686, 92] width 24 height 17
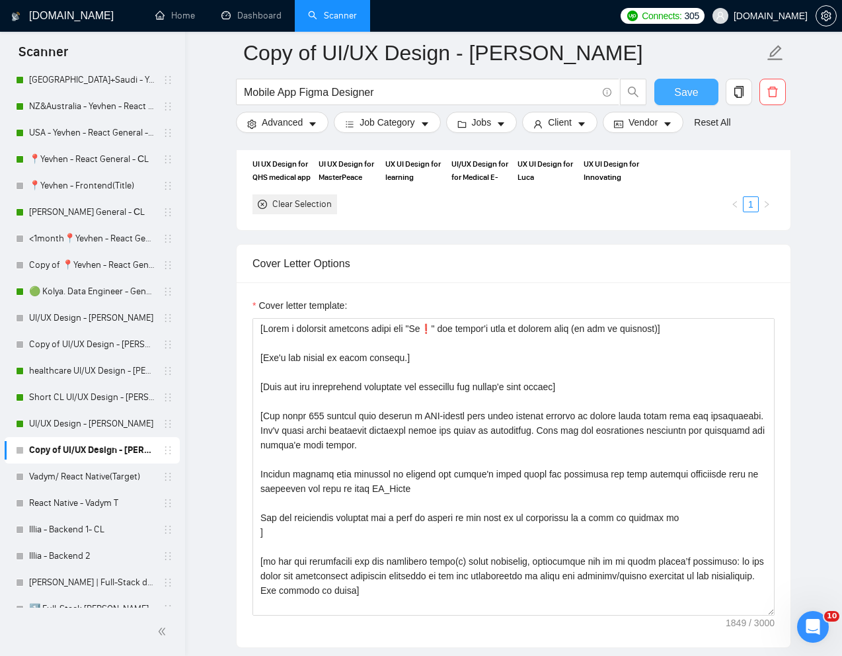
scroll to position [1433, 0]
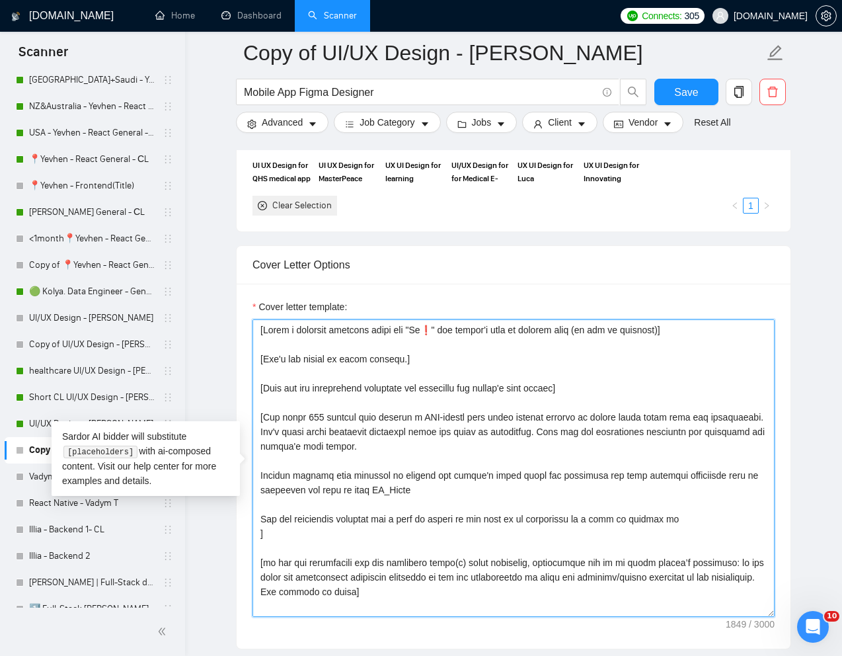
drag, startPoint x: 424, startPoint y: 447, endPoint x: 260, endPoint y: 421, distance: 165.9
click at [260, 421] on textarea "Cover letter template:" at bounding box center [513, 467] width 522 height 297
click at [579, 508] on textarea "Cover letter template:" at bounding box center [513, 467] width 522 height 297
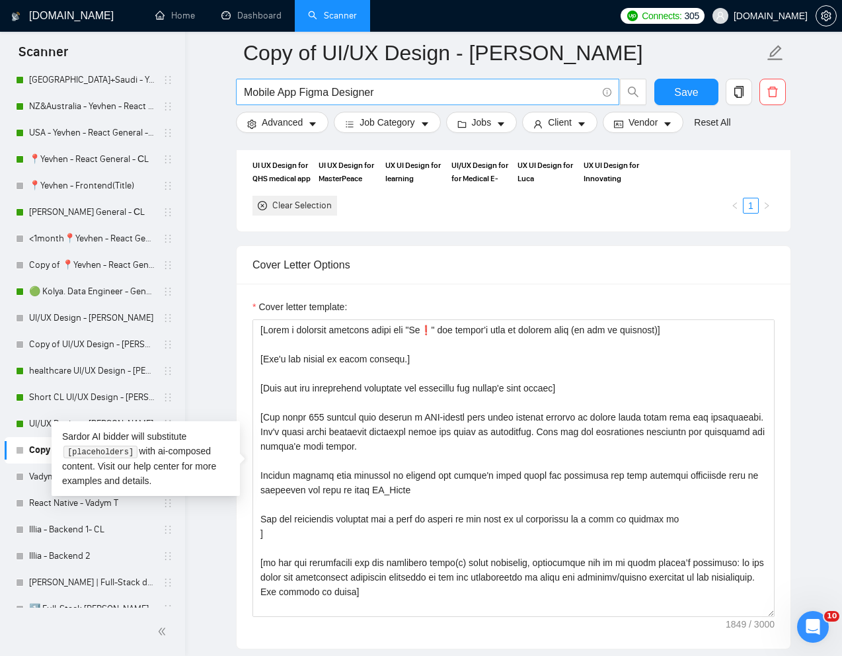
click at [377, 92] on input "Mobile App Figma Designer" at bounding box center [420, 92] width 353 height 17
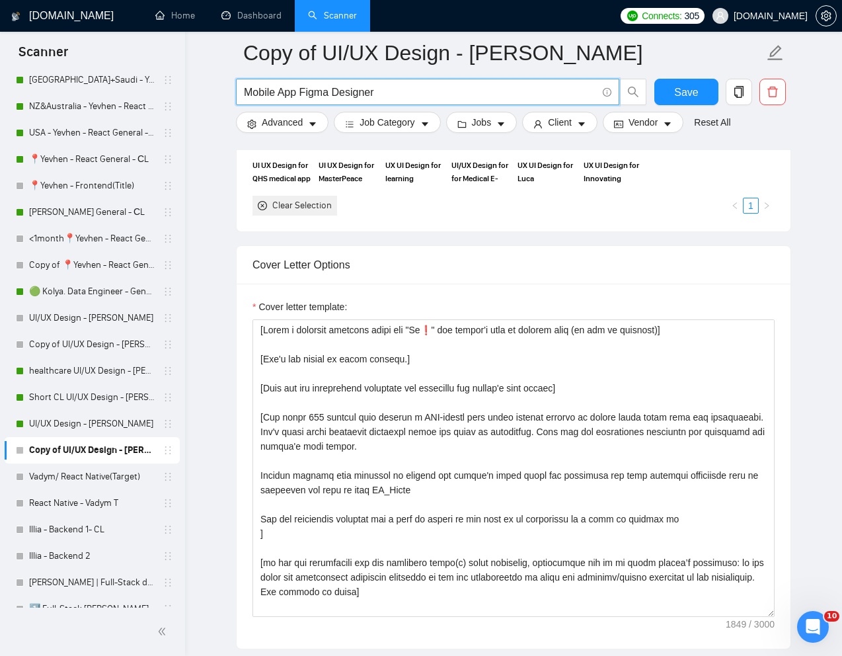
paste input "and Web Designer Needed"
type input "Mobile App and Web Designer Needed"
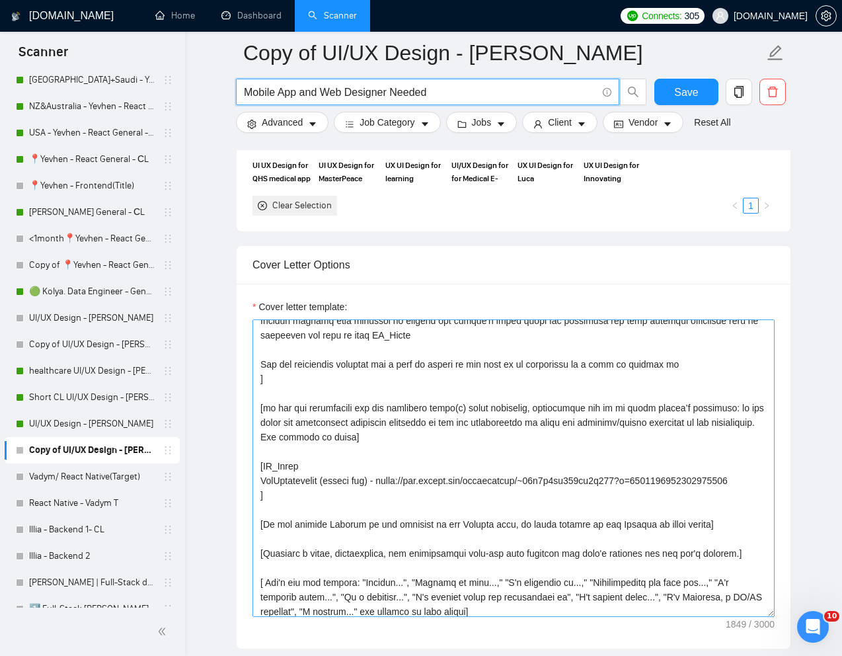
scroll to position [168, 0]
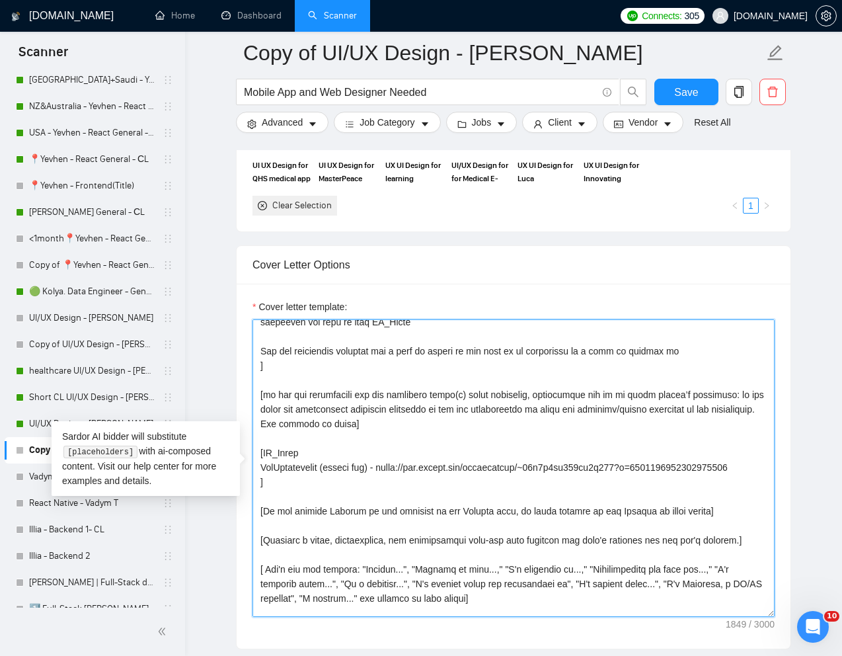
drag, startPoint x: 258, startPoint y: 469, endPoint x: 395, endPoint y: 480, distance: 137.3
click at [395, 480] on textarea "Cover letter template:" at bounding box center [513, 467] width 522 height 297
paste textarea "SmarterContact - https://www.upwork.com/freelancers/~01e2c1bf762ef9d684?p=19563…"
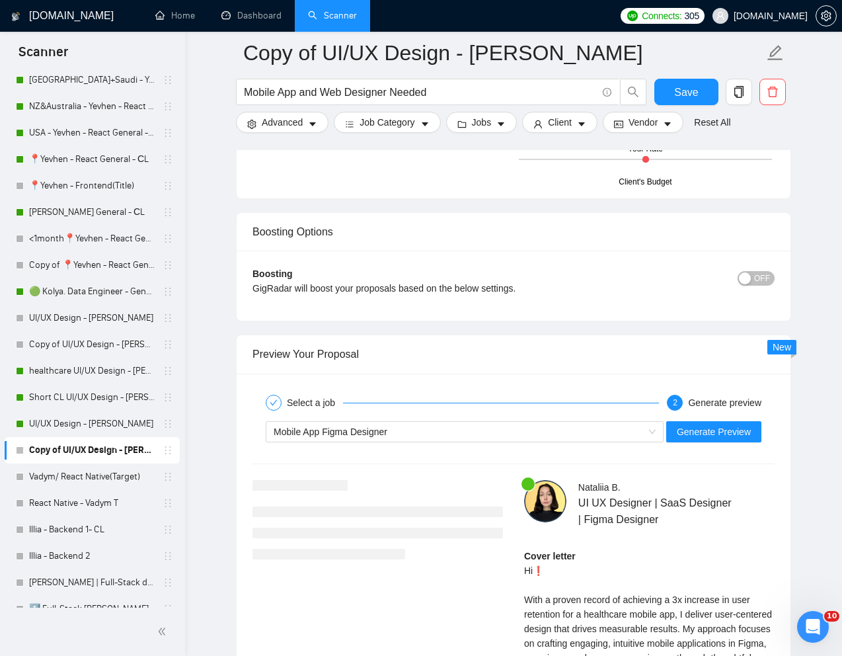
scroll to position [2432, 0]
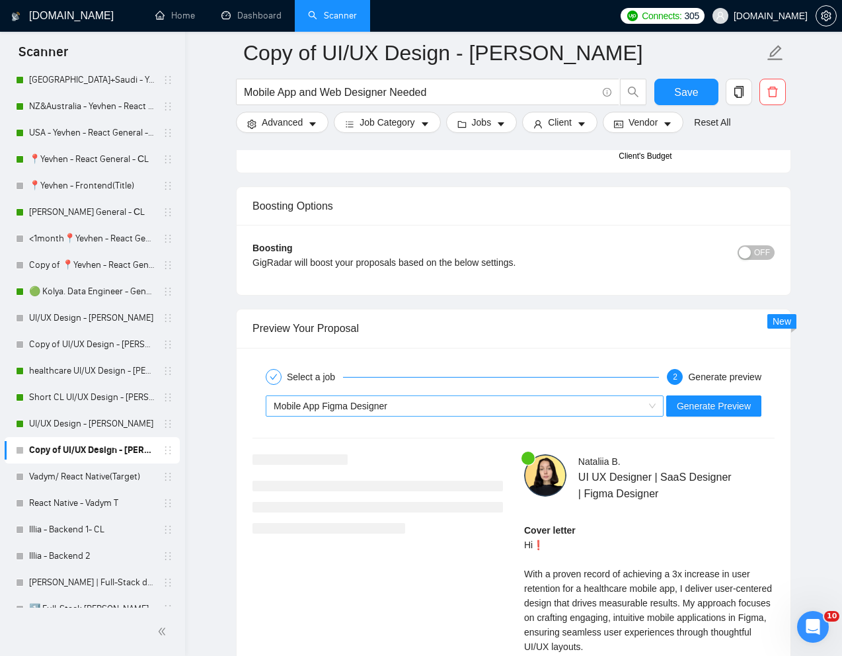
click at [467, 402] on div "Mobile App Figma Designer" at bounding box center [459, 406] width 370 height 20
type textarea "[Write a personal greeting using the "Hi❗" and client's name or company name (i…"
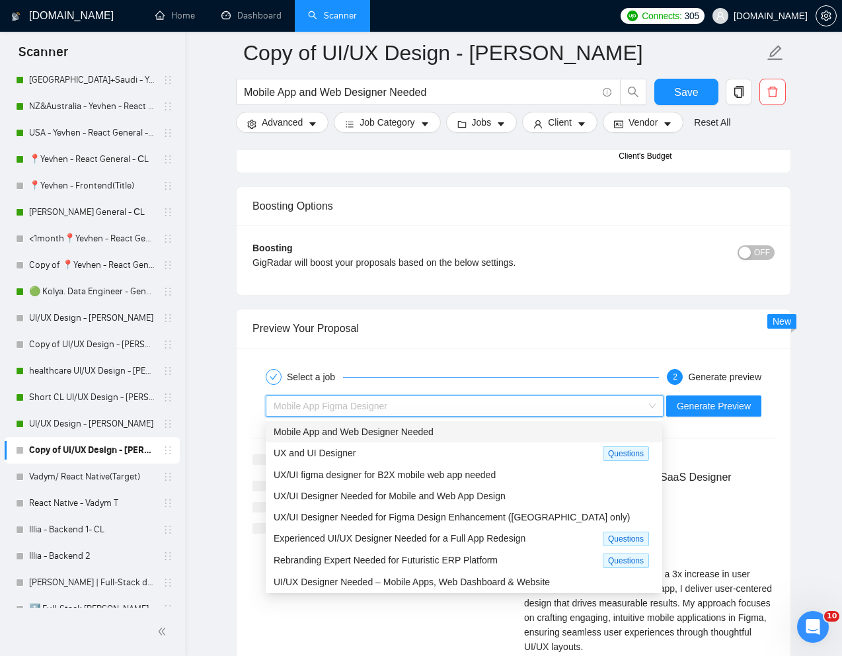
click at [406, 433] on span "Mobile App and Web Designer Needed" at bounding box center [354, 431] width 160 height 11
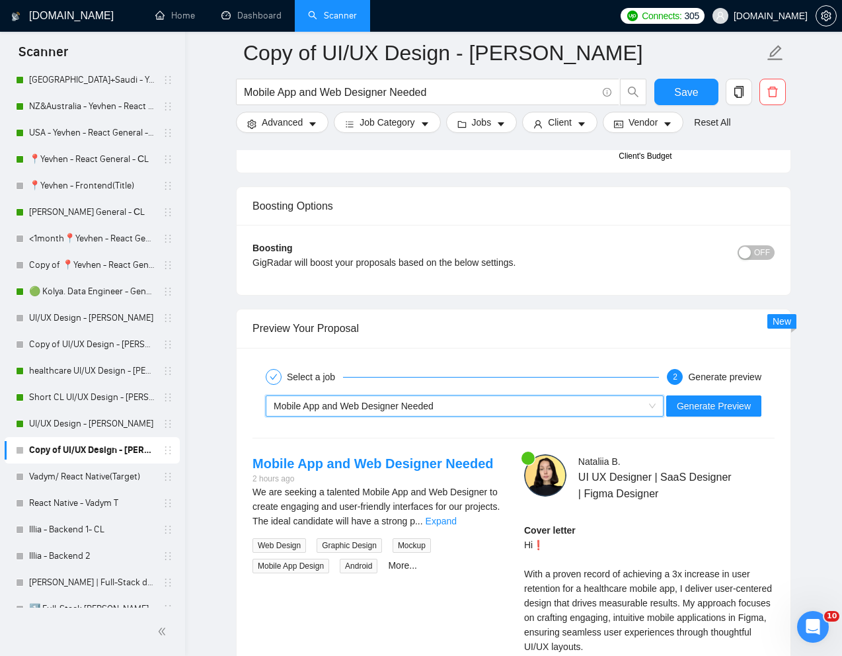
click at [511, 520] on div "Mobile App and Web Designer Needed 2 hours ago We are seeking a talented Mobile…" at bounding box center [378, 514] width 272 height 120
click at [457, 524] on link "Expand" at bounding box center [441, 520] width 31 height 11
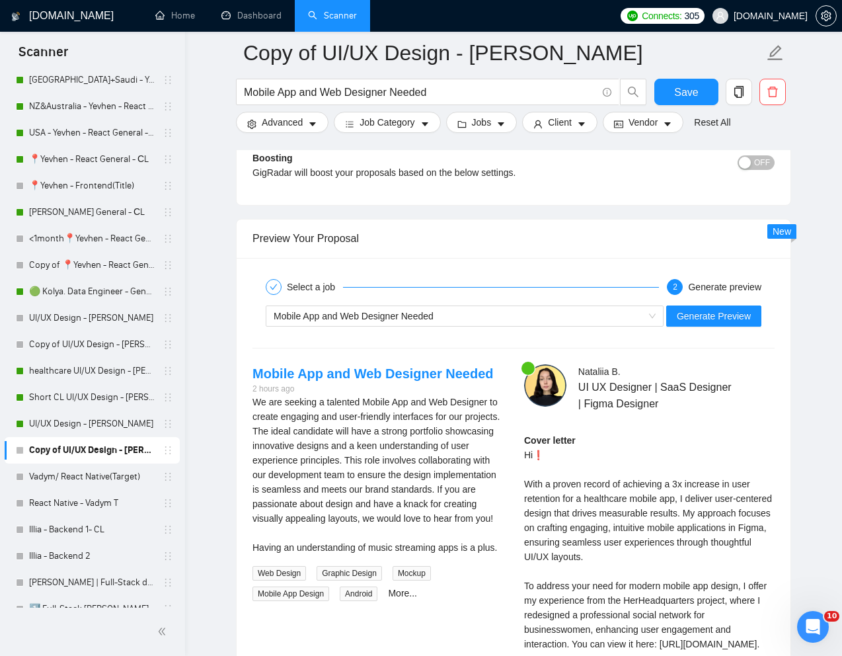
scroll to position [2503, 0]
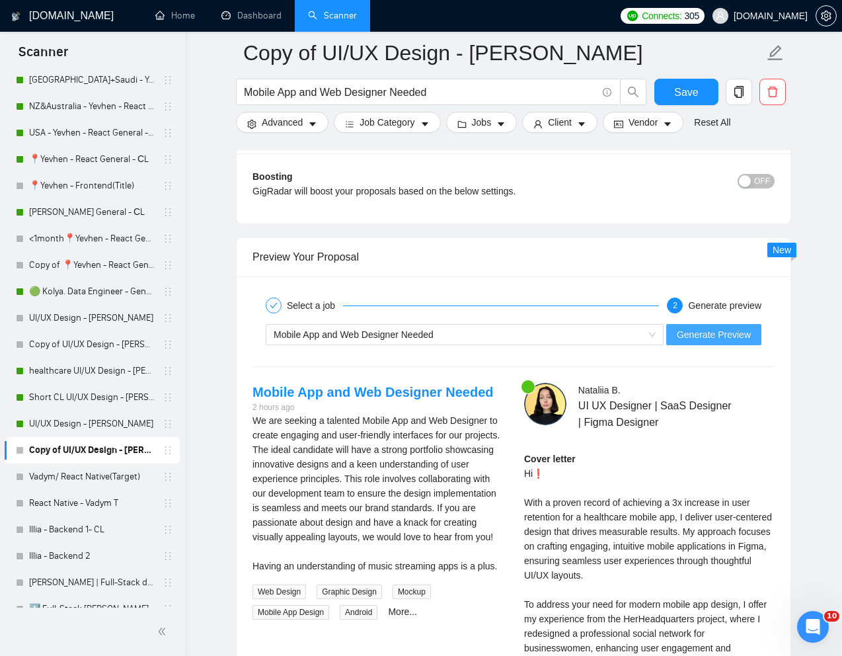
click at [722, 336] on span "Generate Preview" at bounding box center [714, 334] width 74 height 15
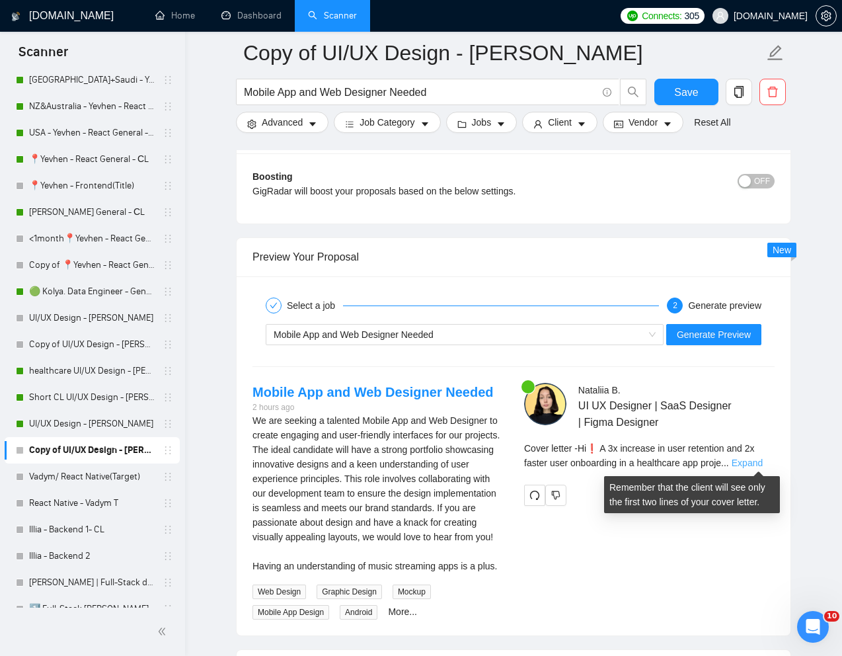
click at [755, 463] on link "Expand" at bounding box center [747, 462] width 31 height 11
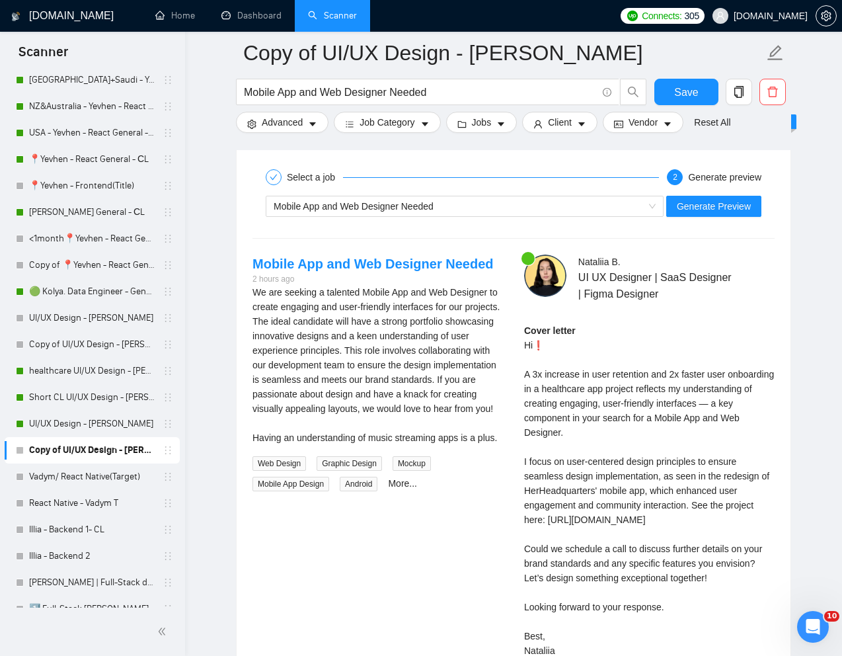
scroll to position [2625, 0]
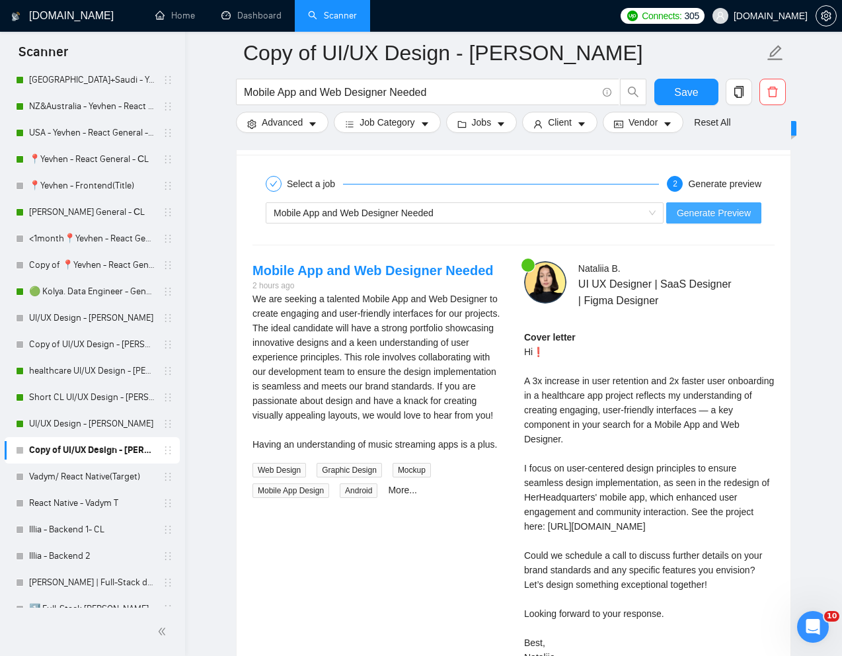
click at [732, 210] on span "Generate Preview" at bounding box center [714, 213] width 74 height 15
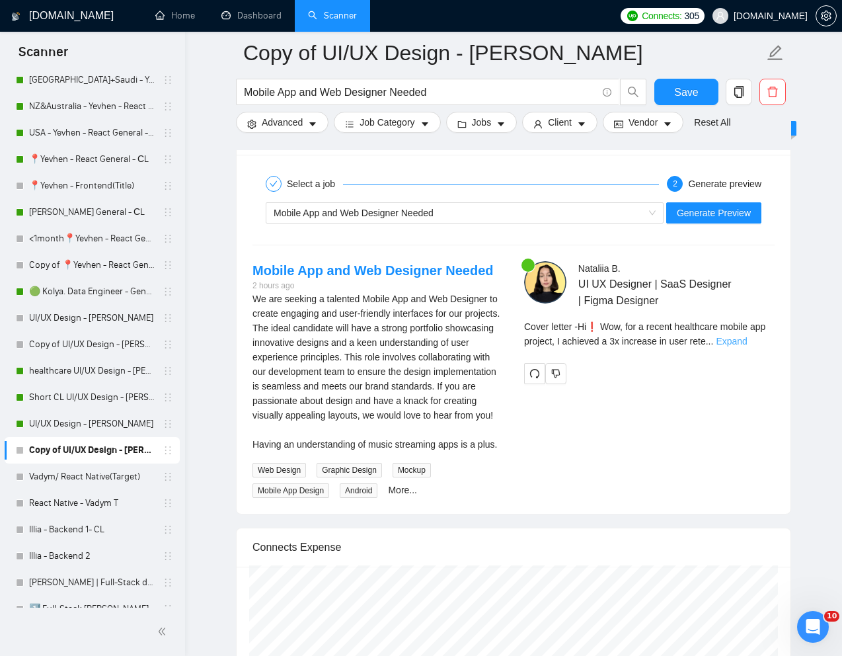
click at [747, 343] on link "Expand" at bounding box center [731, 341] width 31 height 11
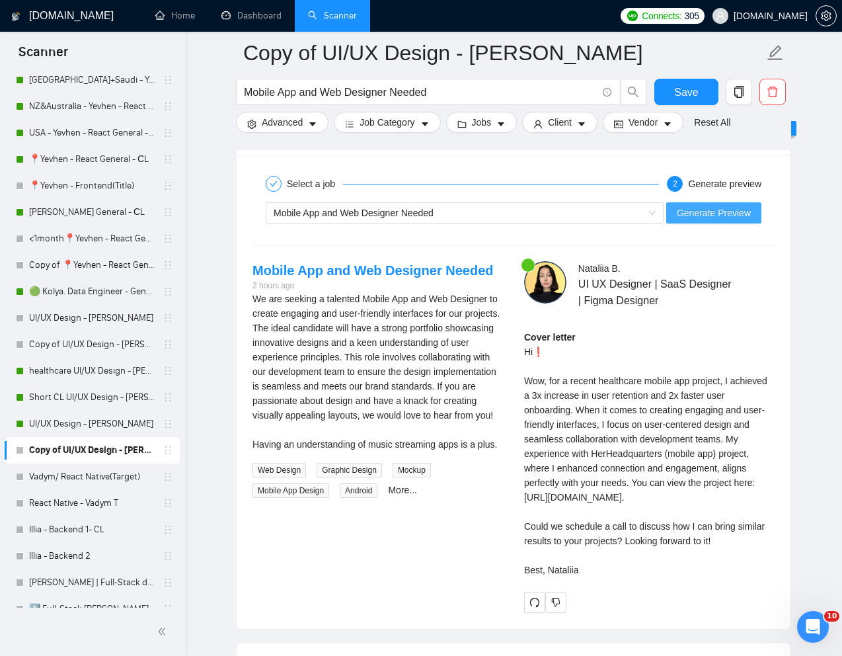
click at [697, 209] on span "Generate Preview" at bounding box center [714, 213] width 74 height 15
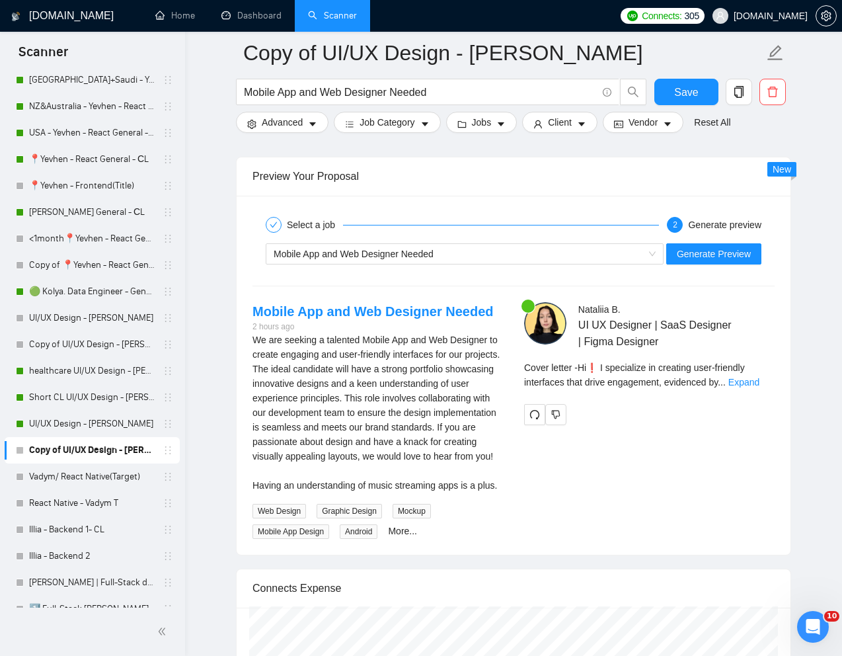
scroll to position [2595, 0]
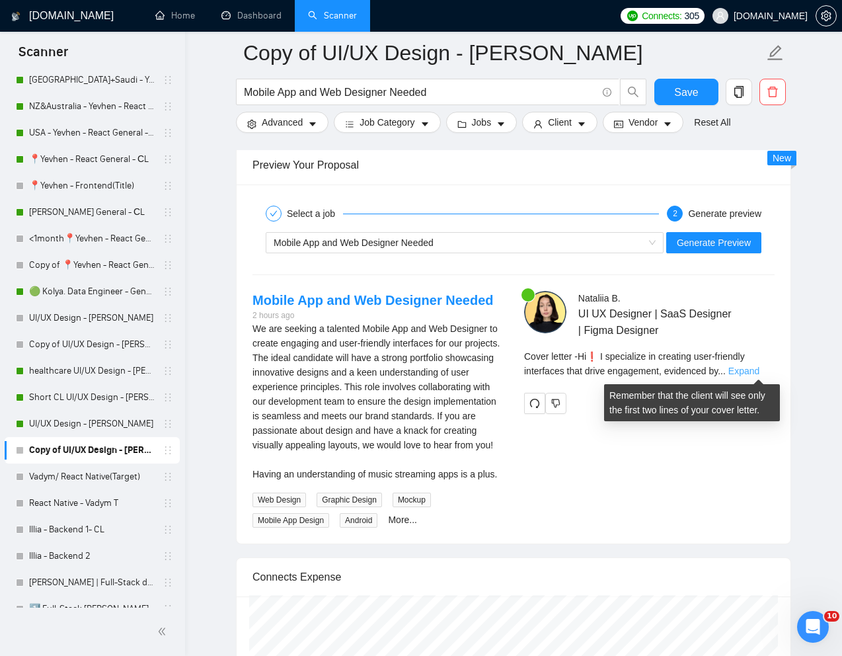
click at [755, 371] on link "Expand" at bounding box center [743, 370] width 31 height 11
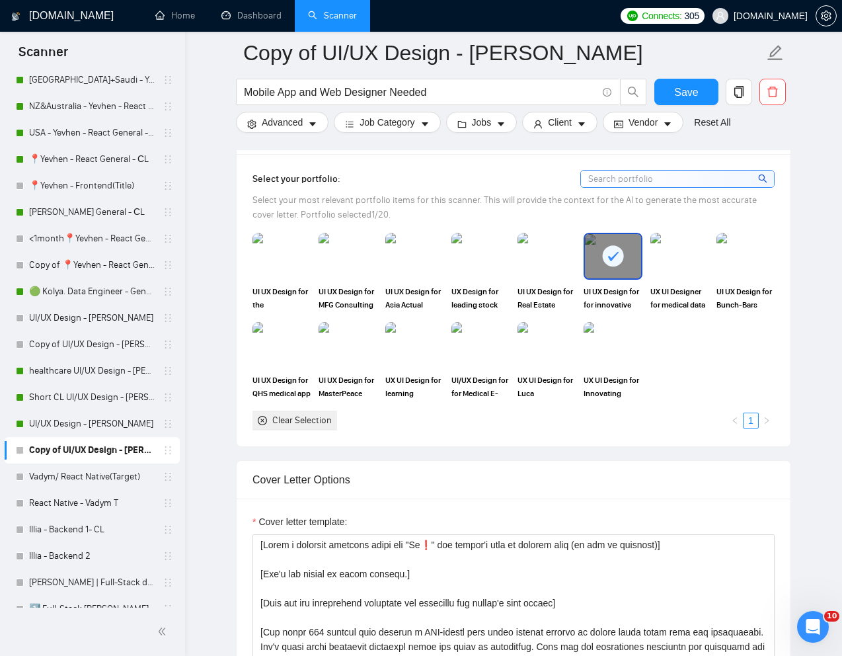
scroll to position [1196, 0]
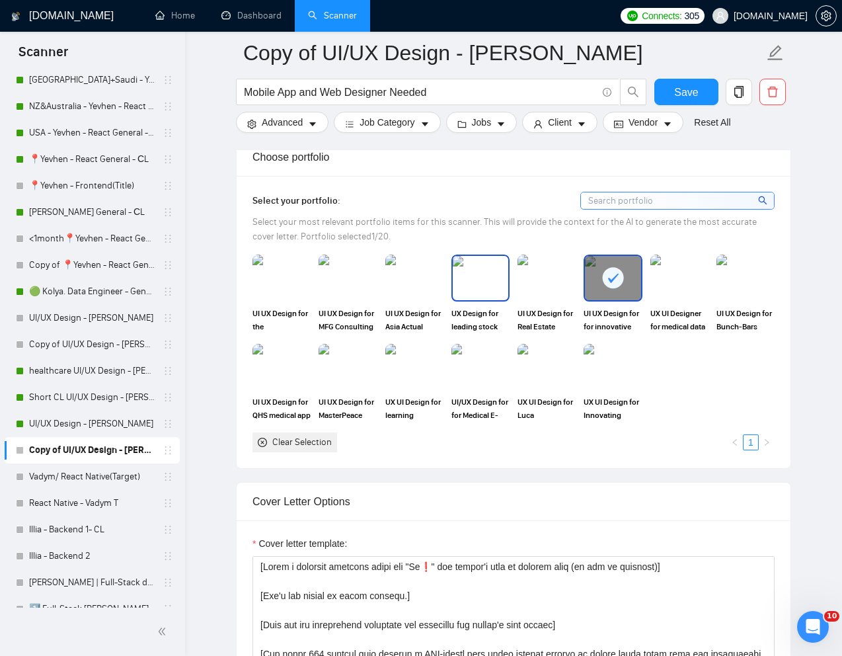
click at [471, 280] on img at bounding box center [481, 278] width 56 height 44
click at [547, 281] on img at bounding box center [547, 278] width 56 height 44
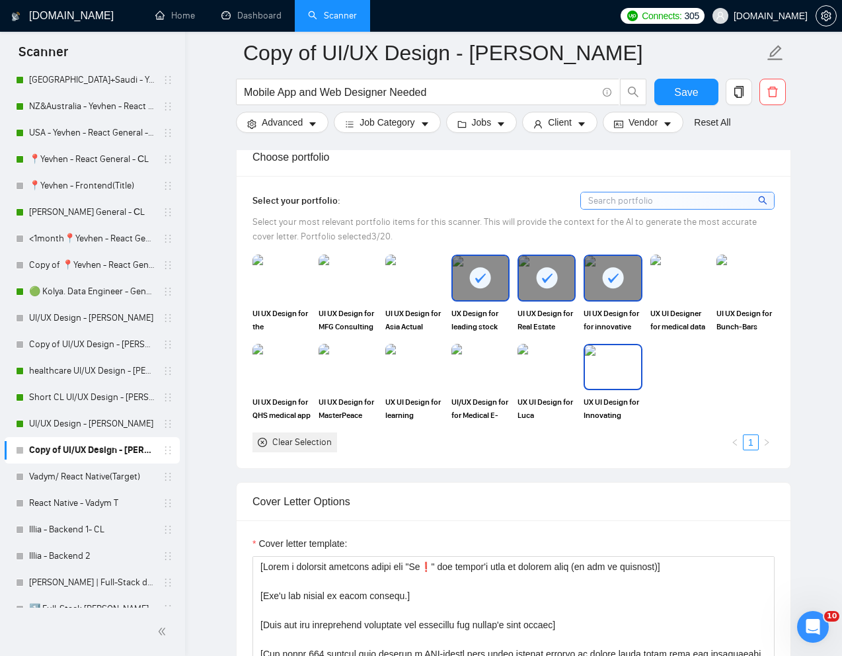
click at [609, 379] on img at bounding box center [613, 367] width 56 height 44
click at [558, 377] on img at bounding box center [546, 367] width 58 height 46
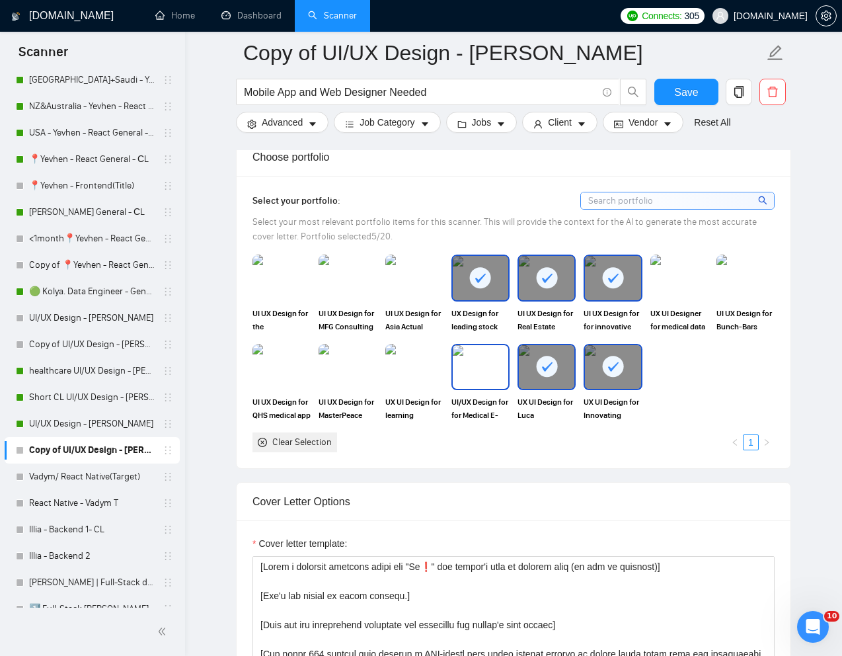
click at [488, 375] on img at bounding box center [481, 367] width 56 height 44
click at [436, 373] on img at bounding box center [415, 367] width 56 height 44
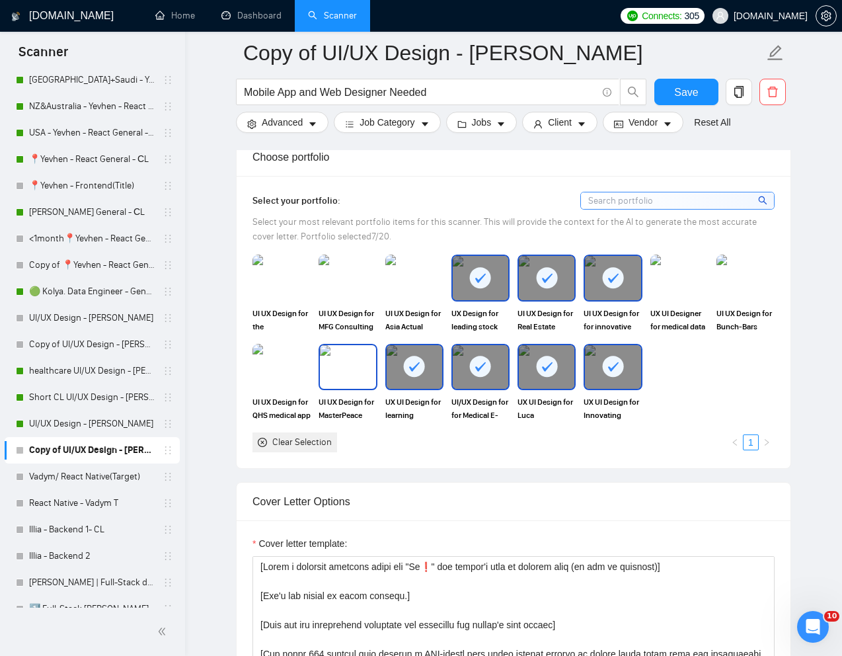
click at [358, 373] on img at bounding box center [348, 367] width 56 height 44
click at [283, 373] on img at bounding box center [281, 367] width 58 height 46
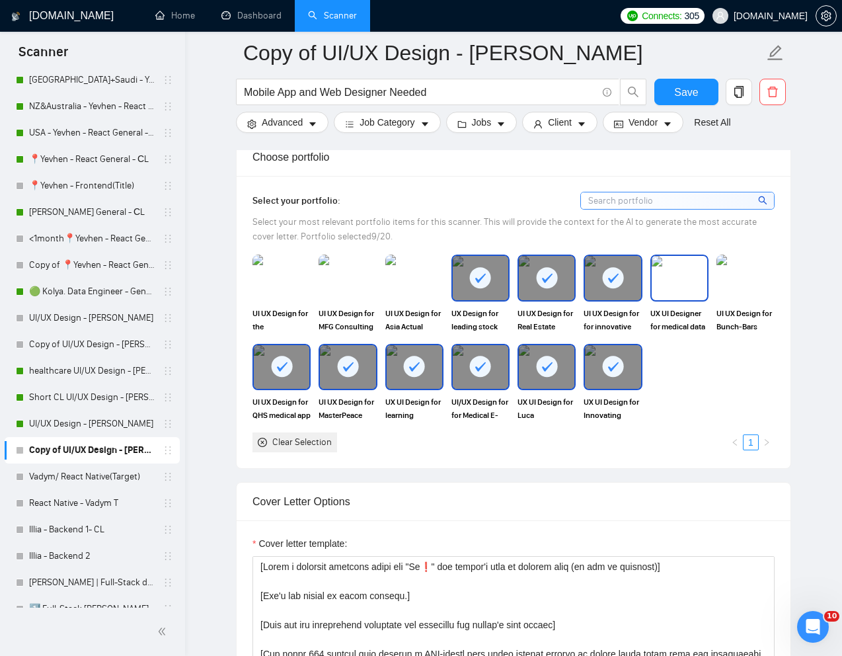
click at [686, 280] on img at bounding box center [680, 278] width 56 height 44
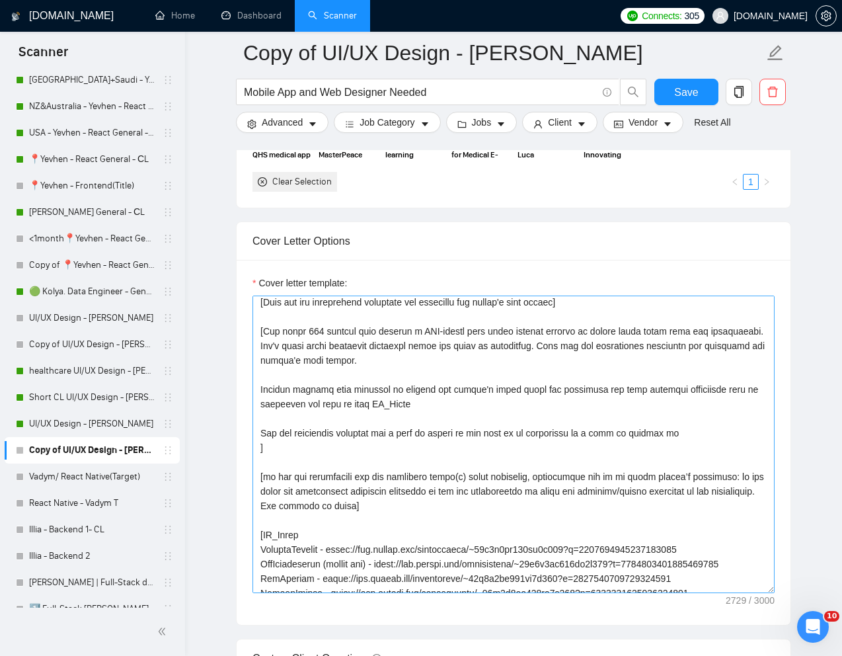
scroll to position [0, 0]
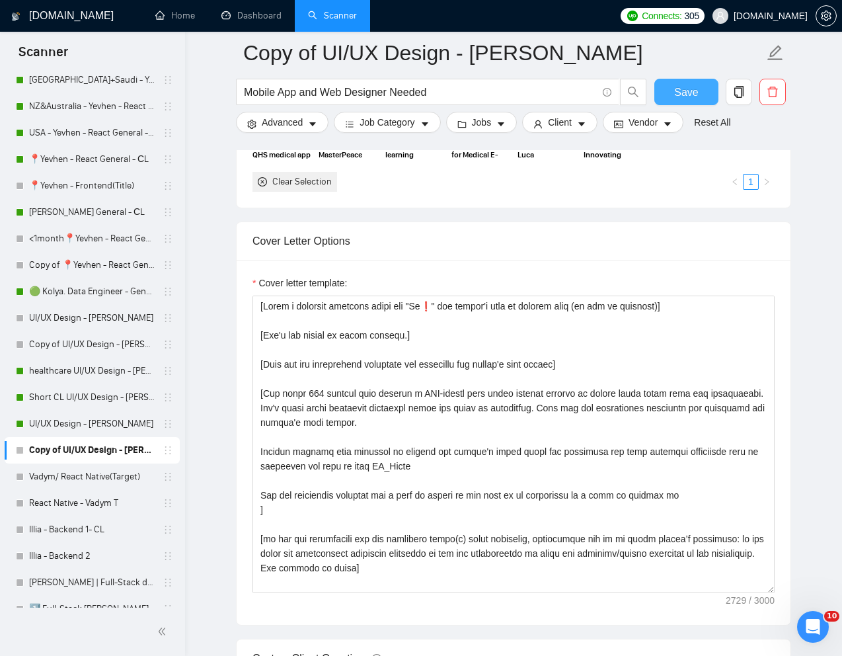
click at [681, 97] on span "Save" at bounding box center [686, 92] width 24 height 17
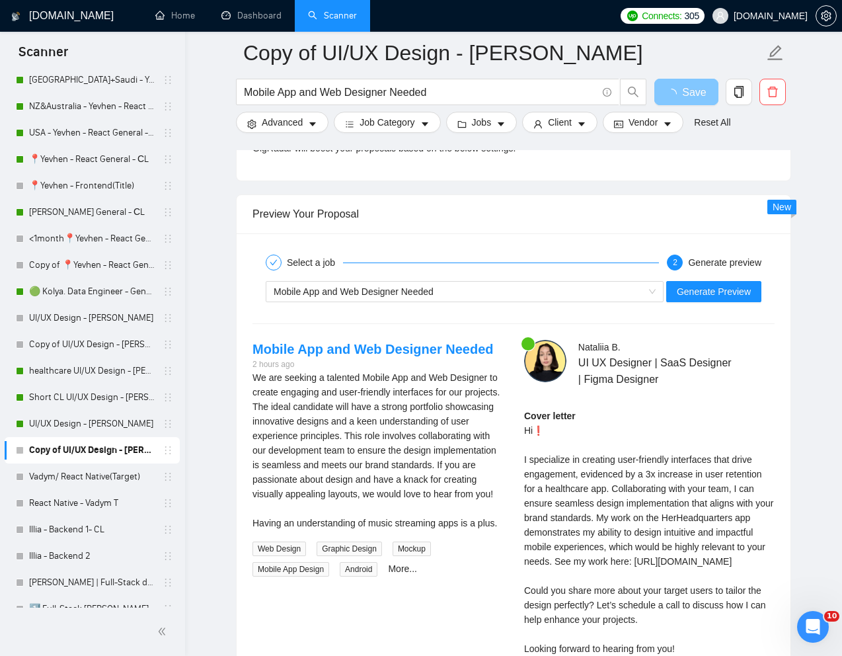
scroll to position [2477, 0]
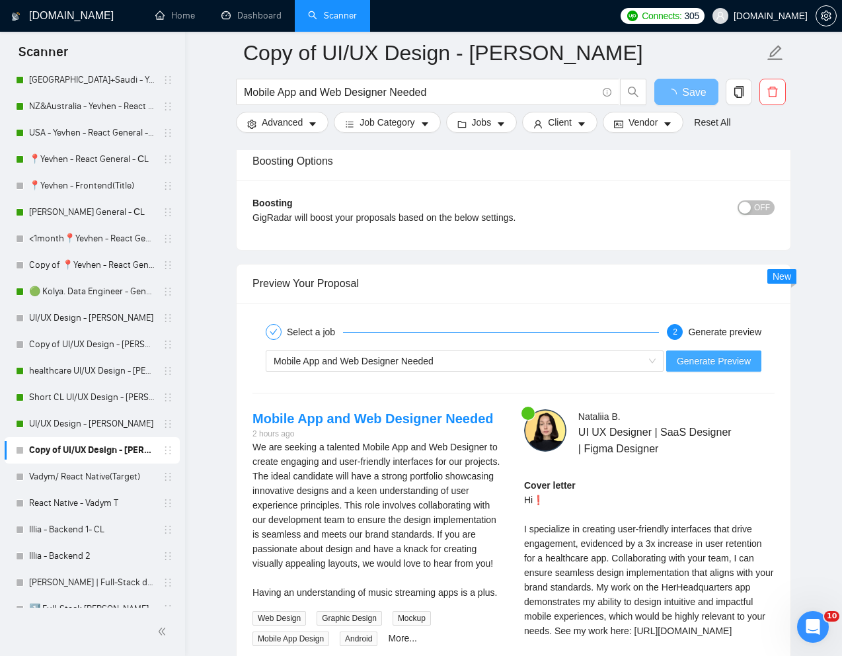
click at [710, 364] on span "Generate Preview" at bounding box center [714, 361] width 74 height 15
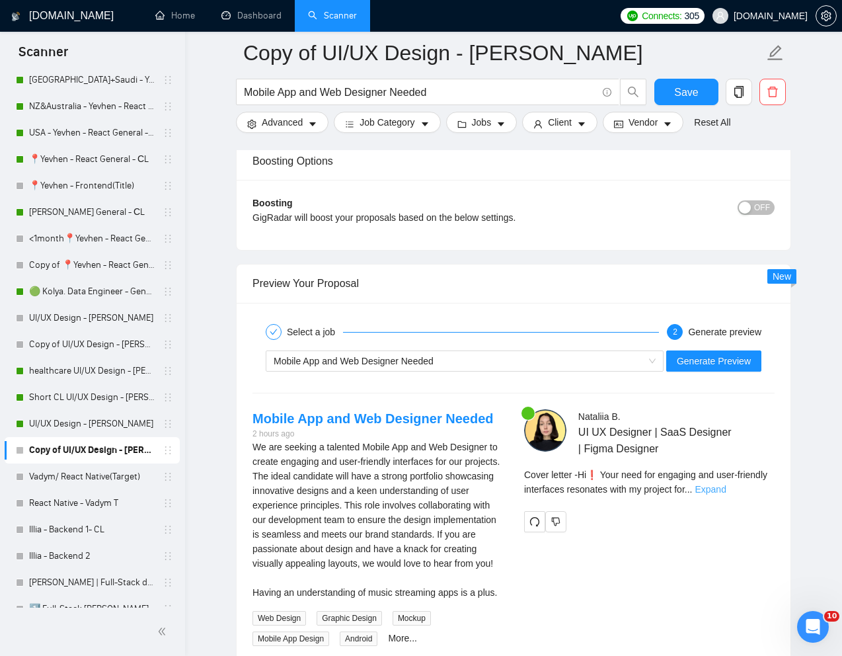
click at [726, 488] on link "Expand" at bounding box center [710, 489] width 31 height 11
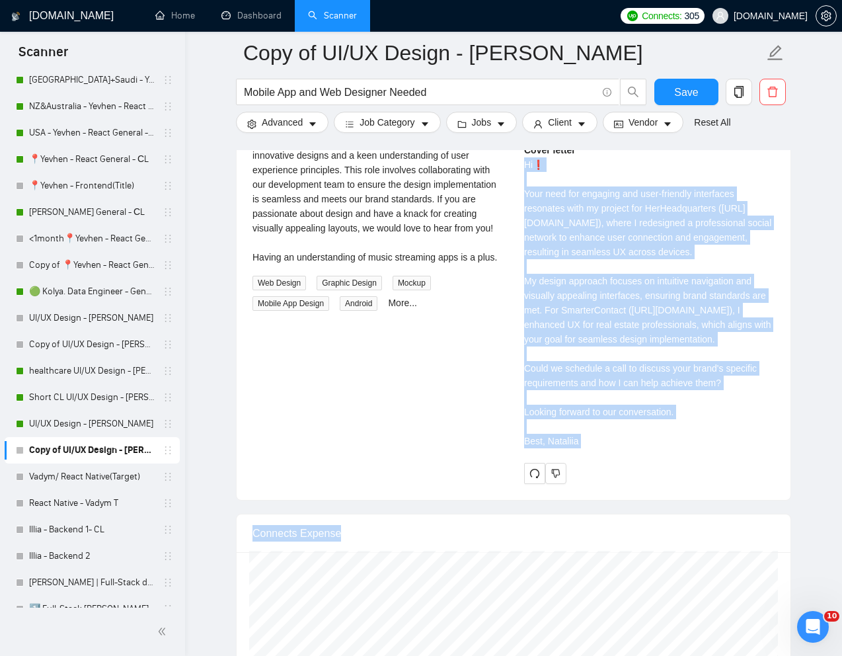
scroll to position [2813, 0]
drag, startPoint x: 523, startPoint y: 324, endPoint x: 632, endPoint y: 494, distance: 201.8
click at [632, 482] on div "Nataliia B . UI UX Designer | SaaS Designer | Figma Designer Cover letter Hi❗ Y…" at bounding box center [649, 278] width 272 height 410
copy div "Hi❗ Your need for engaging and user-friendly interfaces resonates with my proje…"
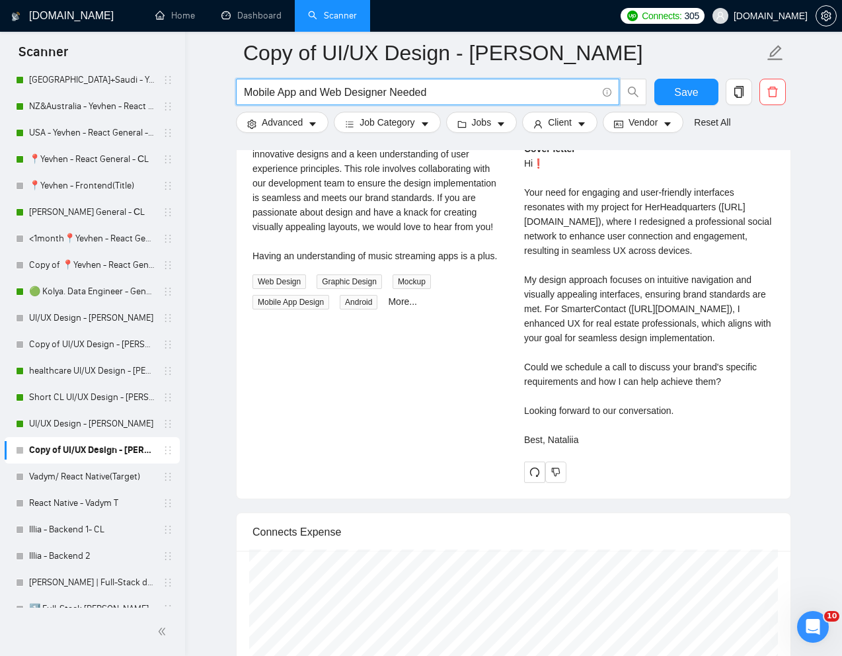
click at [350, 91] on input "Mobile App and Web Designer Needed" at bounding box center [420, 92] width 353 height 17
paste input "Product UI/UX Designer Needed to Design EMR"
type input "Product UI/UX Designer Needed to Design EMR"
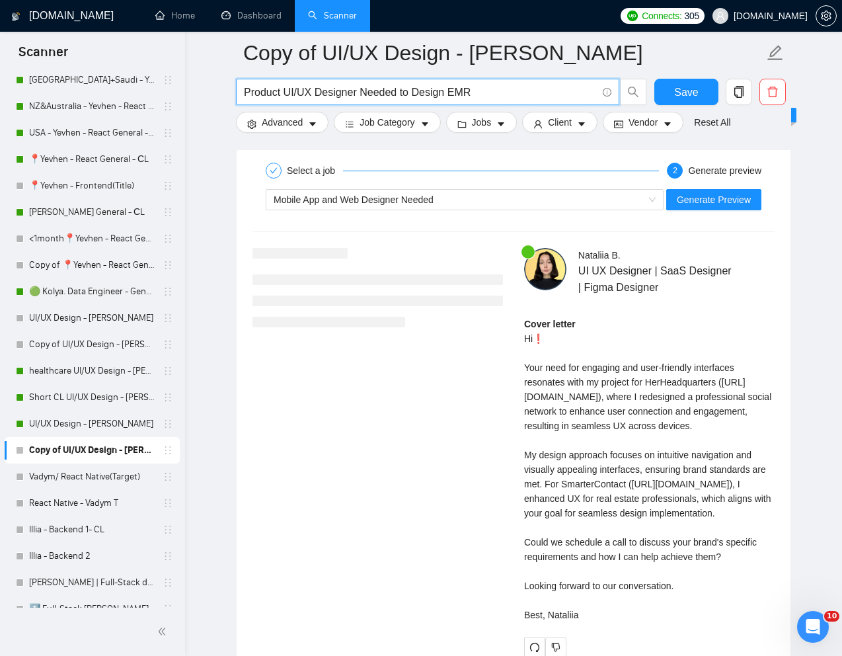
scroll to position [2635, 0]
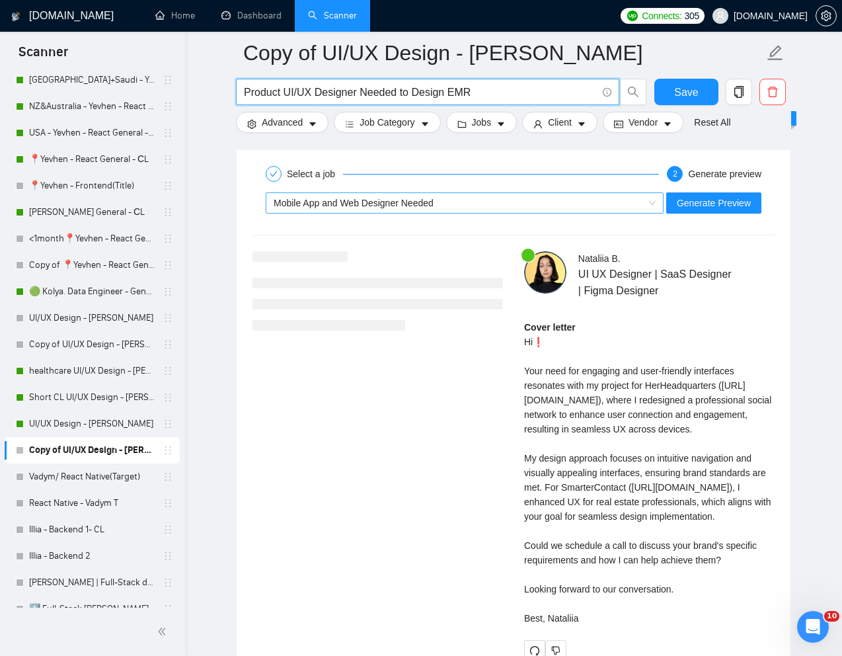
click at [543, 198] on div "Mobile App and Web Designer Needed" at bounding box center [459, 203] width 370 height 20
type input "Product UI/UX Designer Needed to Design EMR"
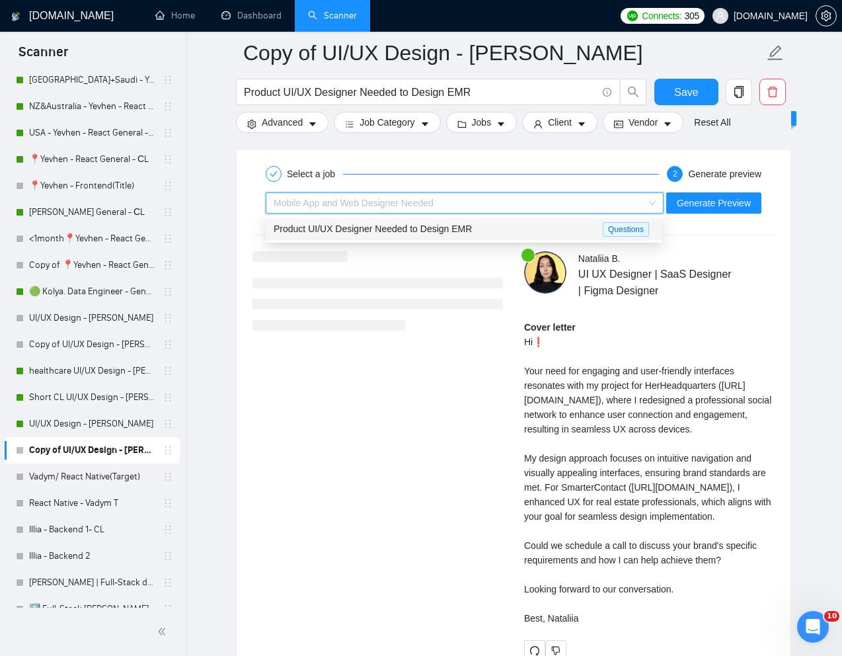
click at [465, 225] on span "Product UI/UX Designer Needed to Design EMR" at bounding box center [373, 228] width 198 height 11
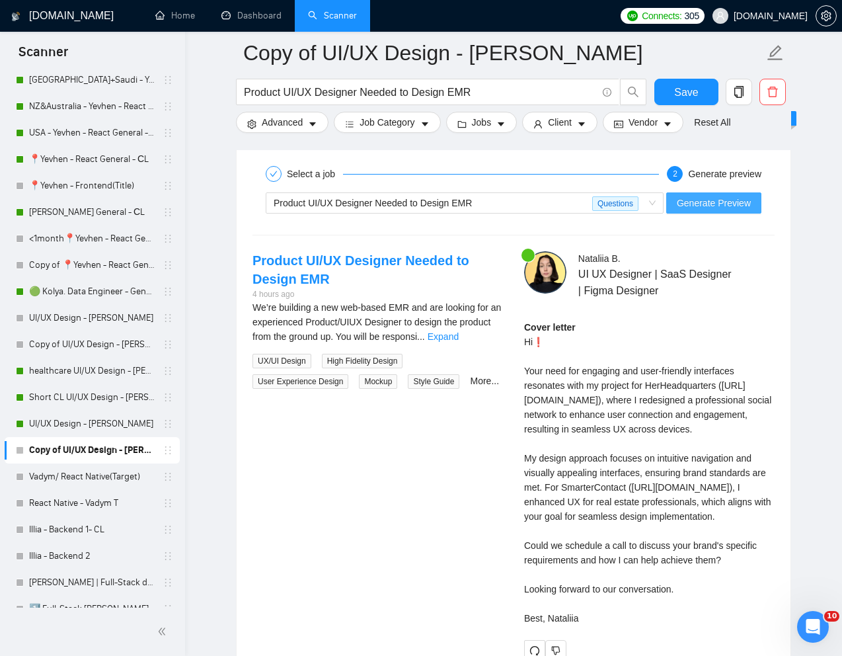
click at [747, 206] on span "Generate Preview" at bounding box center [714, 203] width 74 height 15
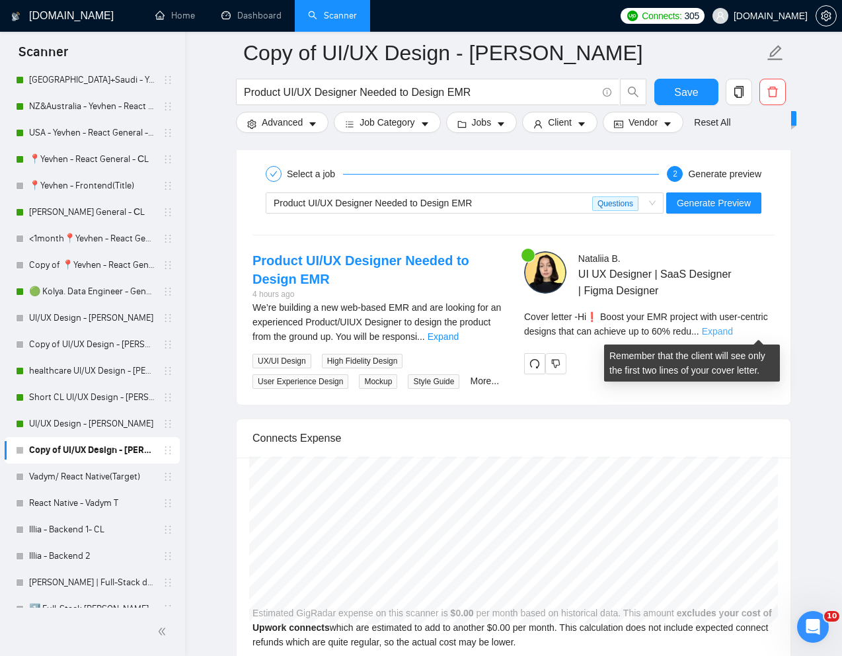
click at [733, 333] on link "Expand" at bounding box center [717, 331] width 31 height 11
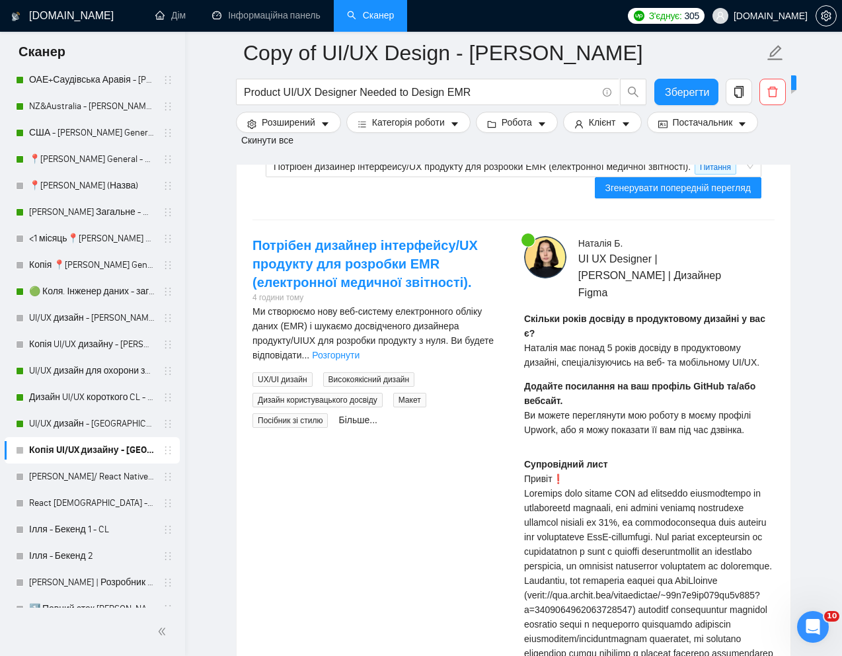
scroll to position [2774, 0]
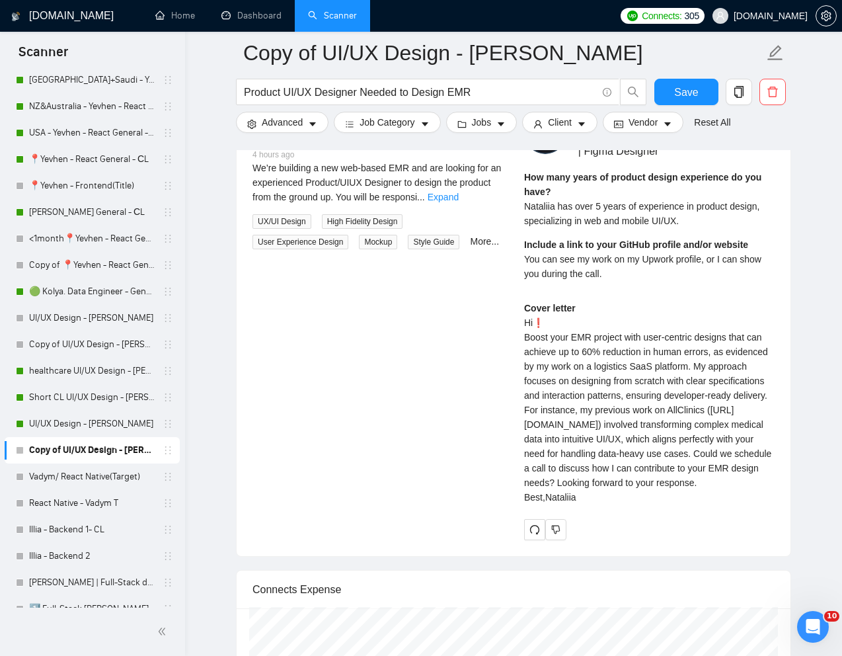
drag, startPoint x: 522, startPoint y: 351, endPoint x: 568, endPoint y: 579, distance: 232.5
click at [568, 540] on div "Nataliia B . UI UX Designer | SaaS Designer | Figma Designer How many years of …" at bounding box center [649, 326] width 272 height 428
copy div "Boost your EMR project with user-centric designs that can achieve up to 60% red…"
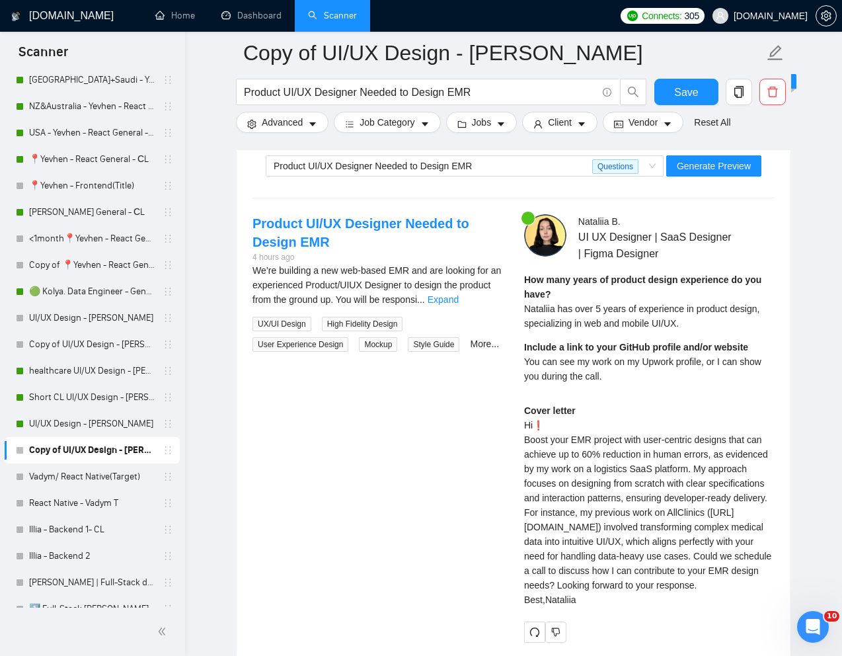
scroll to position [2544, 0]
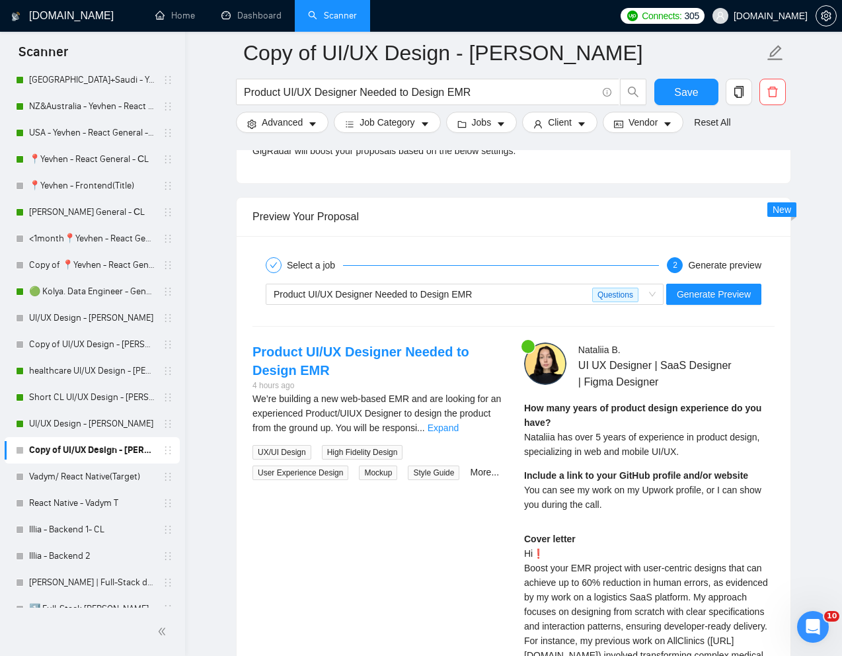
click at [576, 448] on span "Nataliia has over 5 years of experience in product design, specializing in web …" at bounding box center [641, 444] width 235 height 25
drag, startPoint x: 521, startPoint y: 438, endPoint x: 688, endPoint y: 451, distance: 167.7
click at [688, 451] on div "Nataliia B . UI UX Designer | SaaS Designer | Figma Designer How many years of …" at bounding box center [649, 556] width 272 height 428
copy span "Nataliia has over 5 years of experience in product design, specializing in web …"
click at [602, 505] on span "You can see my work on my Upwork profile, or I can show you during the call." at bounding box center [642, 496] width 237 height 25
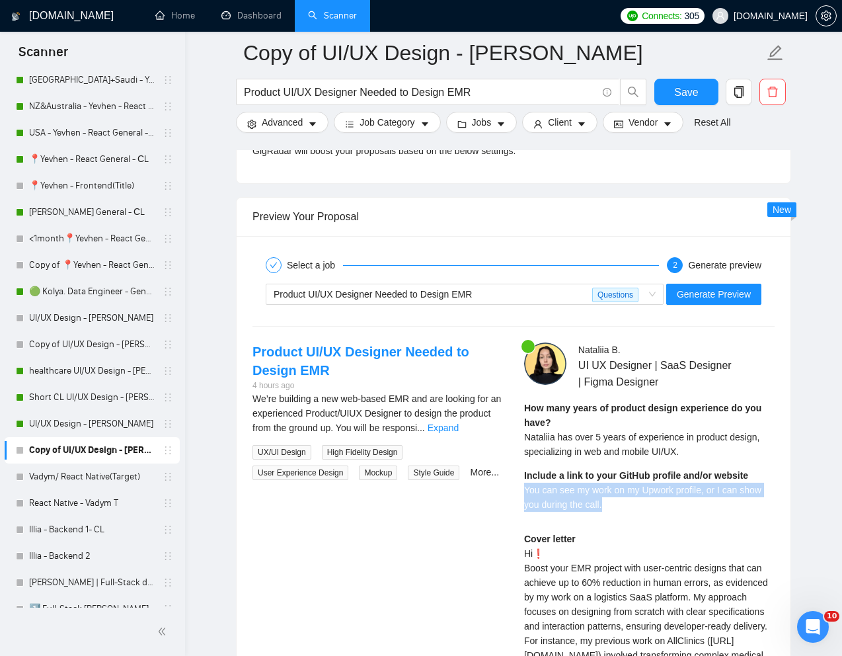
drag, startPoint x: 612, startPoint y: 505, endPoint x: 517, endPoint y: 492, distance: 95.3
click at [517, 492] on div "Nataliia B . UI UX Designer | SaaS Designer | Figma Designer How many years of …" at bounding box center [649, 556] width 272 height 428
copy span "You can see my work on my Upwork profile, or I can show you during the call."
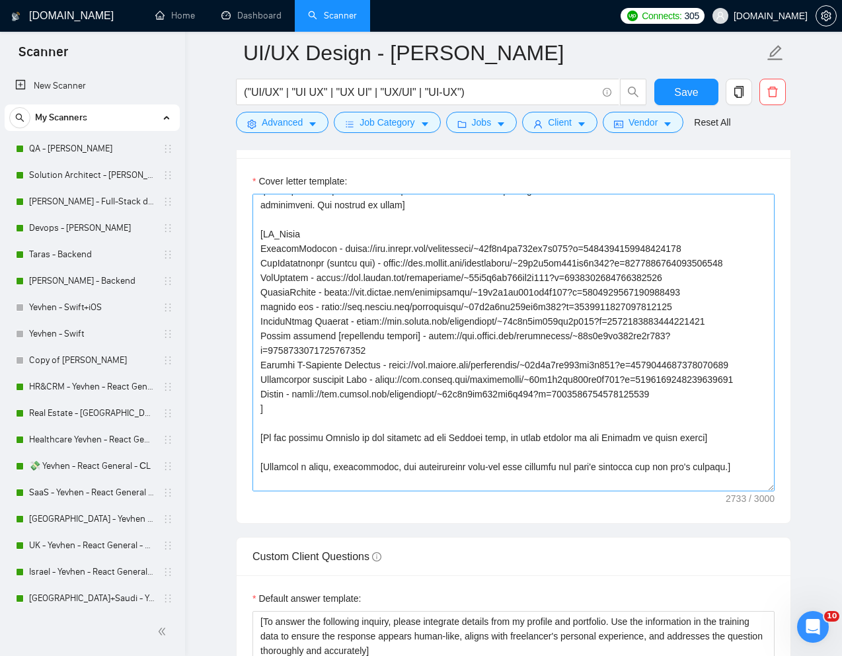
scroll to position [267, 0]
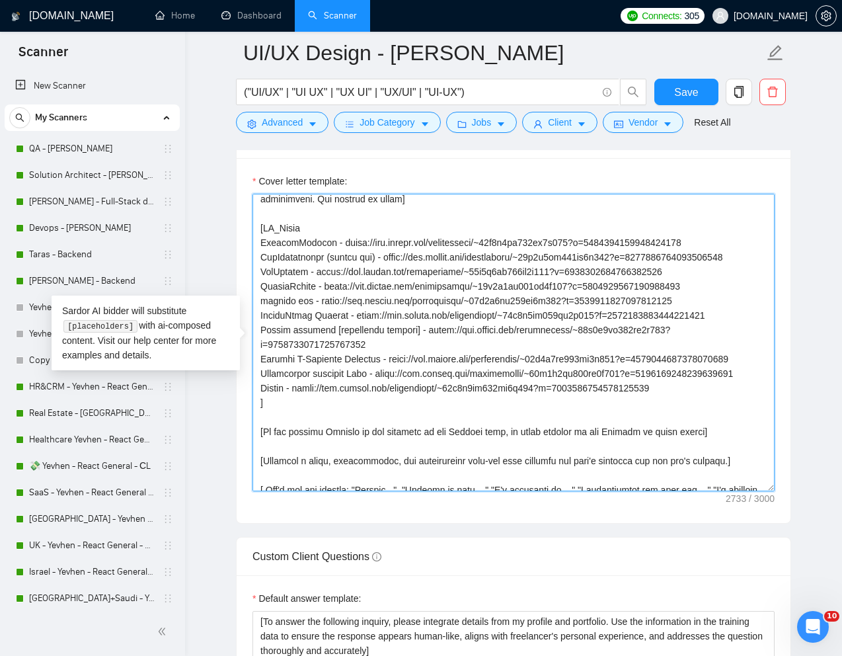
drag, startPoint x: 260, startPoint y: 243, endPoint x: 689, endPoint y: 412, distance: 461.3
click at [689, 412] on textarea "Cover letter template:" at bounding box center [513, 342] width 522 height 297
